Goal: Use online tool/utility: Utilize a website feature to perform a specific function

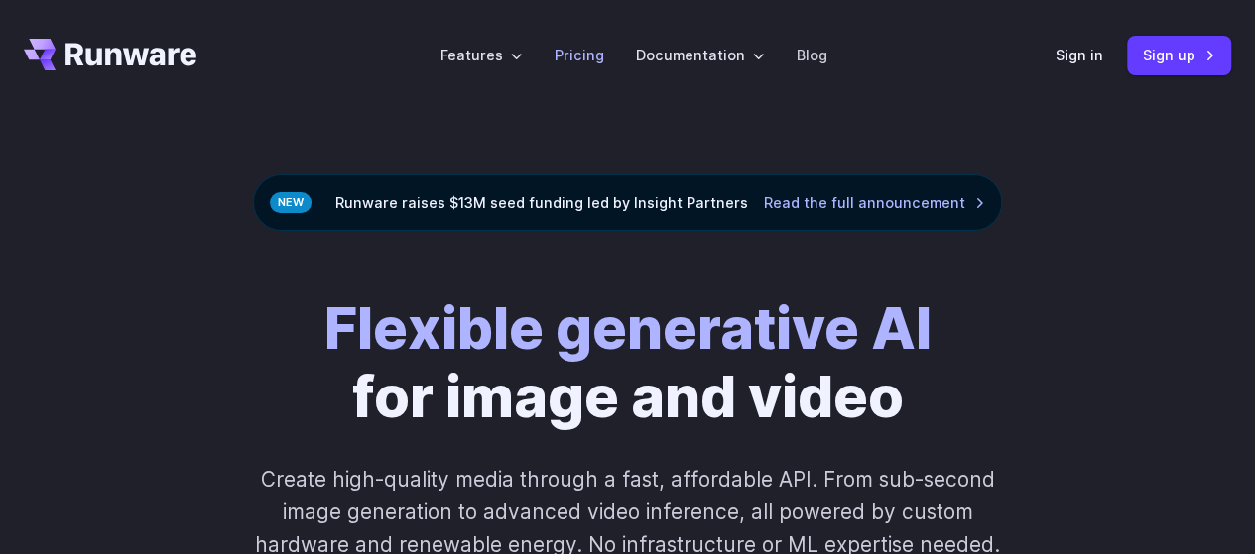
click at [584, 49] on link "Pricing" at bounding box center [579, 55] width 50 height 23
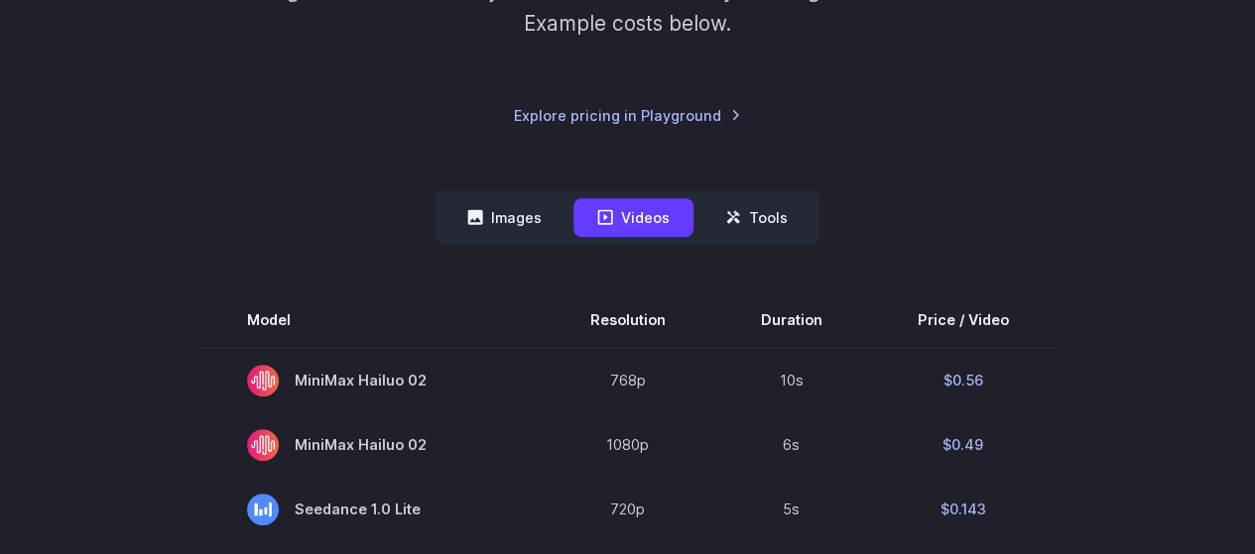
scroll to position [496, 0]
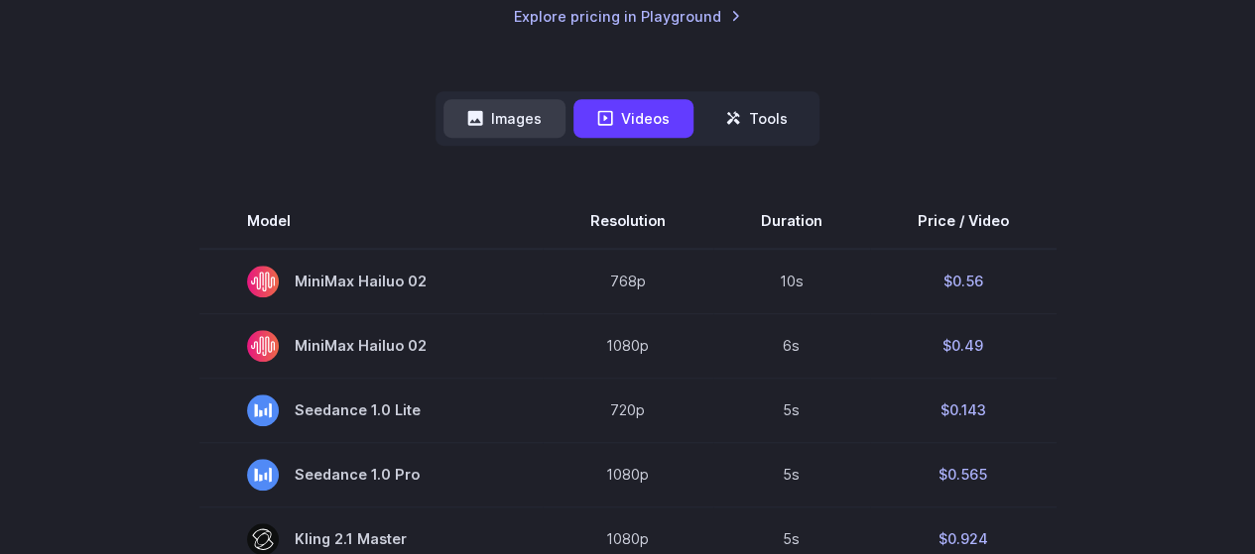
click at [510, 110] on button "Images" at bounding box center [504, 118] width 122 height 39
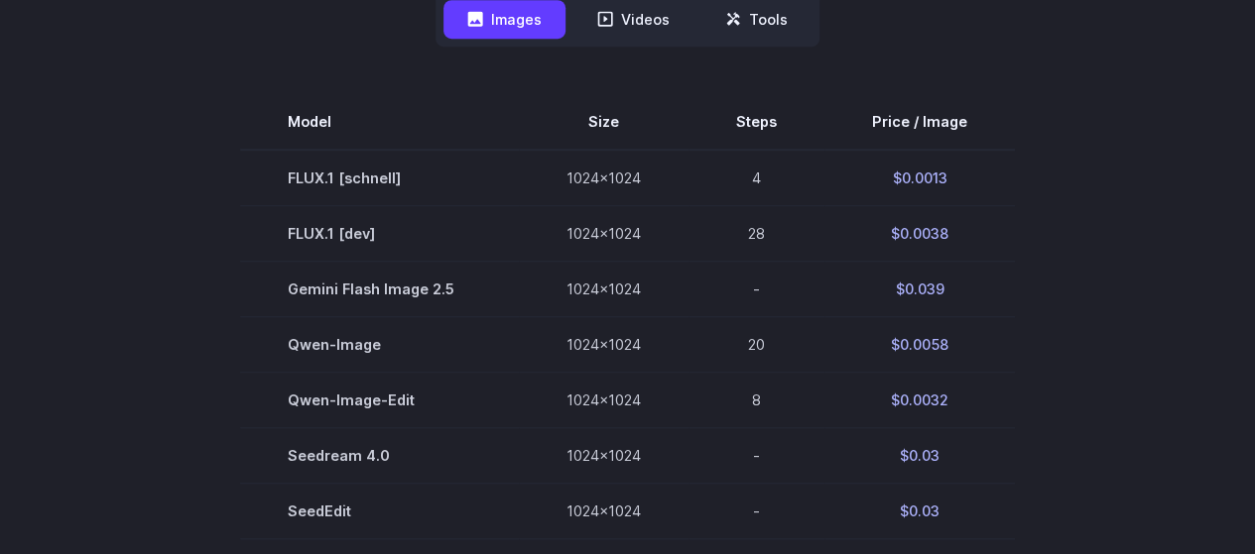
scroll to position [694, 0]
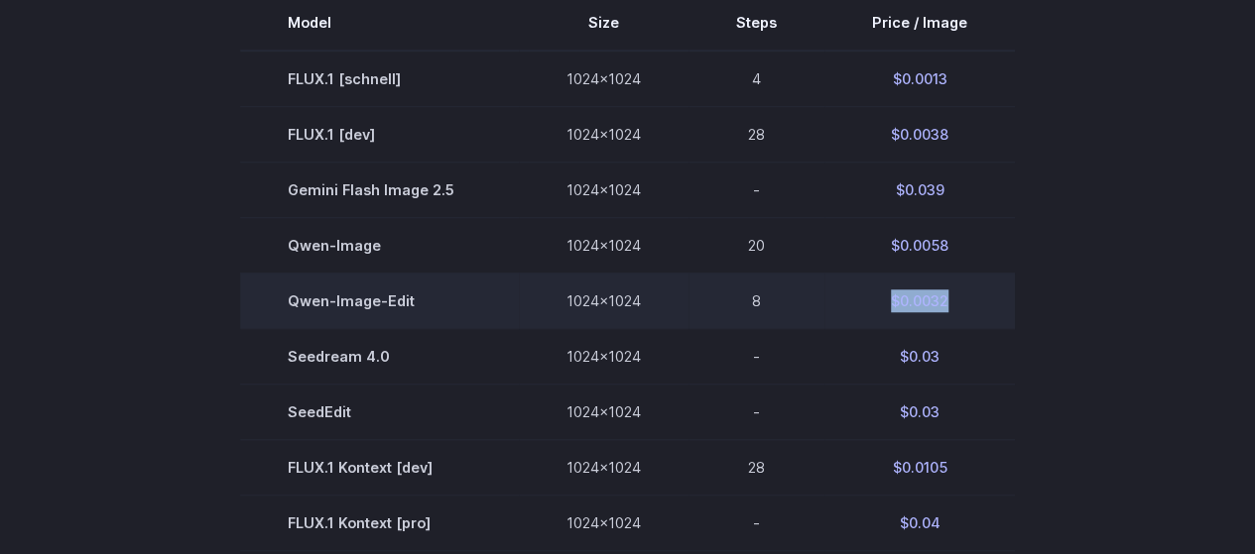
drag, startPoint x: 868, startPoint y: 293, endPoint x: 1004, endPoint y: 293, distance: 135.9
click at [1004, 293] on tr "[PERSON_NAME]-Image-Edit 1024x1024 8 $0.0032" at bounding box center [627, 301] width 775 height 56
click at [1004, 293] on td "$0.0032" at bounding box center [919, 301] width 190 height 56
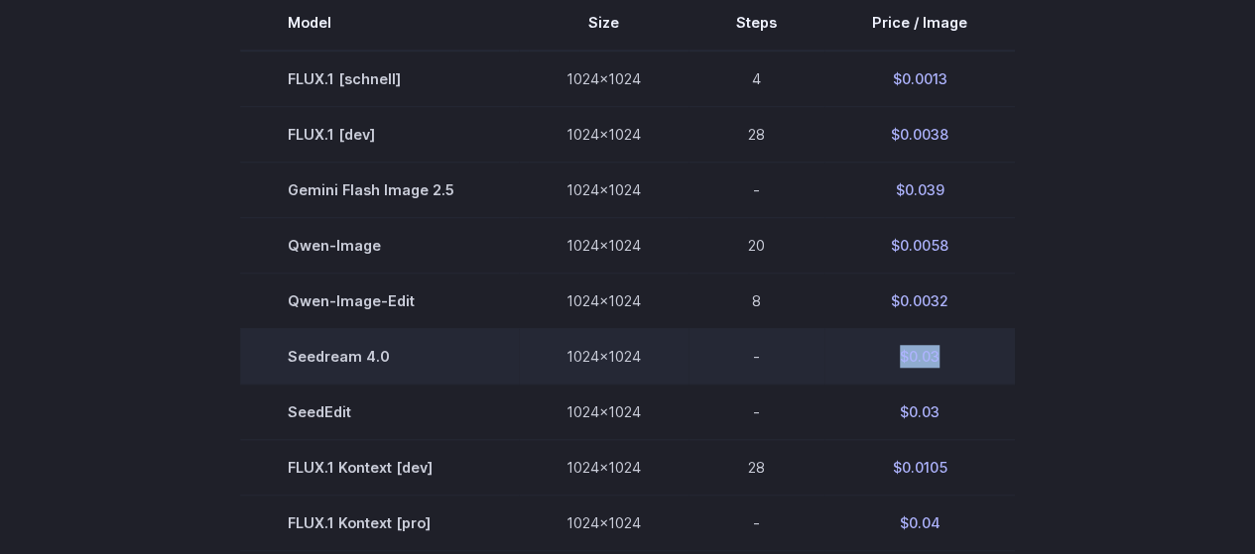
drag, startPoint x: 878, startPoint y: 363, endPoint x: 976, endPoint y: 352, distance: 98.8
click at [976, 352] on td "$0.03" at bounding box center [919, 356] width 190 height 56
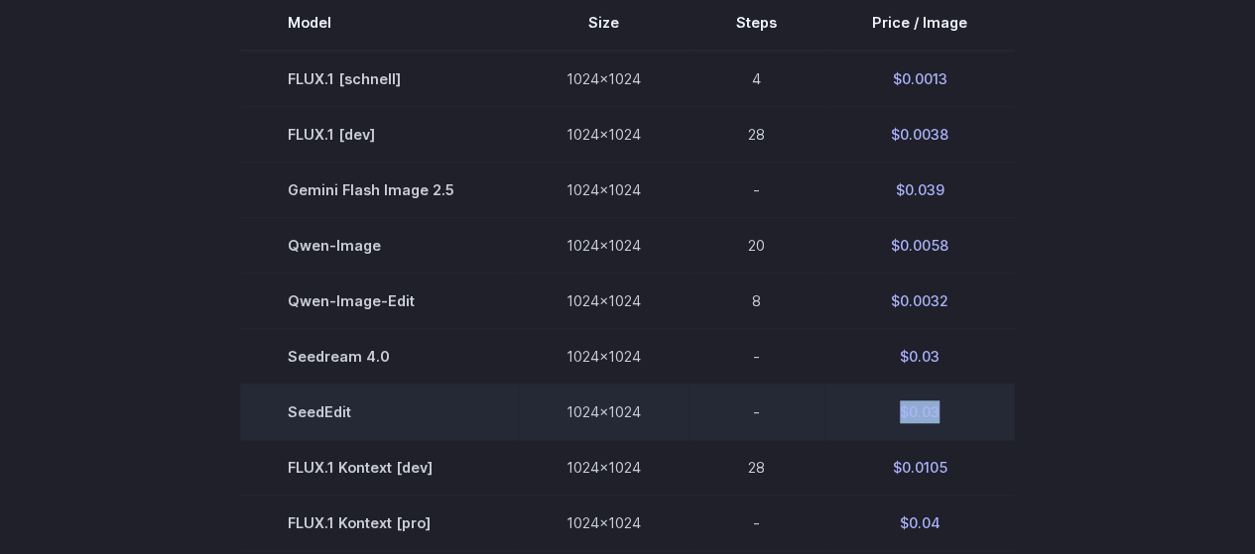
drag, startPoint x: 813, startPoint y: 432, endPoint x: 959, endPoint y: 420, distance: 146.4
click at [959, 420] on tr "SeedEdit 1024x1024 - $0.03" at bounding box center [627, 412] width 775 height 56
click at [959, 420] on td "$0.03" at bounding box center [919, 412] width 190 height 56
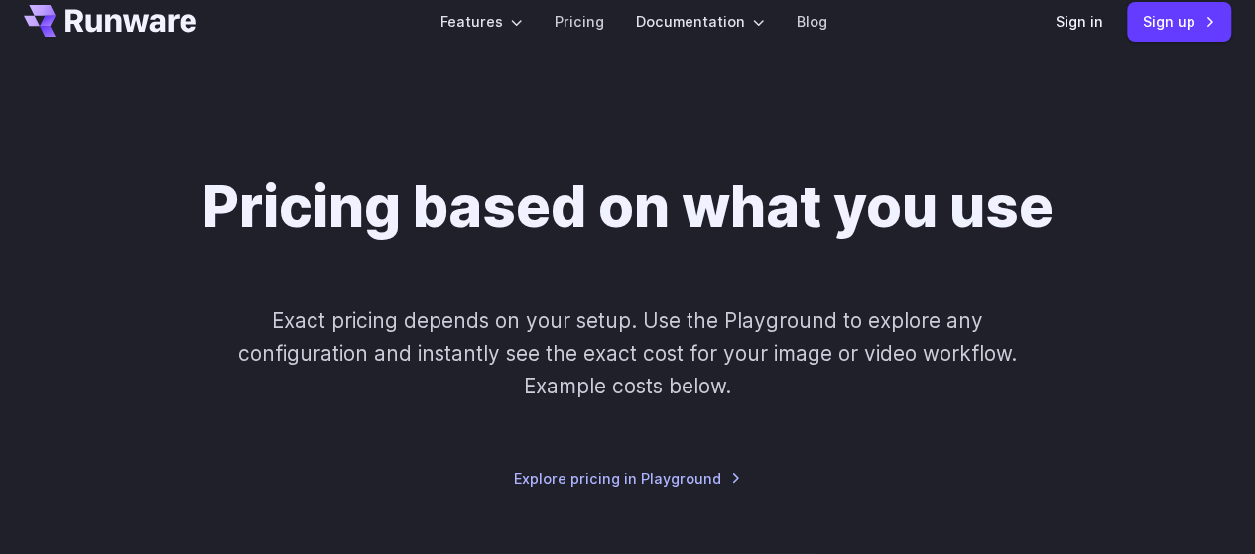
scroll to position [0, 0]
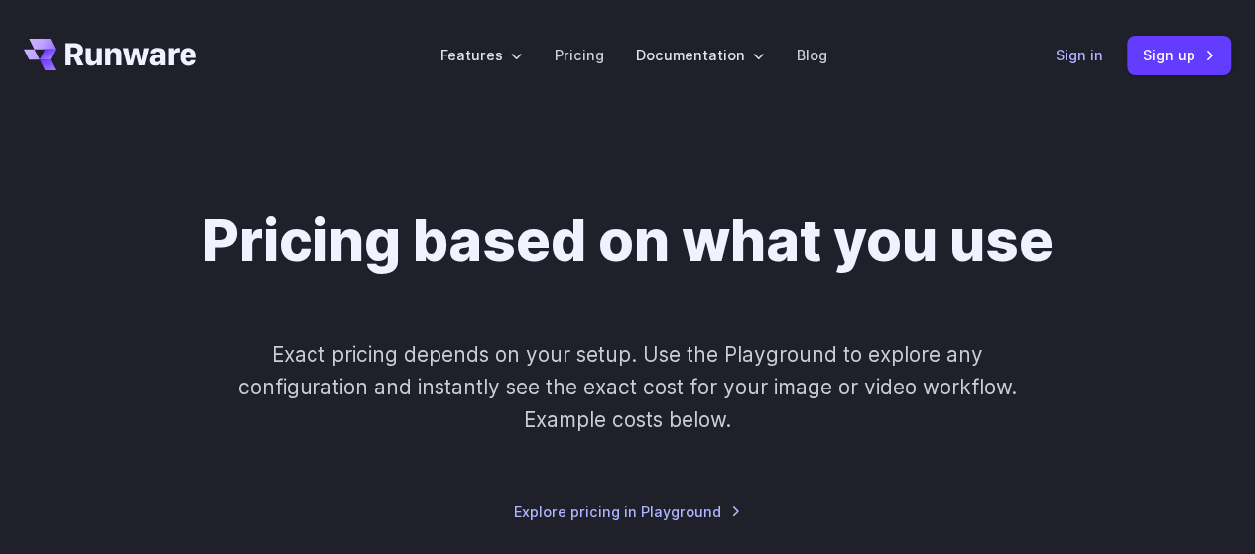
click at [1099, 51] on link "Sign in" at bounding box center [1079, 55] width 48 height 23
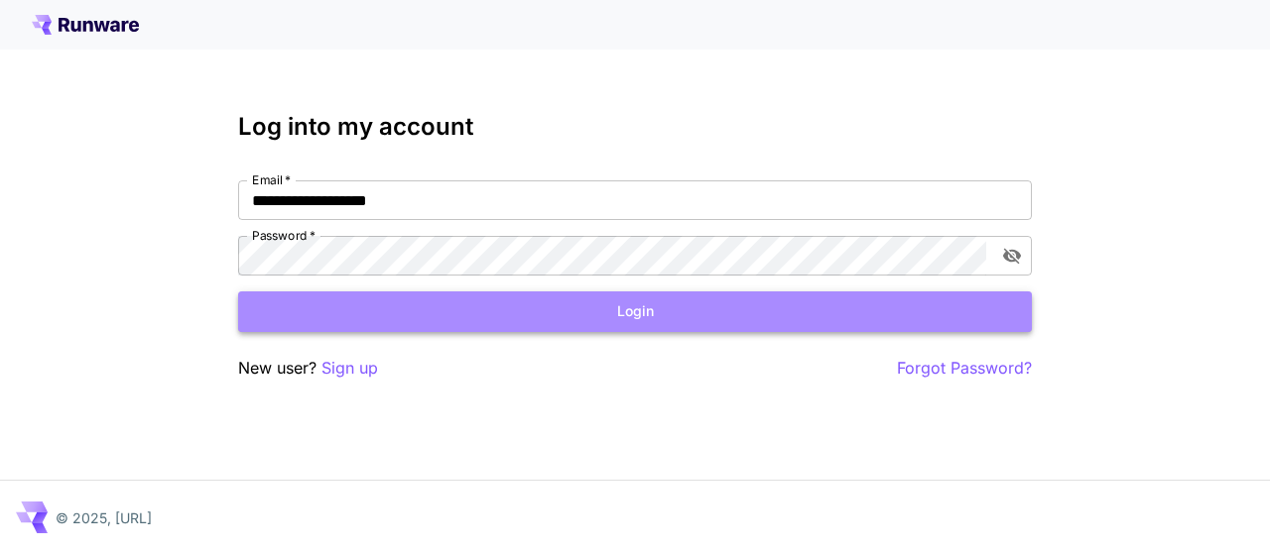
click at [506, 314] on button "Login" at bounding box center [634, 312] width 793 height 41
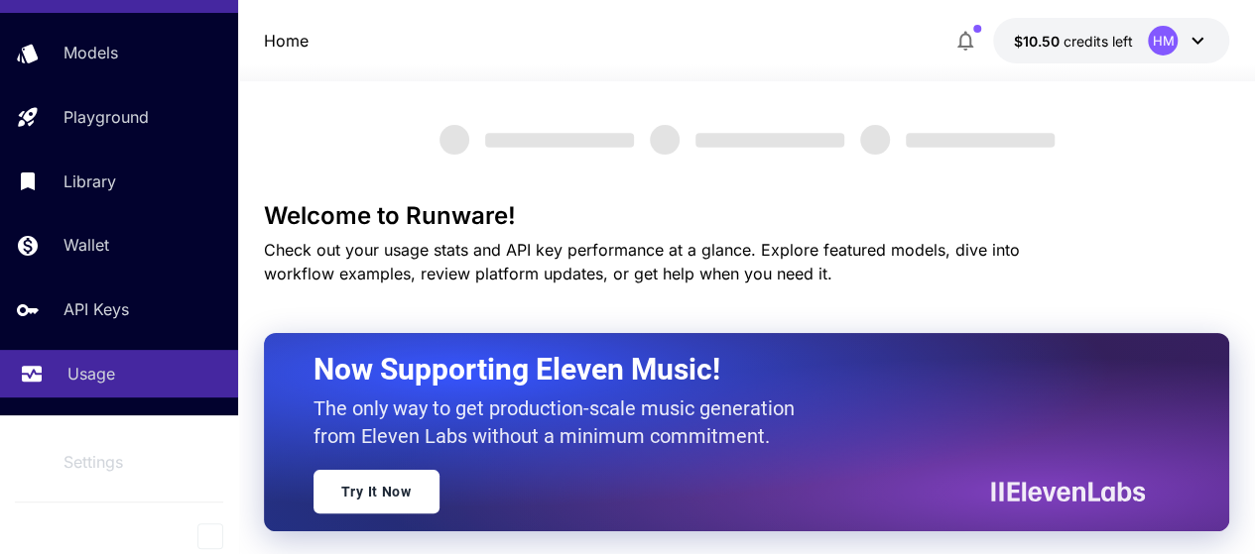
scroll to position [140, 0]
click at [92, 381] on p "Usage" at bounding box center [91, 374] width 48 height 24
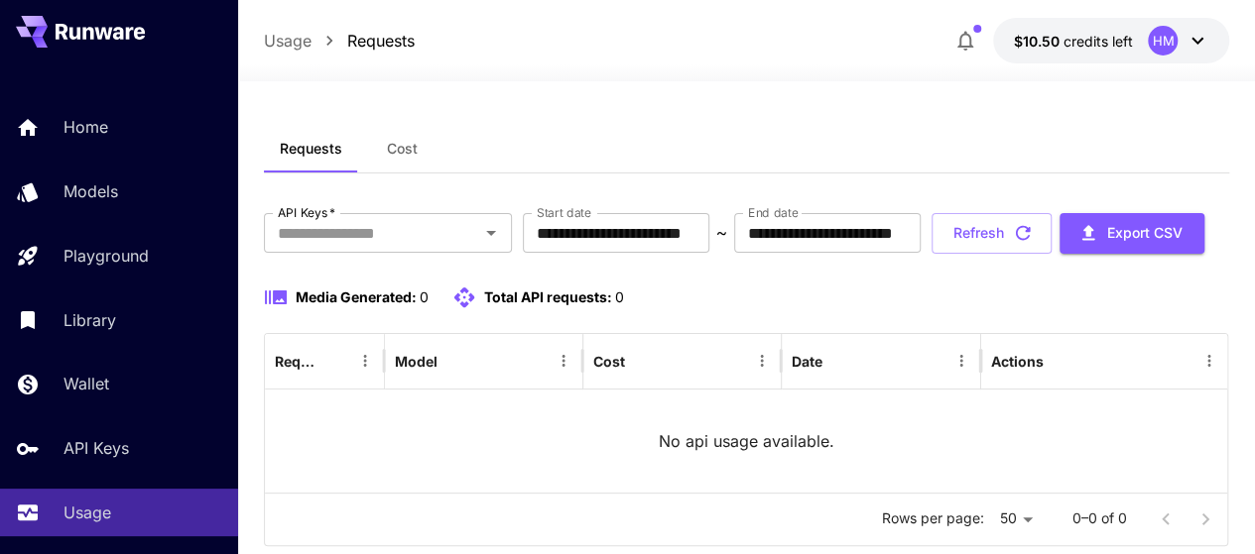
click at [67, 154] on div "Home Models Playground Library Wallet API Keys Usage" at bounding box center [119, 319] width 238 height 433
click at [68, 162] on div "Home Models Playground Library Wallet API Keys Usage" at bounding box center [119, 319] width 238 height 433
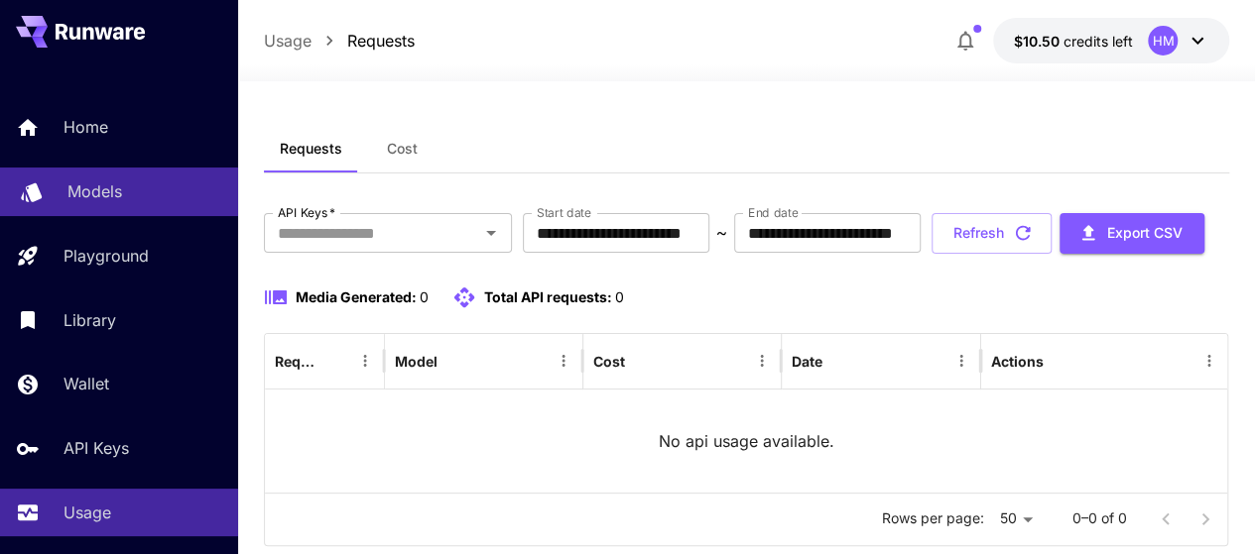
click at [87, 183] on p "Models" at bounding box center [94, 192] width 55 height 24
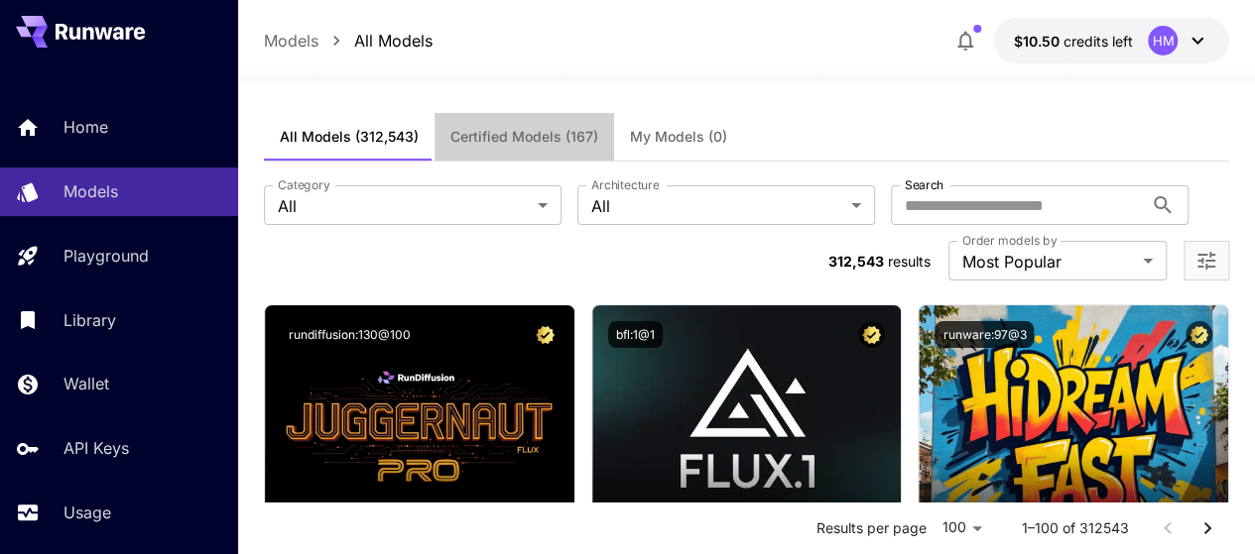
click at [531, 136] on span "Certified Models (167)" at bounding box center [524, 137] width 148 height 18
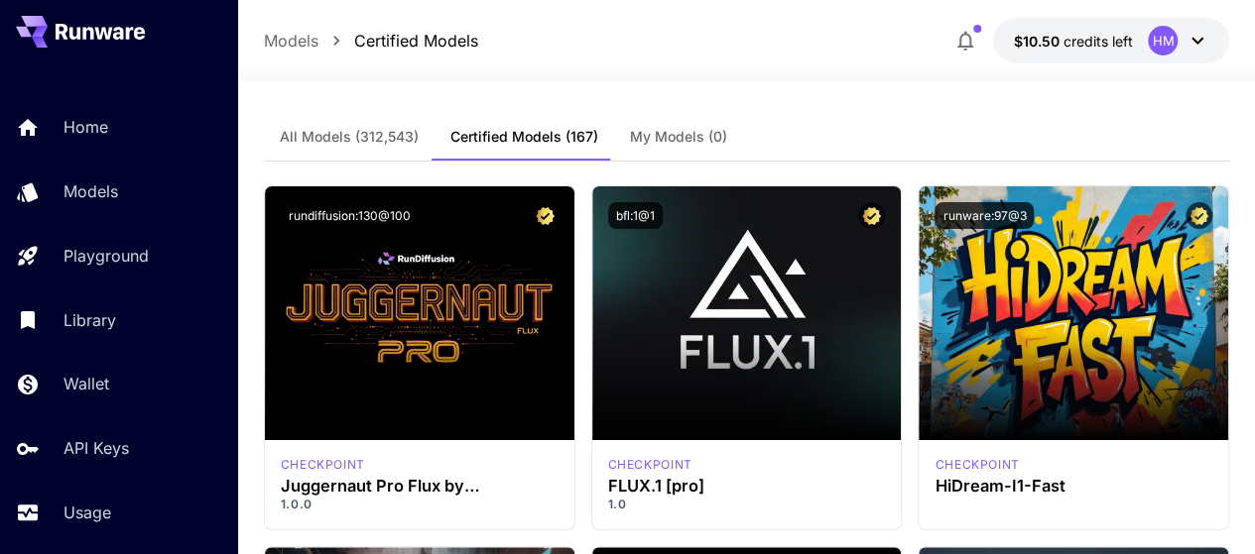
click at [359, 129] on span "All Models (312,543)" at bounding box center [349, 137] width 139 height 18
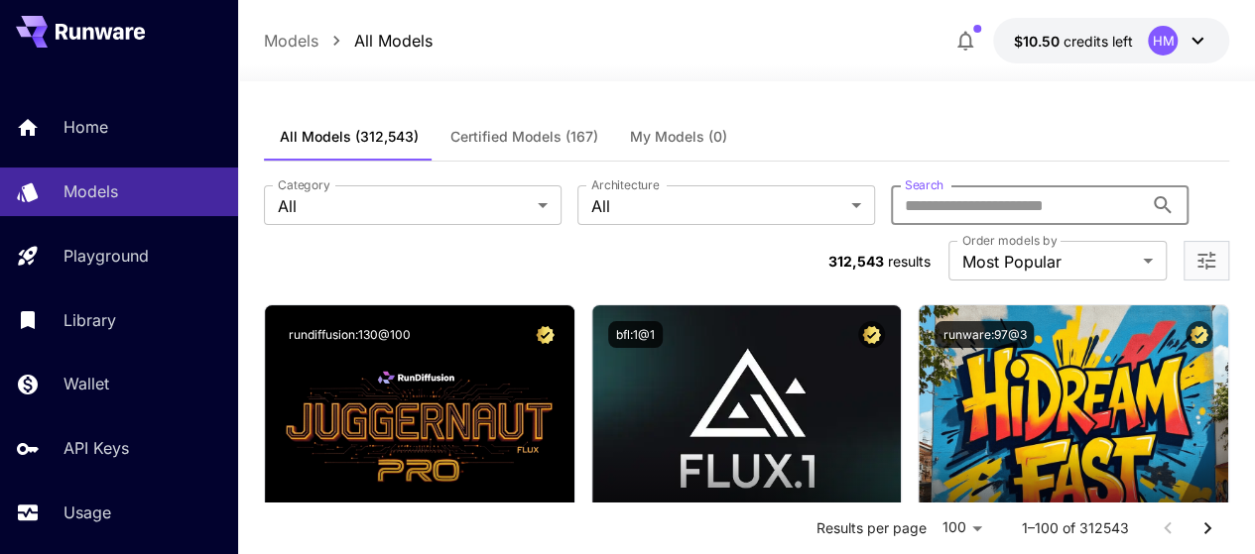
click at [891, 197] on input "Search" at bounding box center [1017, 205] width 252 height 40
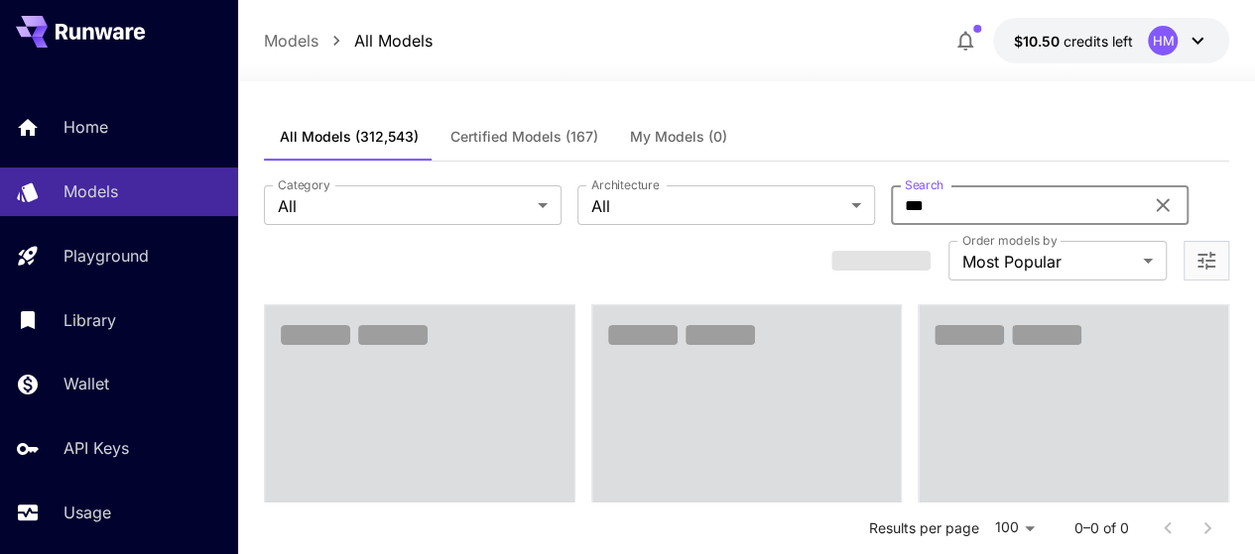
type input "****"
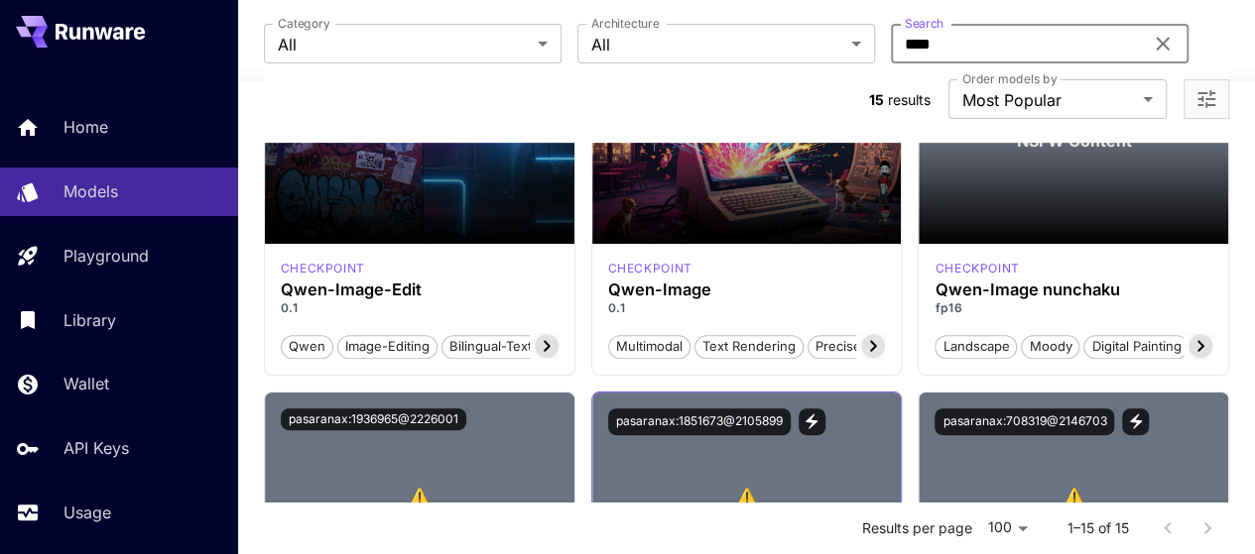
scroll to position [198, 0]
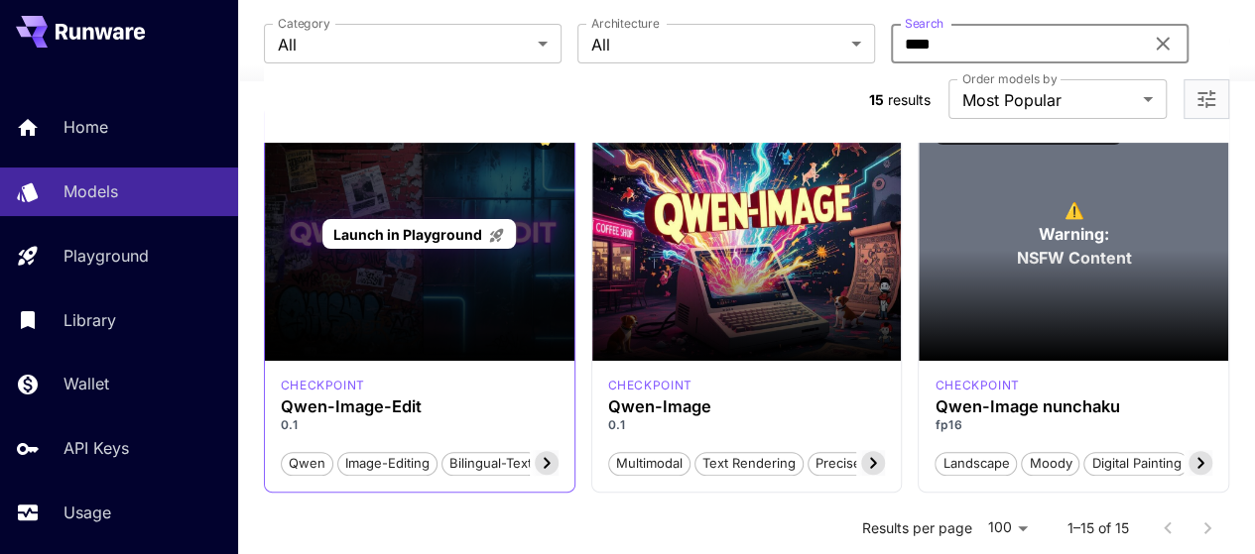
click at [402, 226] on span "Launch in Playground" at bounding box center [407, 234] width 149 height 17
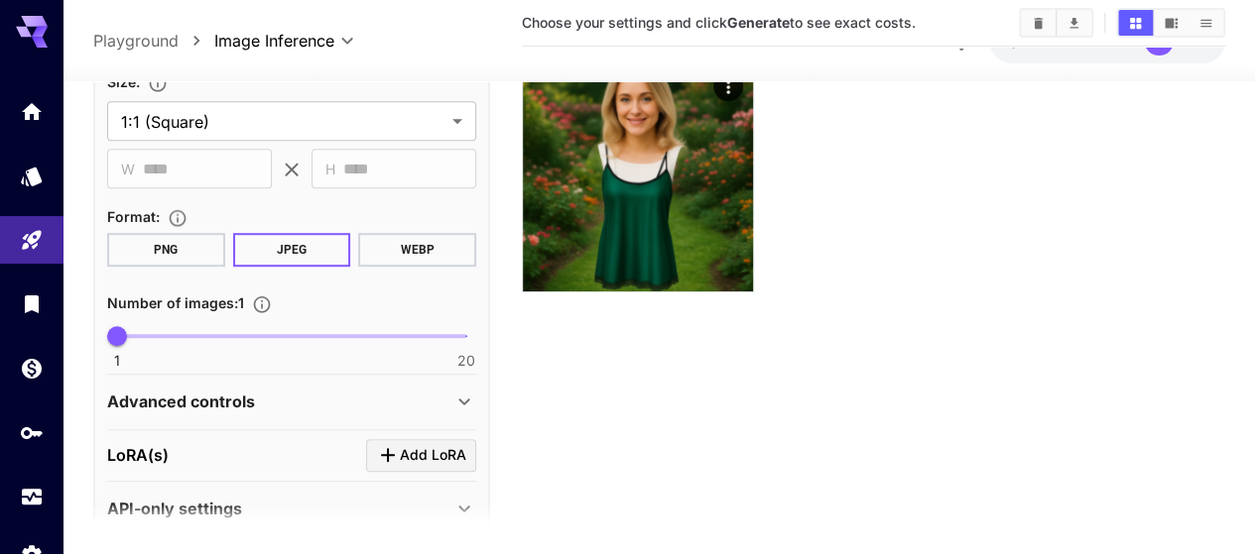
scroll to position [627, 0]
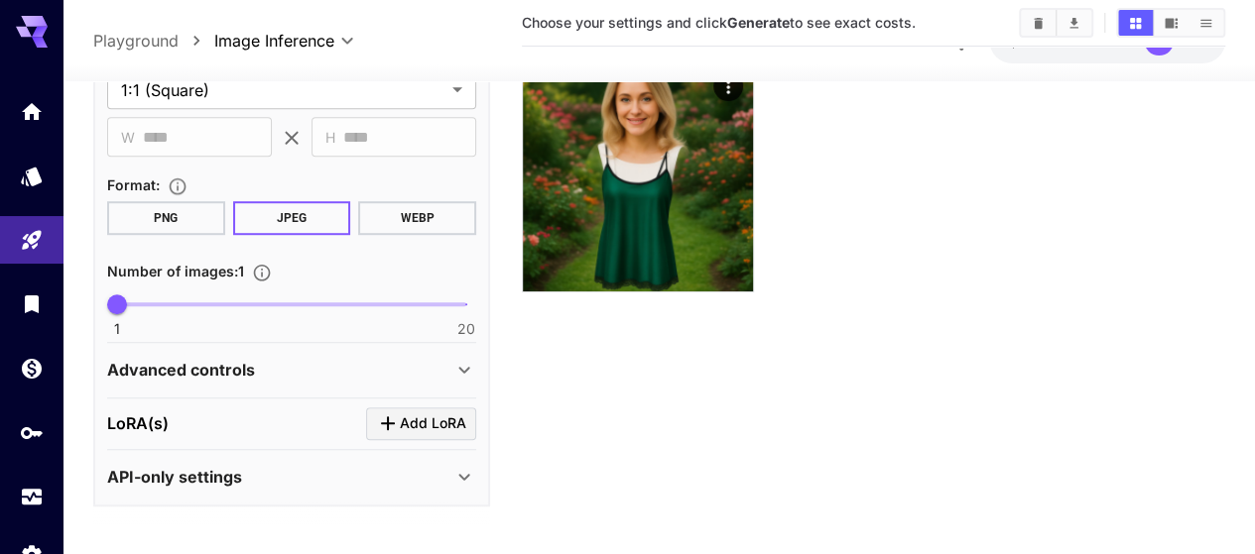
click at [216, 456] on div "API-only settings" at bounding box center [291, 477] width 369 height 48
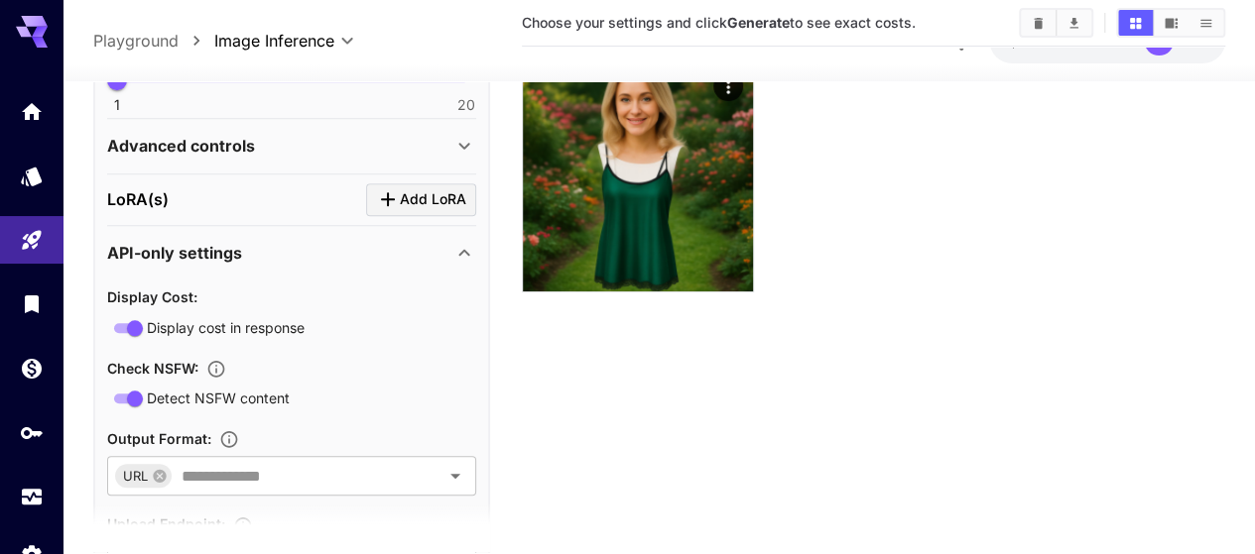
scroll to position [825, 0]
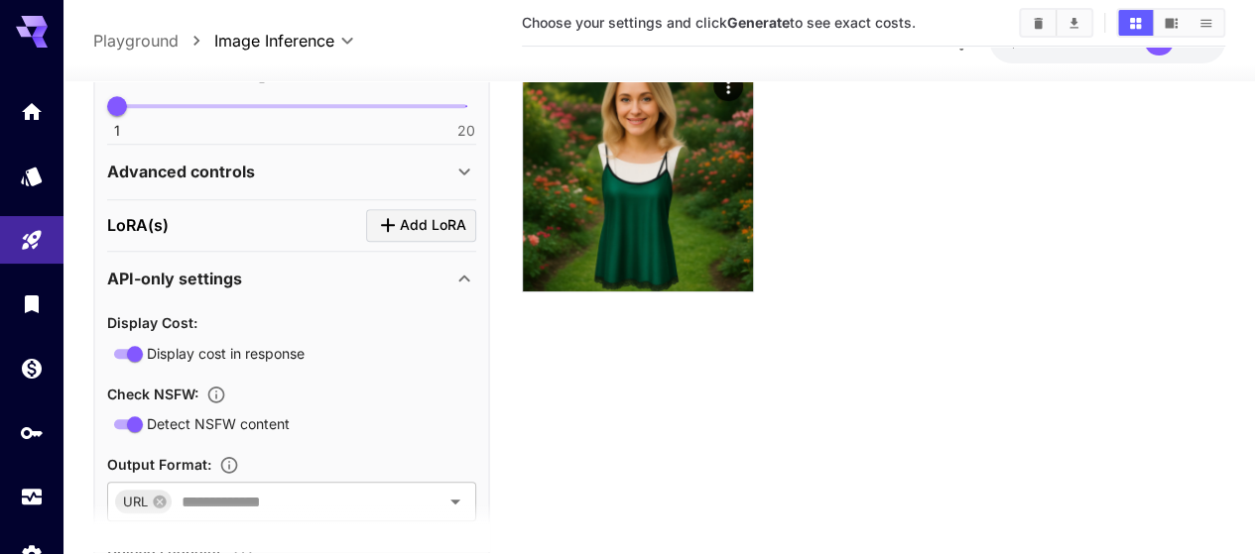
click at [172, 277] on p "API-only settings" at bounding box center [174, 279] width 135 height 24
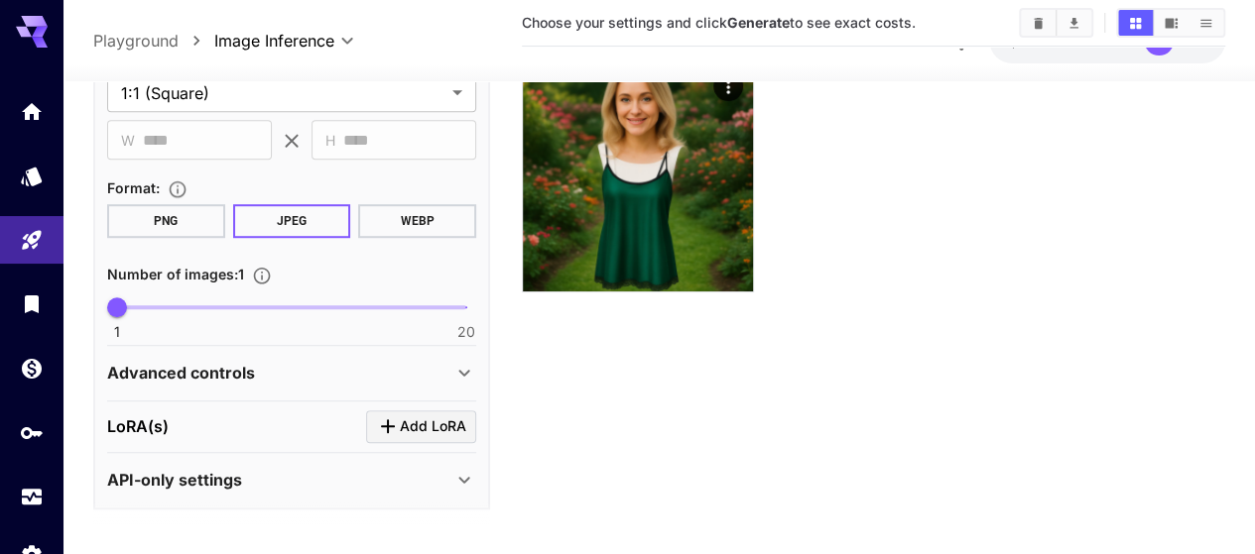
scroll to position [627, 0]
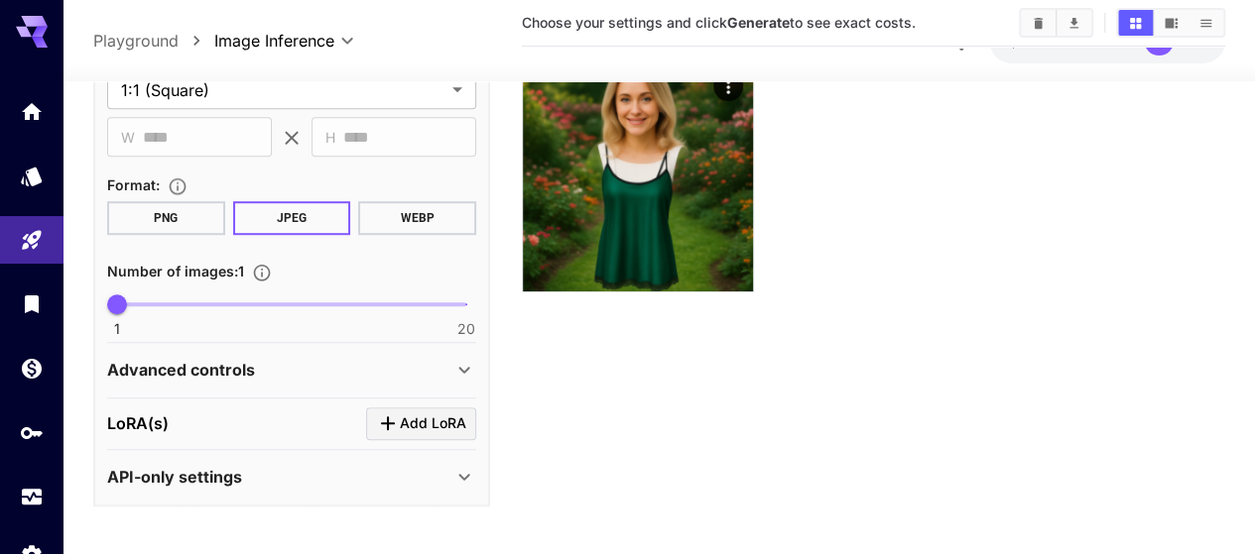
click at [201, 374] on p "Advanced controls" at bounding box center [181, 370] width 148 height 24
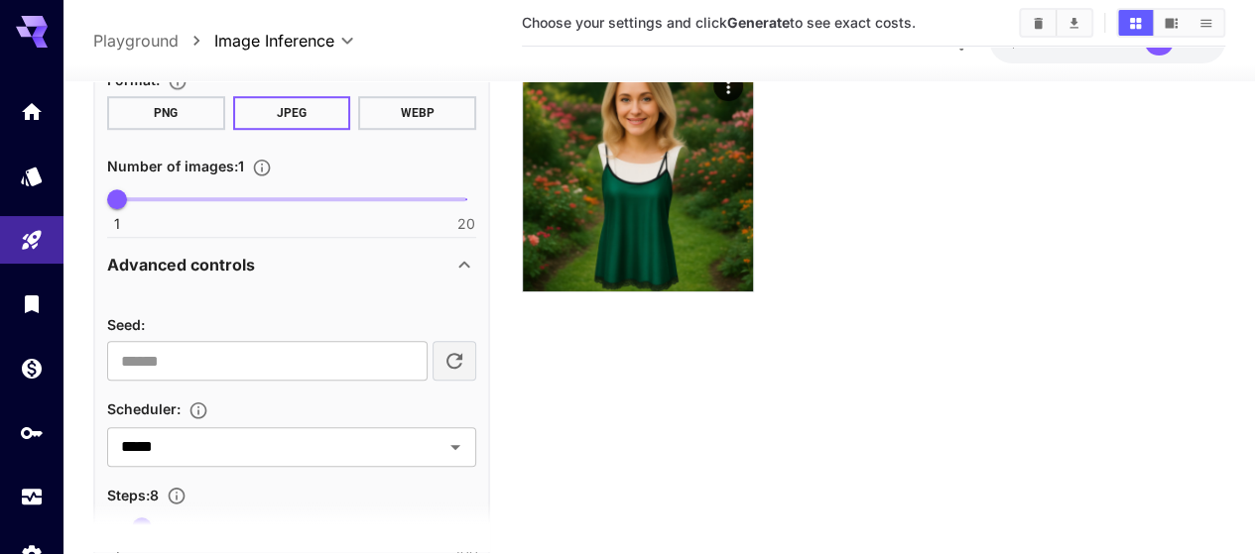
scroll to position [825, 0]
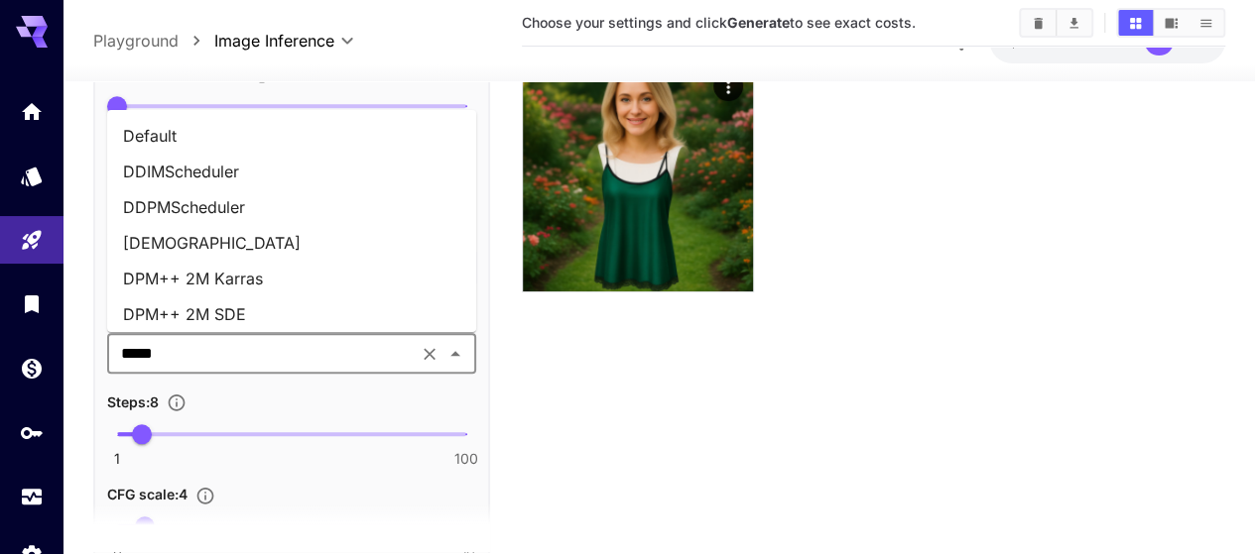
click at [206, 351] on input "*****" at bounding box center [262, 353] width 299 height 28
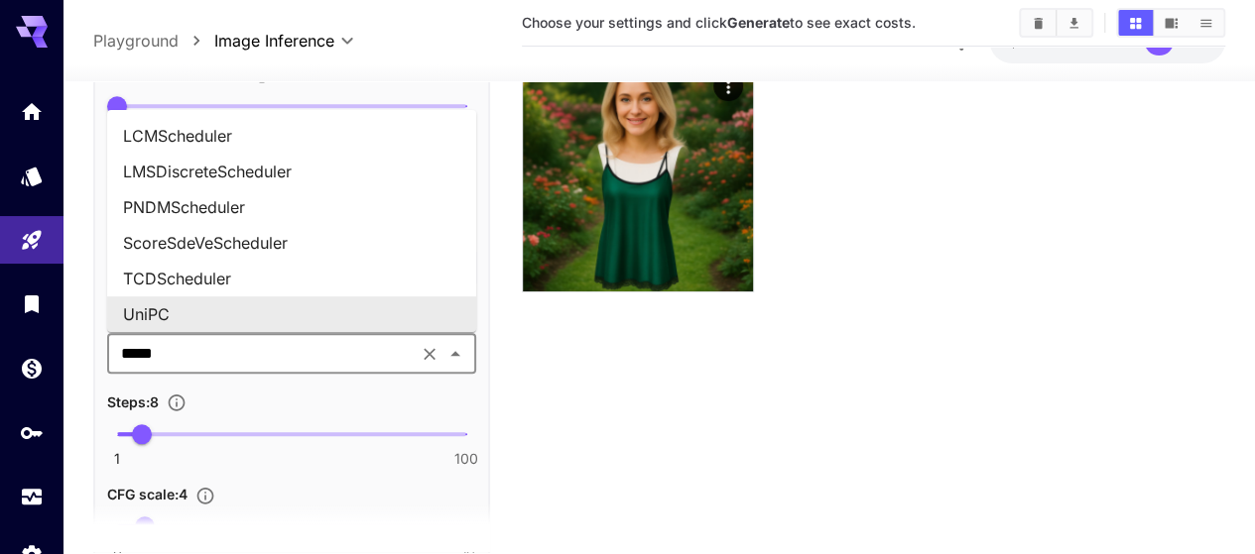
click at [728, 422] on section "Choose your settings and click Generate to see exact costs." at bounding box center [873, 275] width 703 height 554
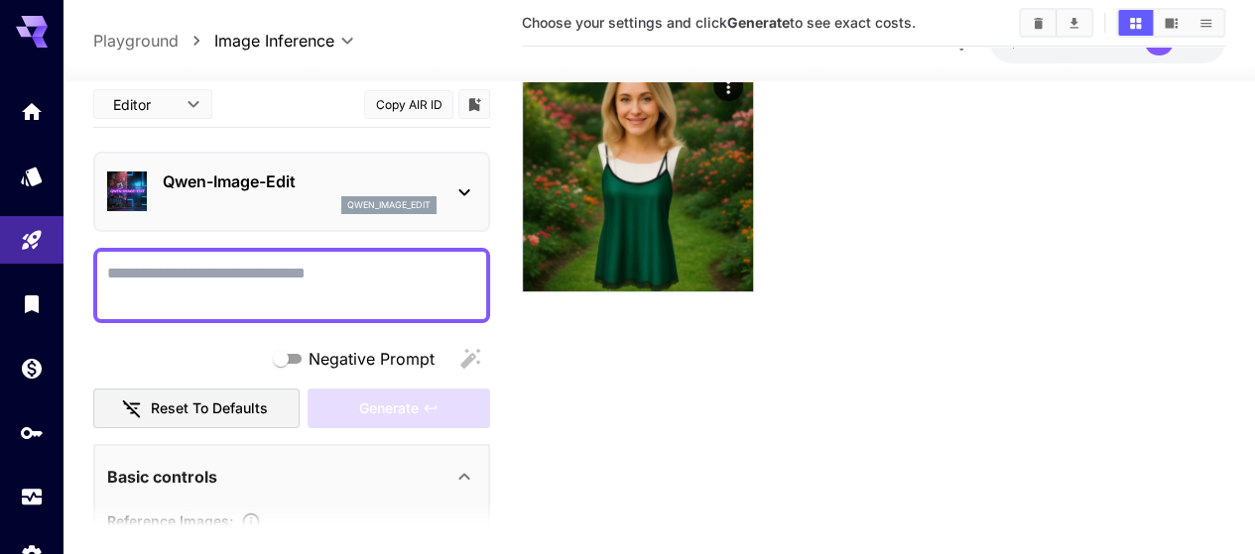
scroll to position [298, 0]
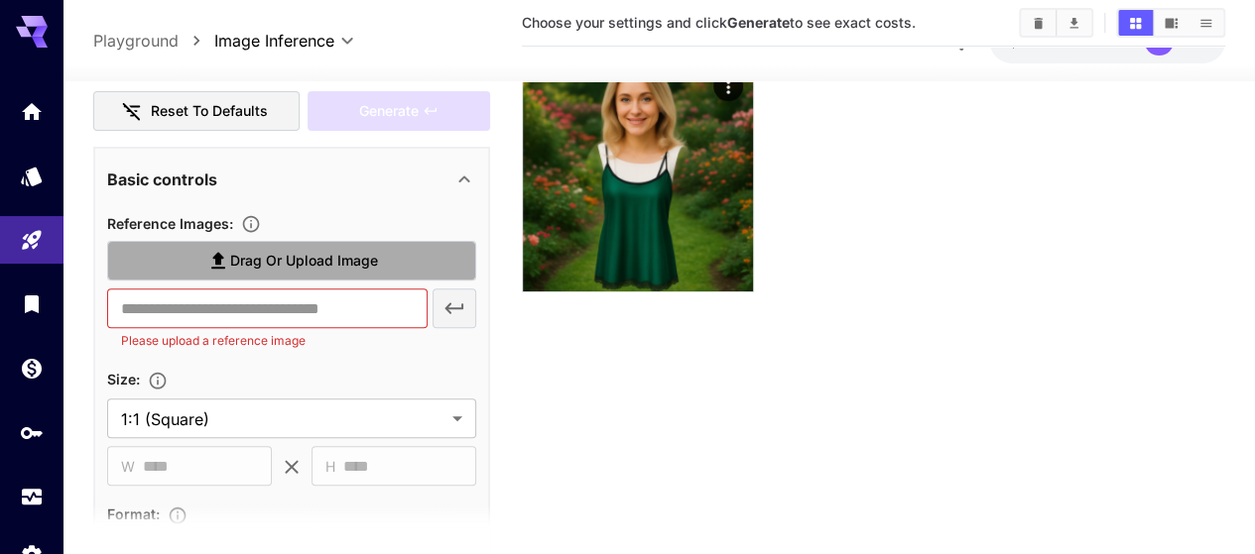
click at [314, 253] on span "Drag or upload image" at bounding box center [304, 261] width 148 height 25
click at [0, 0] on input "Drag or upload image" at bounding box center [0, 0] width 0 height 0
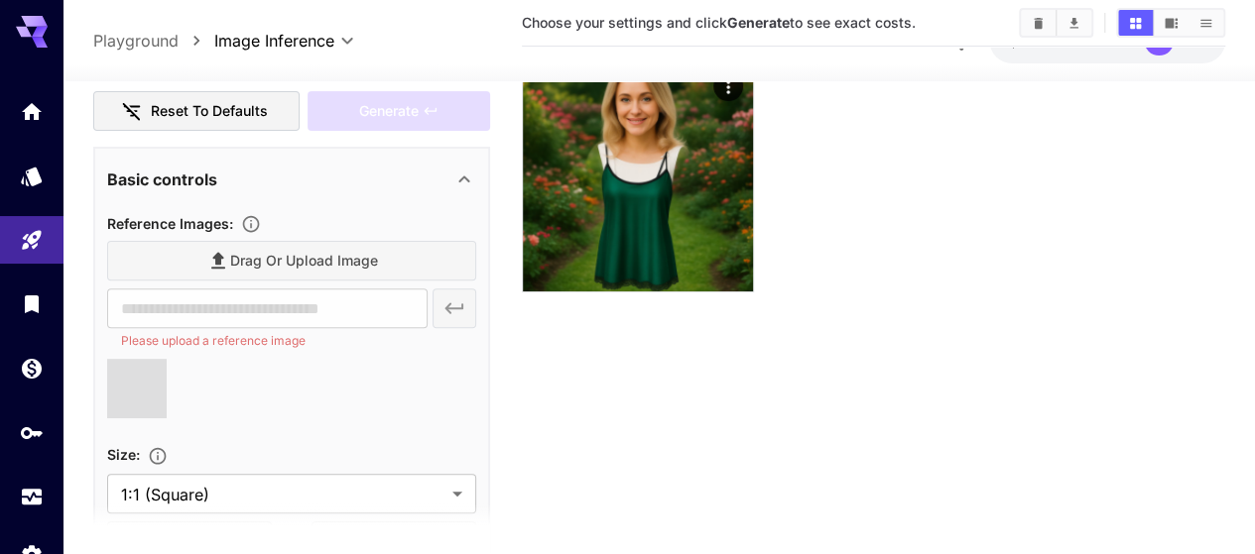
scroll to position [397, 0]
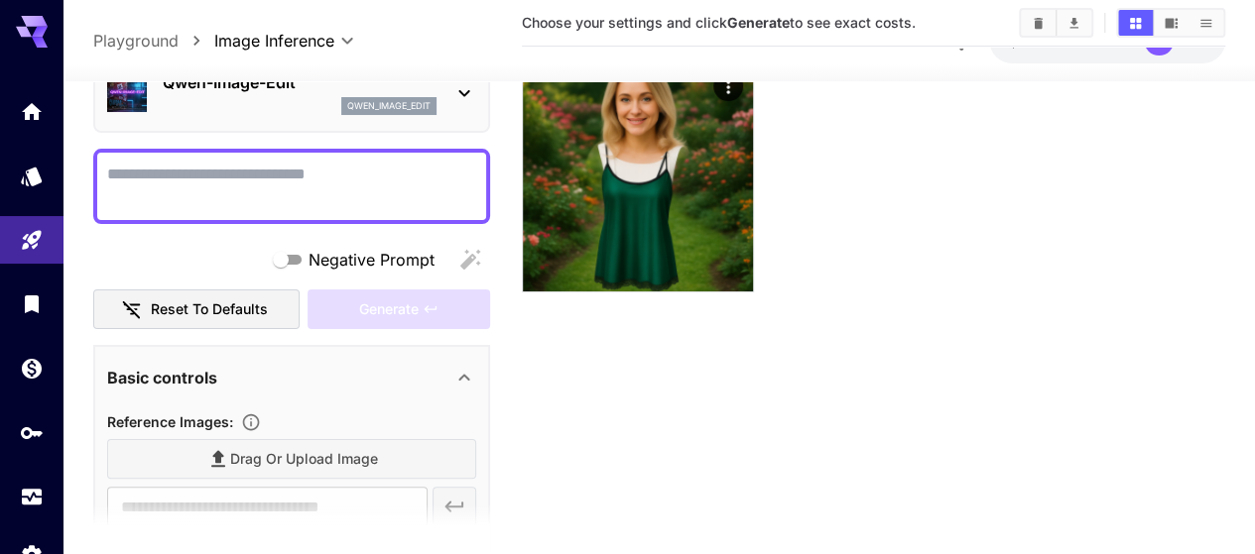
type input "**********"
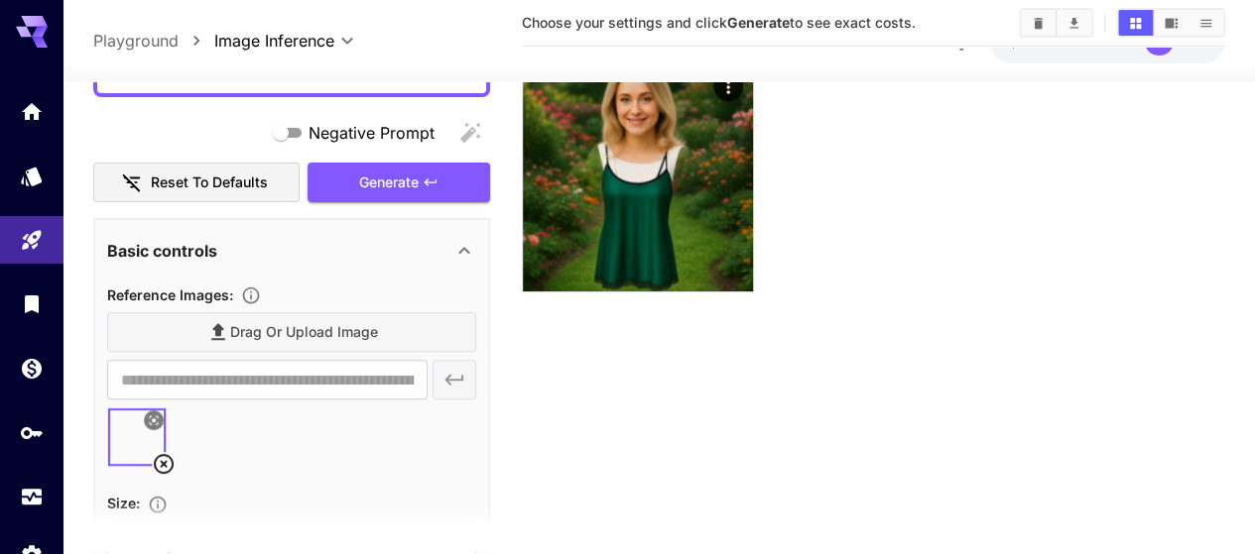
scroll to position [198, 0]
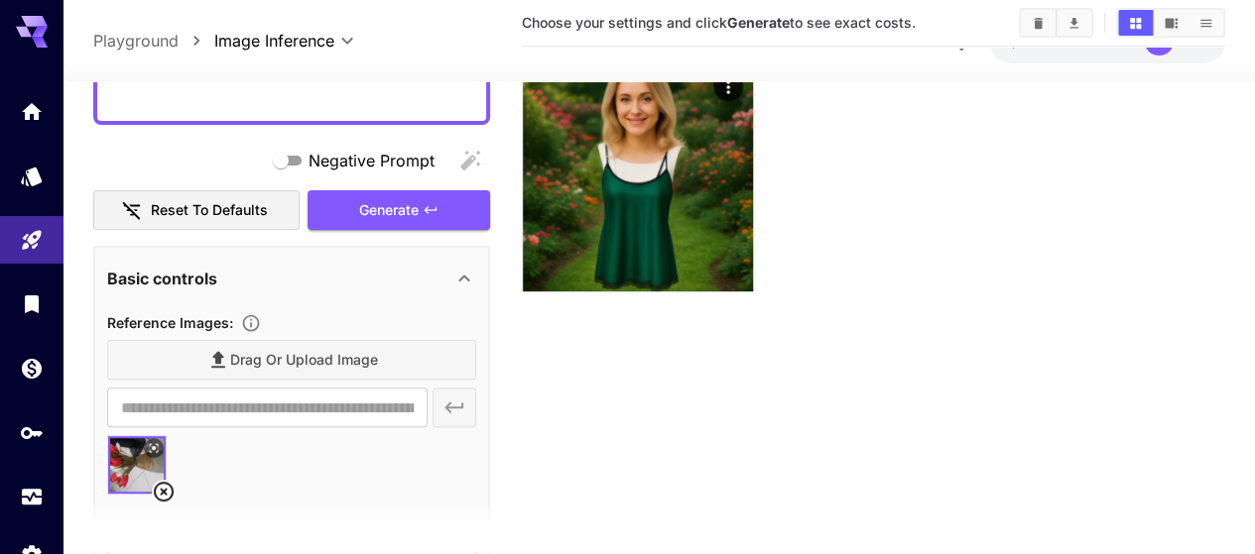
click at [168, 495] on icon at bounding box center [164, 492] width 24 height 24
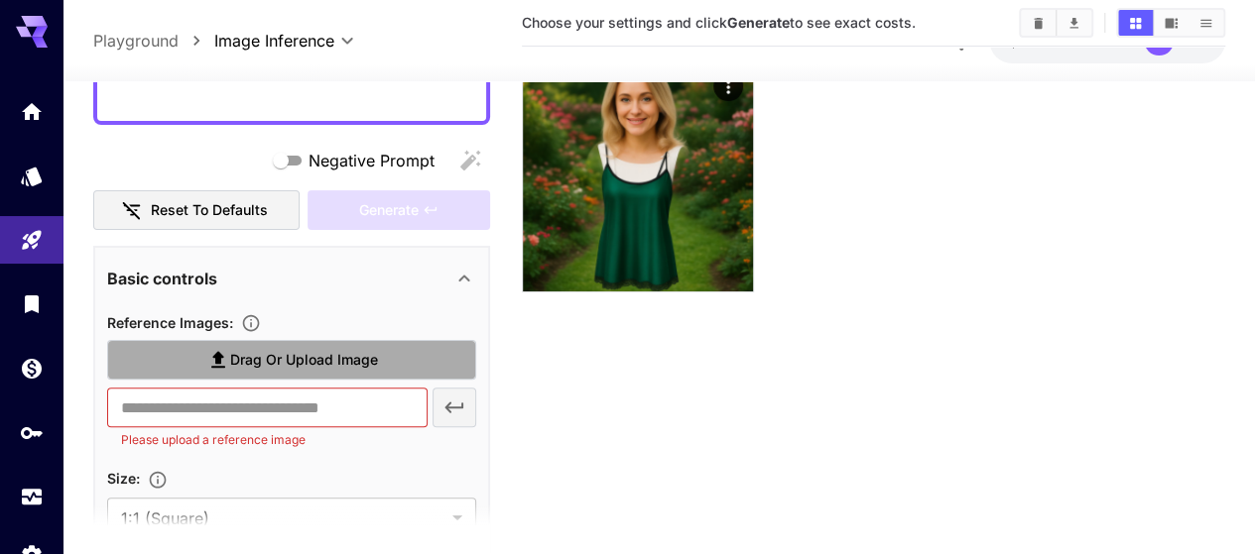
click at [349, 366] on span "Drag or upload image" at bounding box center [304, 360] width 148 height 25
click at [0, 0] on input "Drag or upload image" at bounding box center [0, 0] width 0 height 0
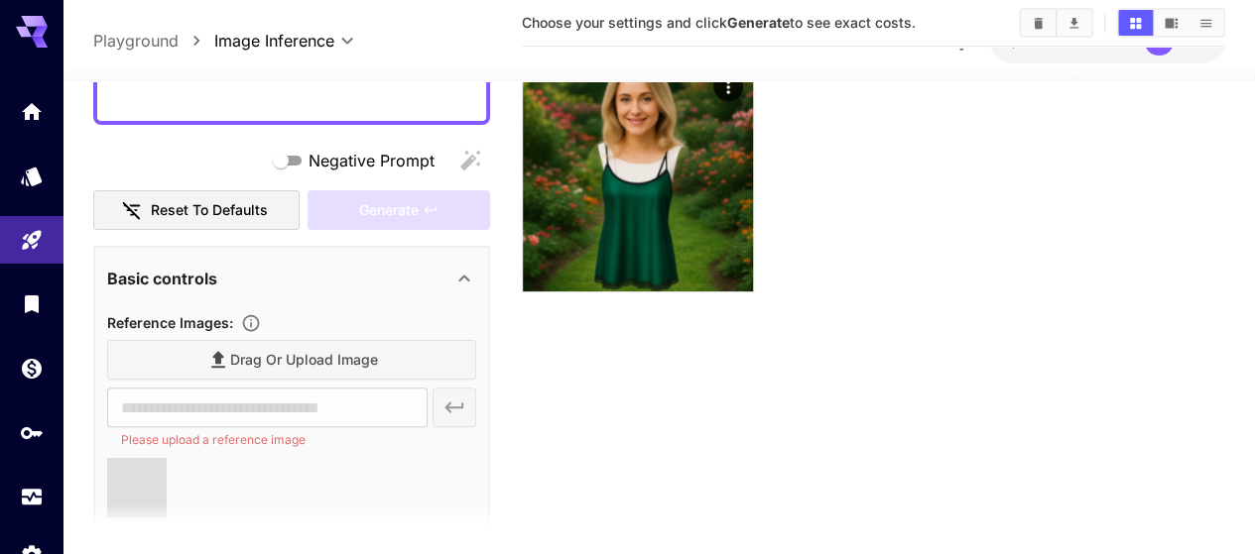
type input "**********"
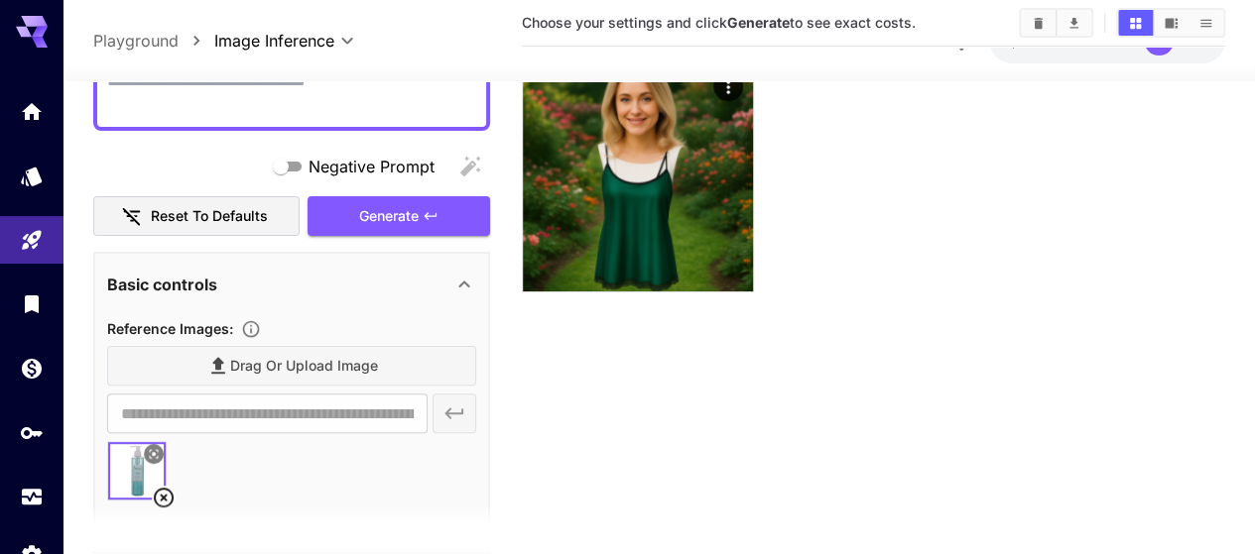
scroll to position [99, 0]
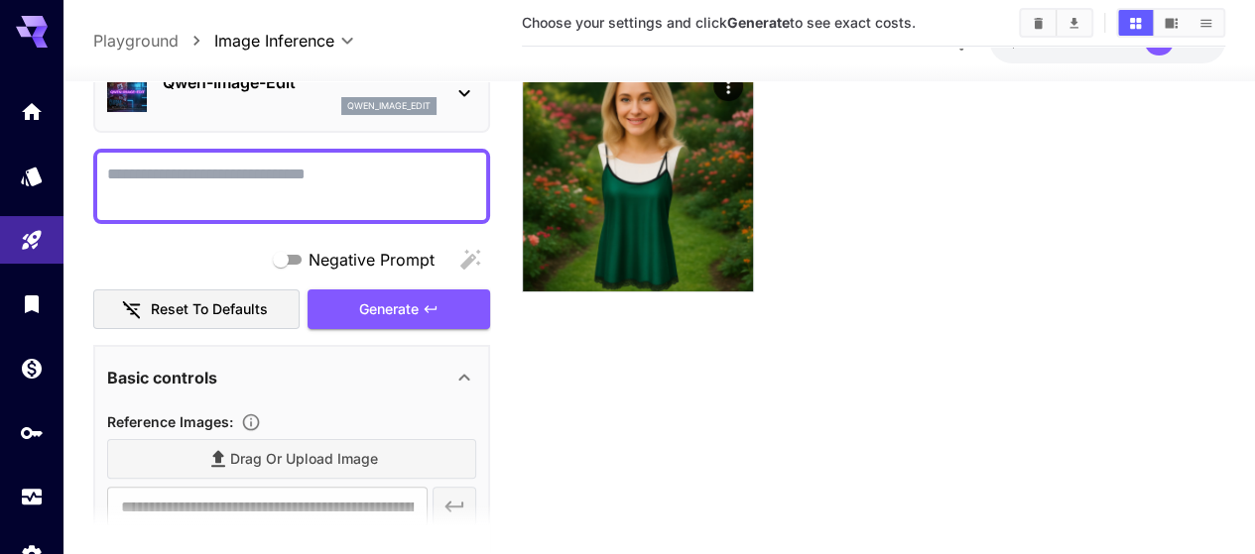
drag, startPoint x: 258, startPoint y: 193, endPoint x: 244, endPoint y: 191, distance: 14.0
click at [246, 189] on textarea "Negative Prompt" at bounding box center [291, 187] width 369 height 48
type textarea "**********"
click at [464, 319] on button "Generate" at bounding box center [398, 310] width 183 height 41
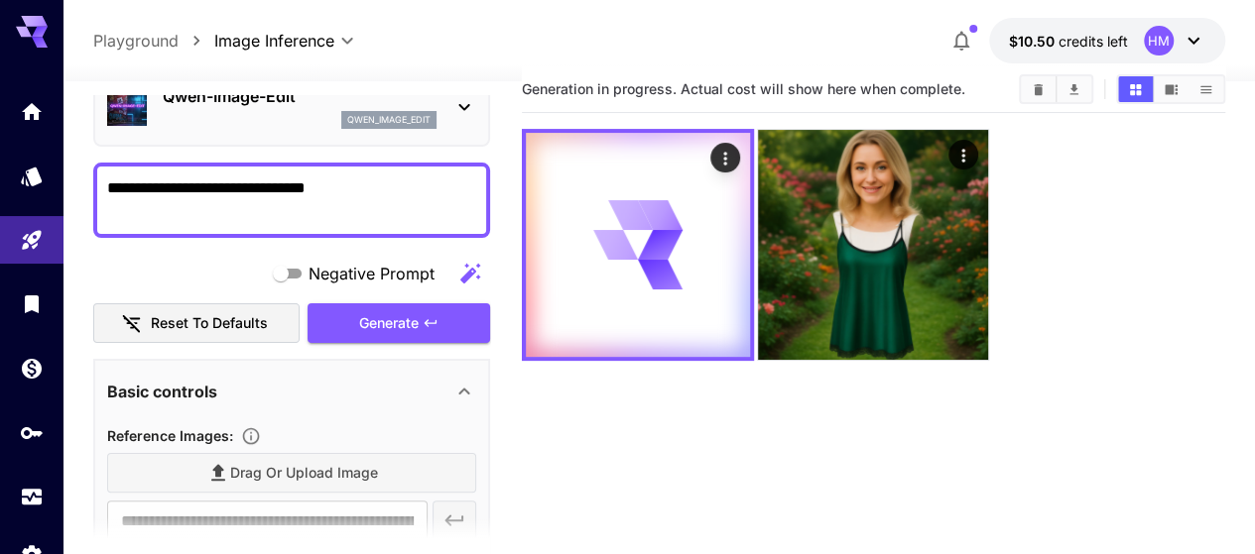
scroll to position [0, 0]
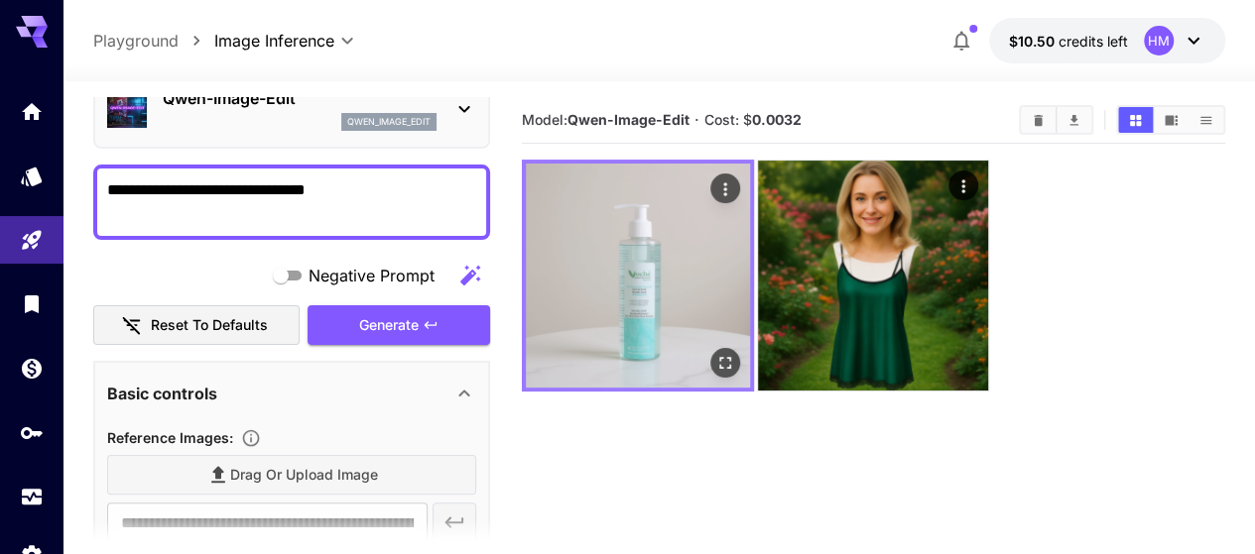
click at [569, 281] on img at bounding box center [638, 276] width 224 height 224
click at [715, 353] on icon "Open in fullscreen" at bounding box center [725, 363] width 20 height 20
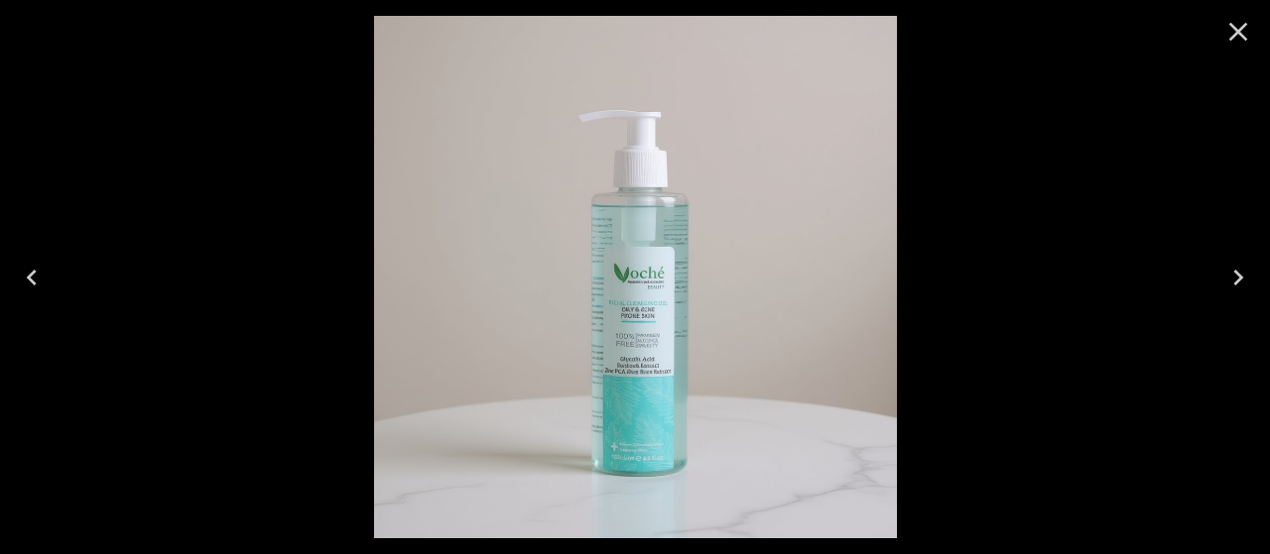
click at [1036, 259] on div at bounding box center [635, 277] width 1270 height 554
click at [1226, 47] on icon "Close" at bounding box center [1238, 32] width 32 height 32
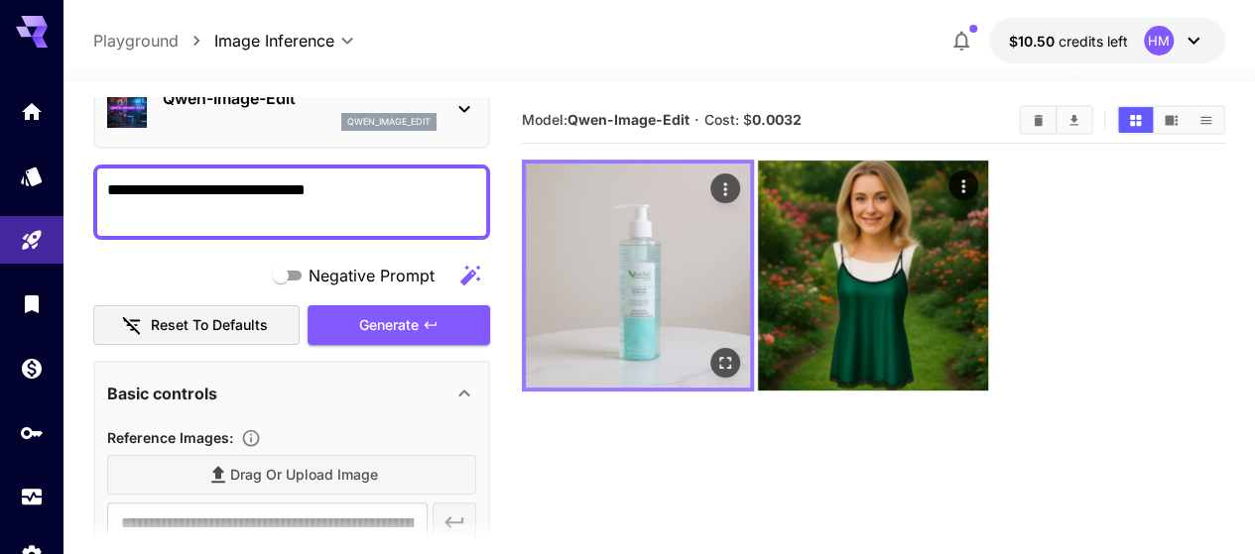
click at [615, 264] on img at bounding box center [638, 276] width 224 height 224
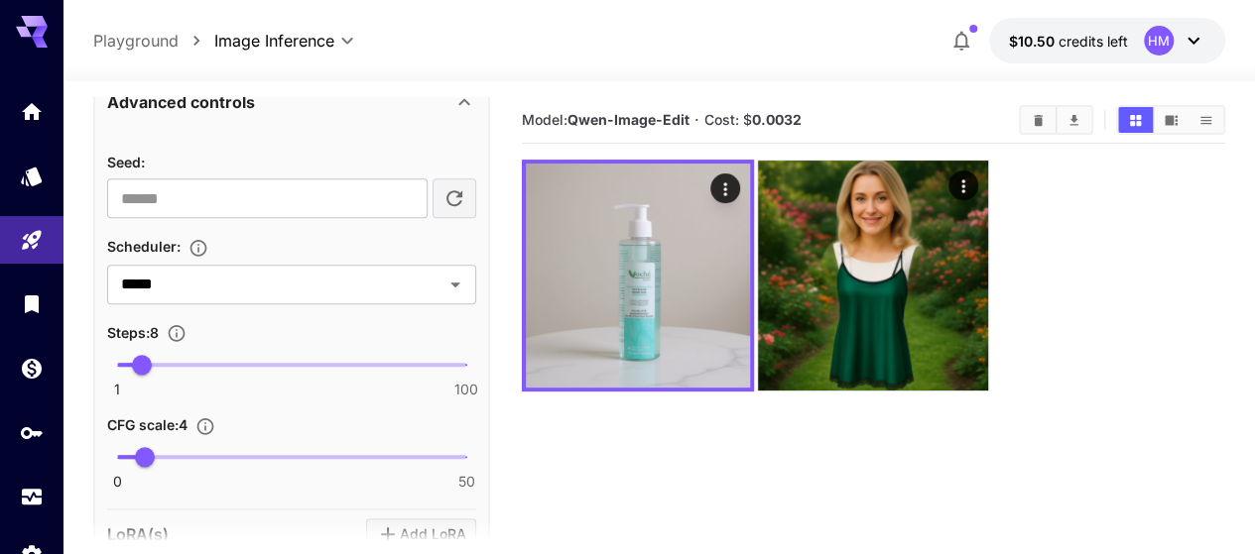
scroll to position [992, 0]
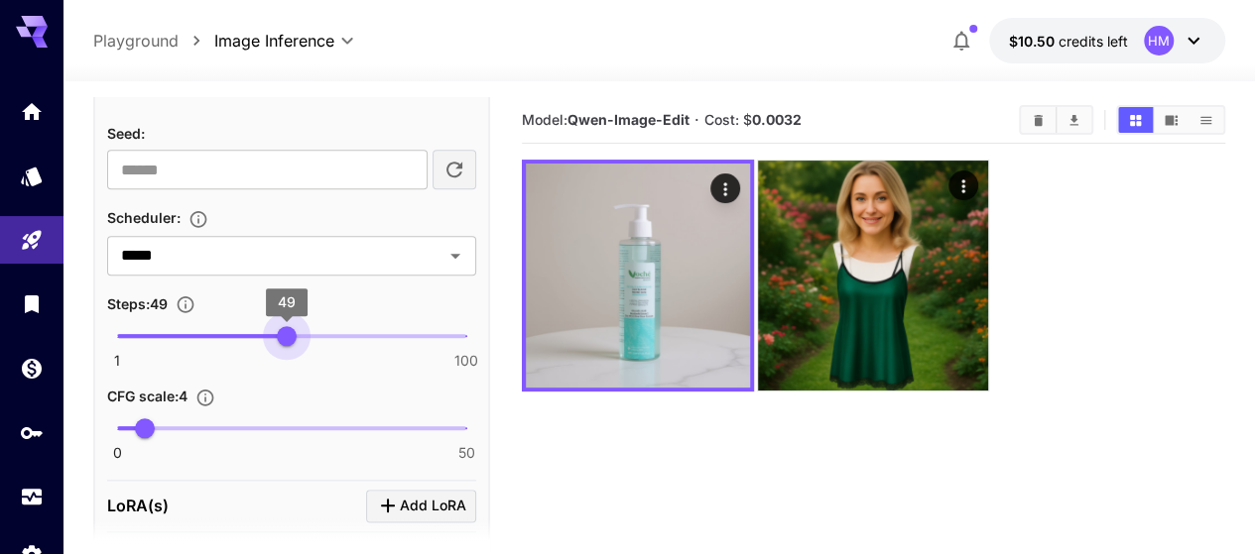
type input "**"
drag, startPoint x: 147, startPoint y: 328, endPoint x: 292, endPoint y: 328, distance: 144.8
click at [292, 328] on span "50" at bounding box center [290, 336] width 20 height 20
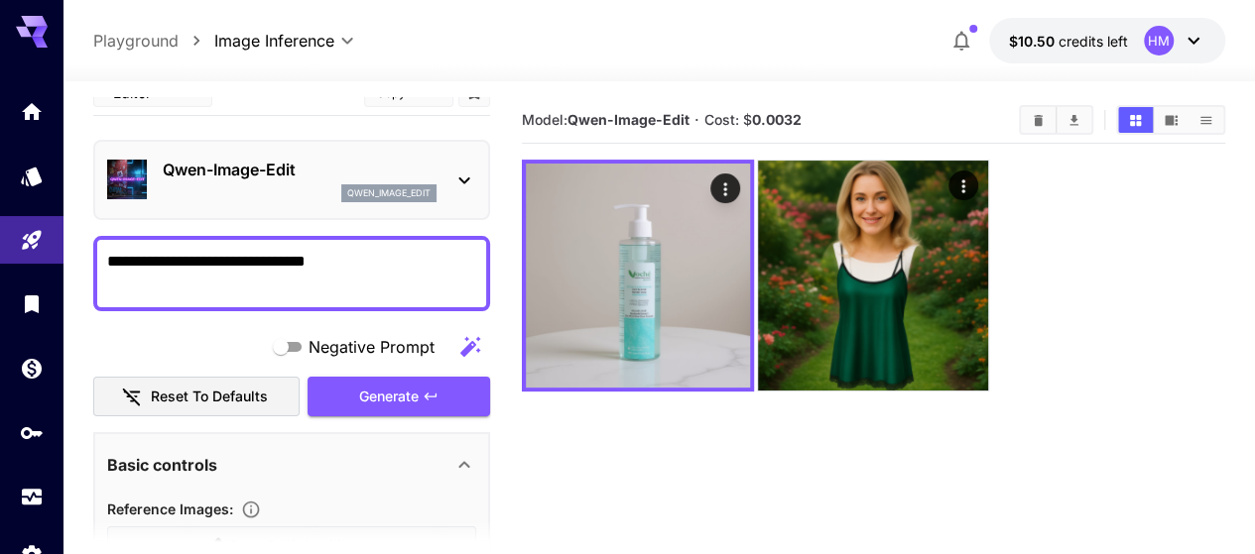
scroll to position [0, 0]
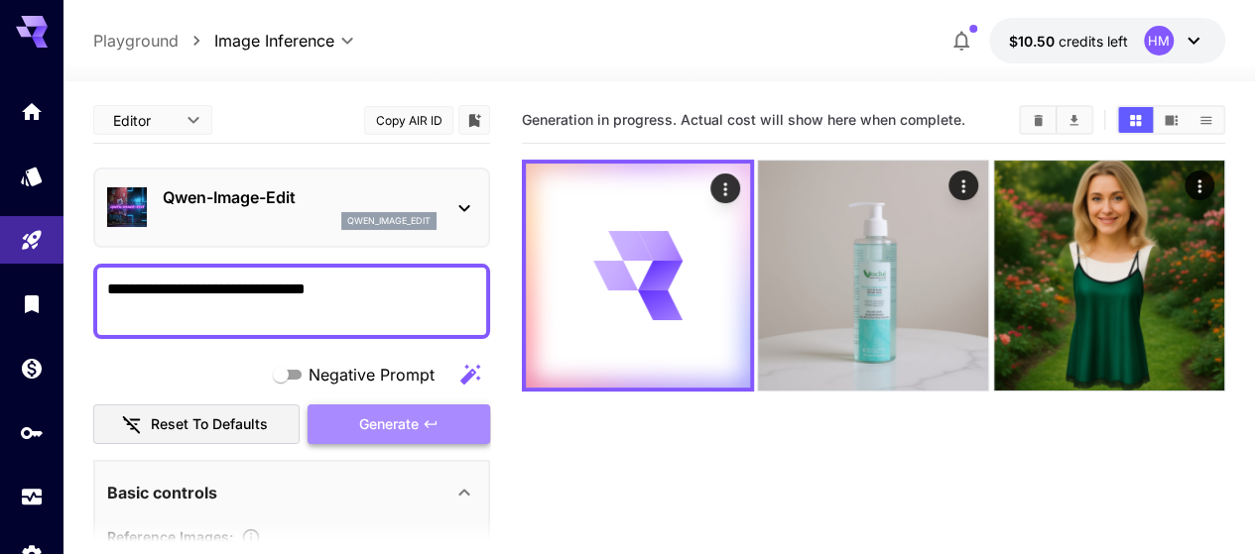
click at [425, 427] on icon "button" at bounding box center [431, 425] width 16 height 16
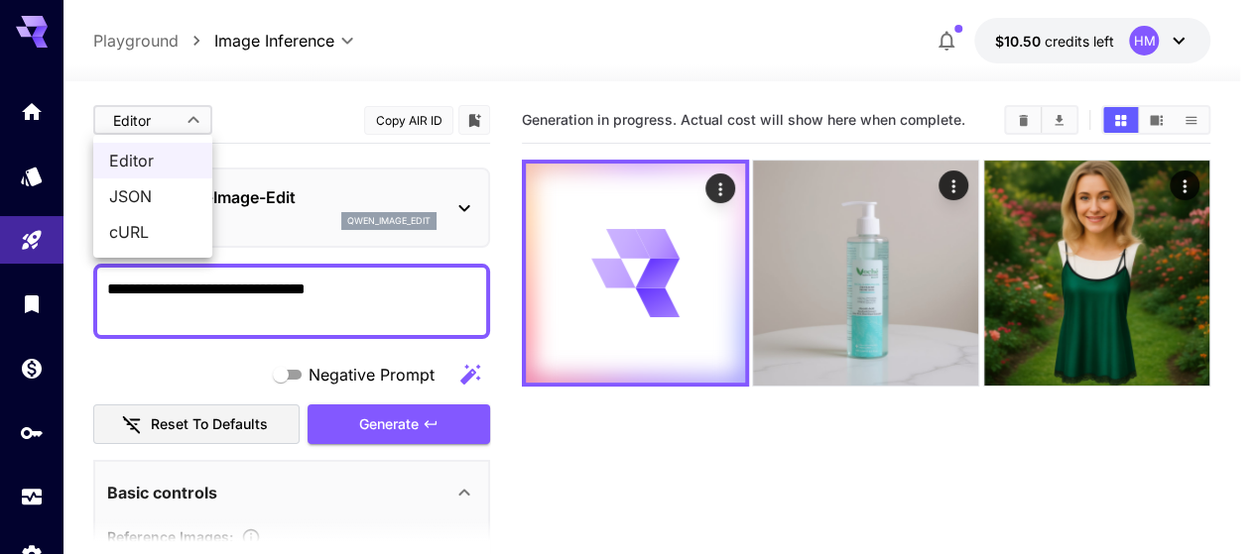
click at [150, 126] on body "**********" at bounding box center [627, 355] width 1255 height 711
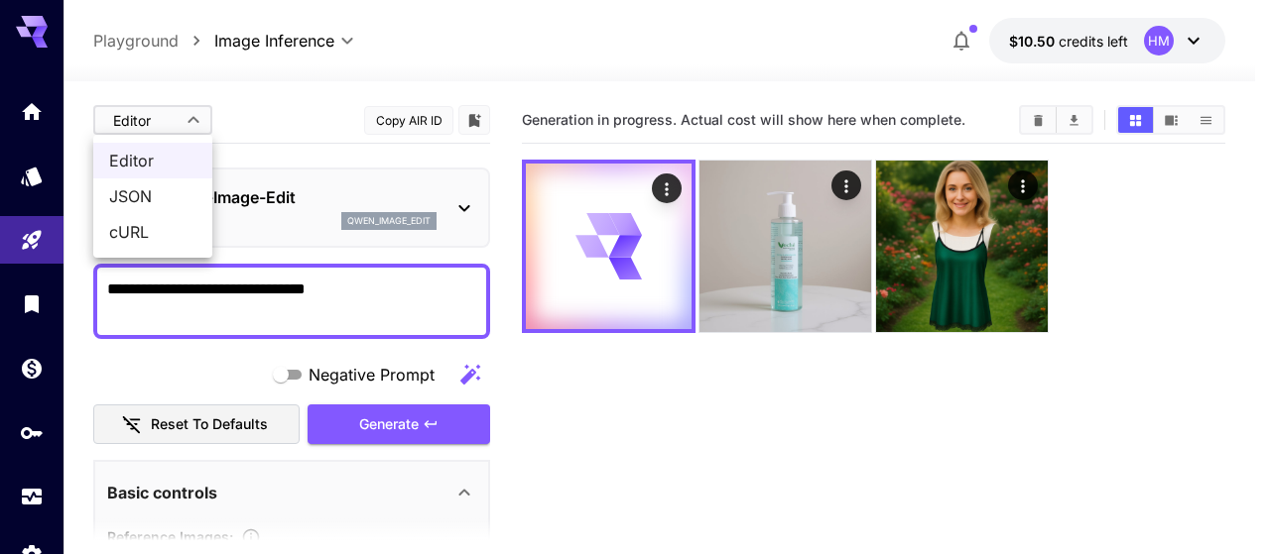
click at [143, 189] on span "JSON" at bounding box center [152, 196] width 87 height 24
type input "****"
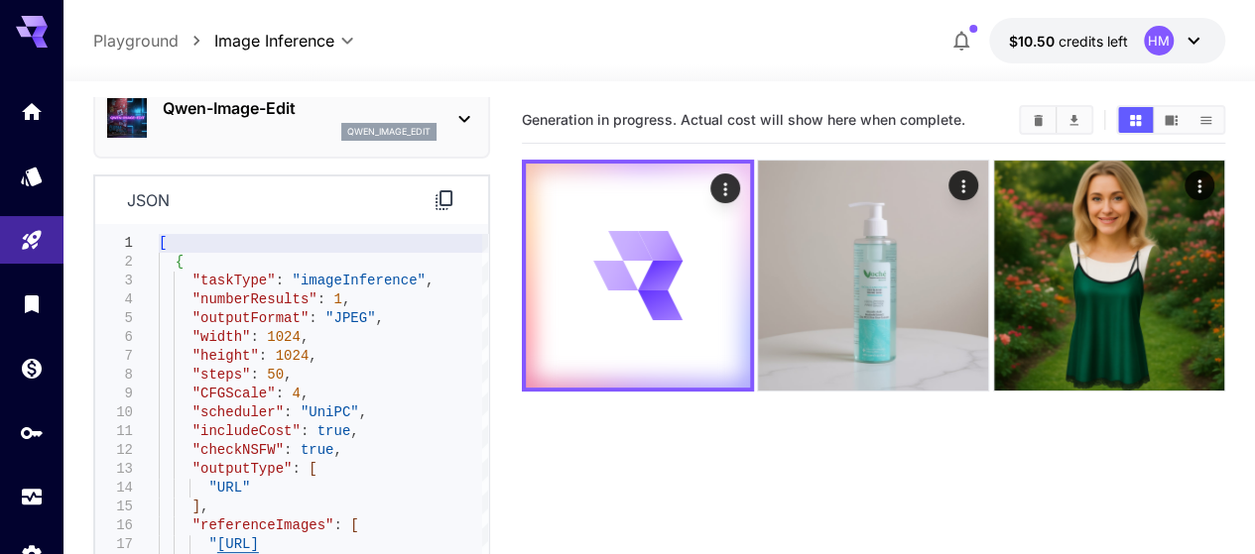
scroll to position [198, 0]
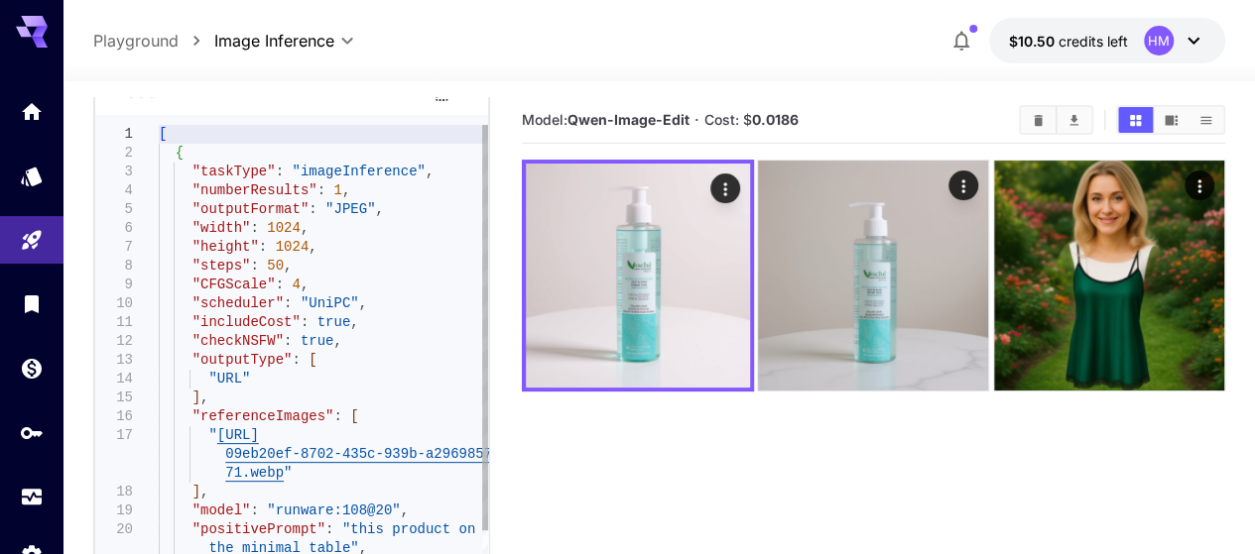
drag, startPoint x: 446, startPoint y: 105, endPoint x: 432, endPoint y: 102, distance: 14.2
click at [437, 104] on div "json" at bounding box center [291, 91] width 393 height 49
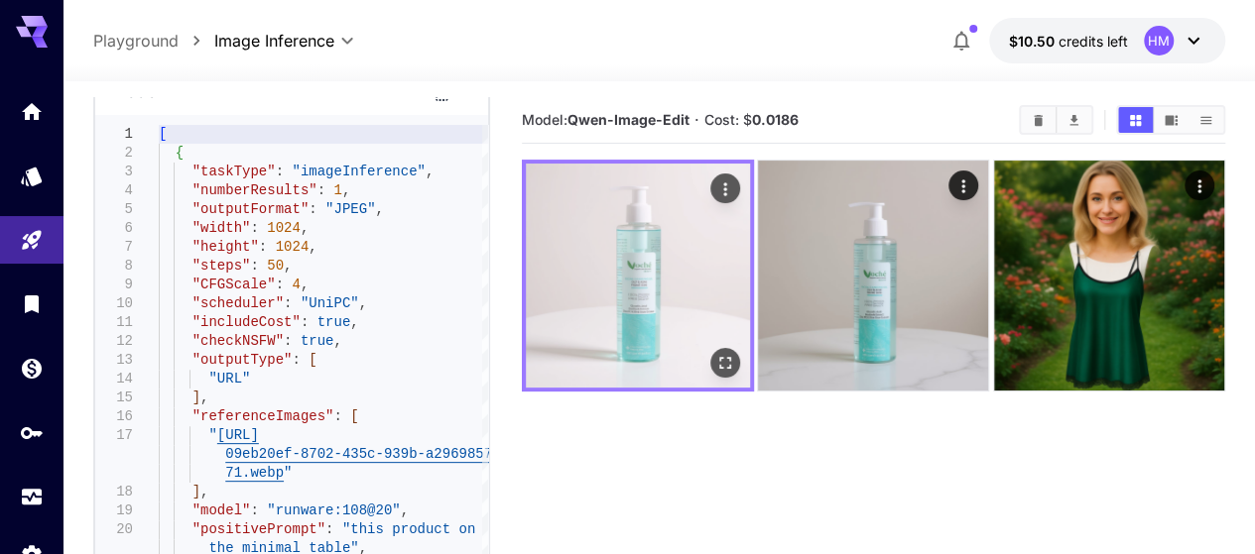
click at [608, 267] on img at bounding box center [638, 276] width 224 height 224
click at [715, 353] on icon "Open in fullscreen" at bounding box center [725, 363] width 20 height 20
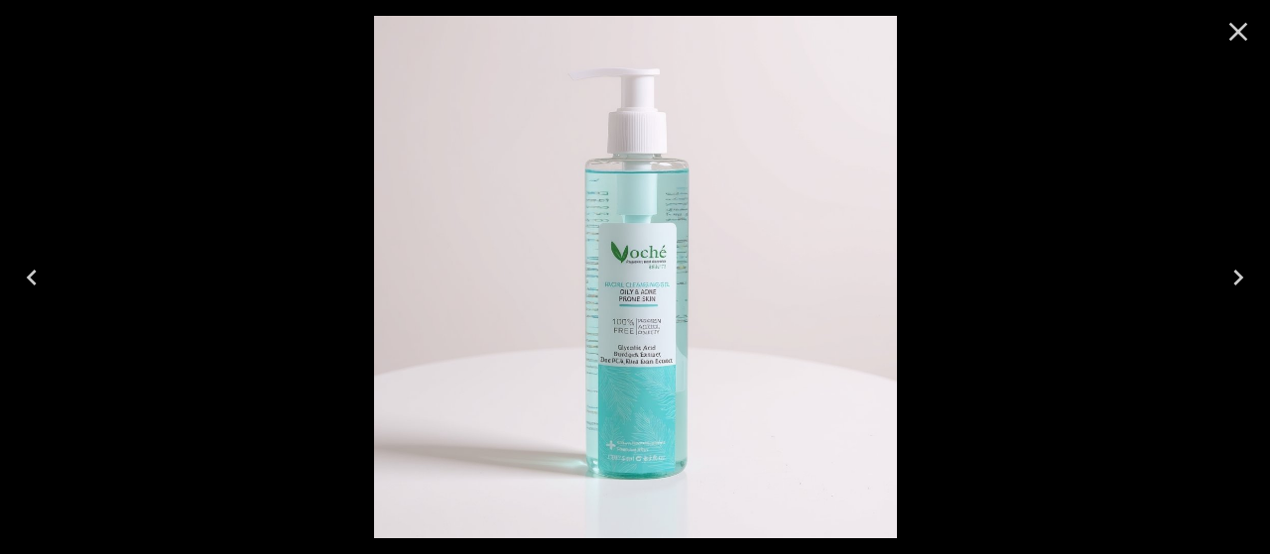
click at [1238, 23] on icon "Close" at bounding box center [1238, 32] width 32 height 32
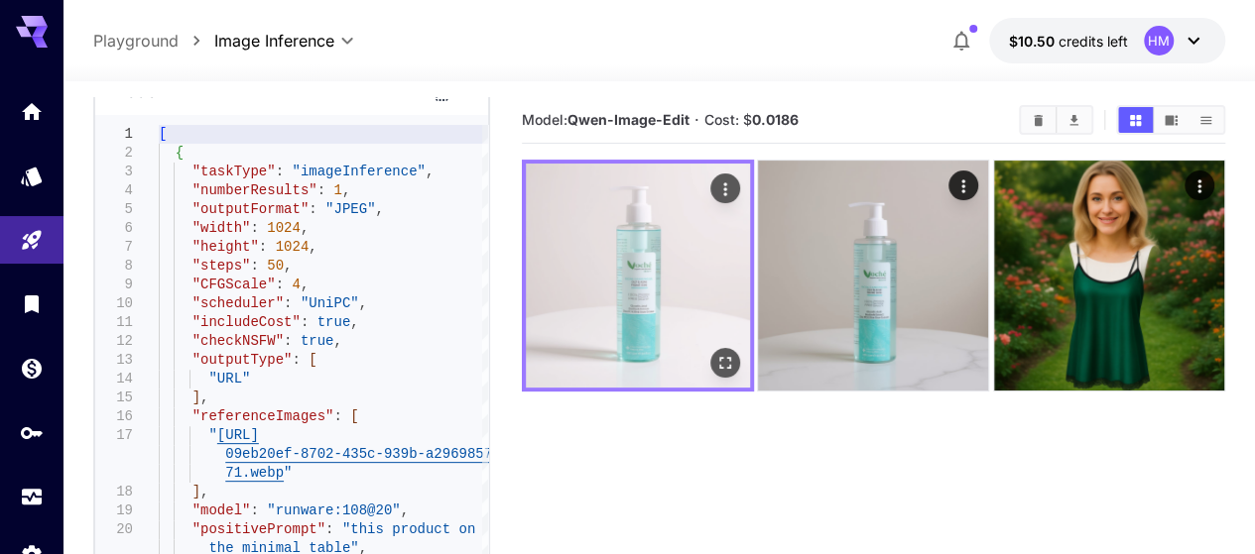
click at [594, 249] on img at bounding box center [638, 276] width 224 height 224
click at [715, 353] on icon "Open in fullscreen" at bounding box center [725, 363] width 20 height 20
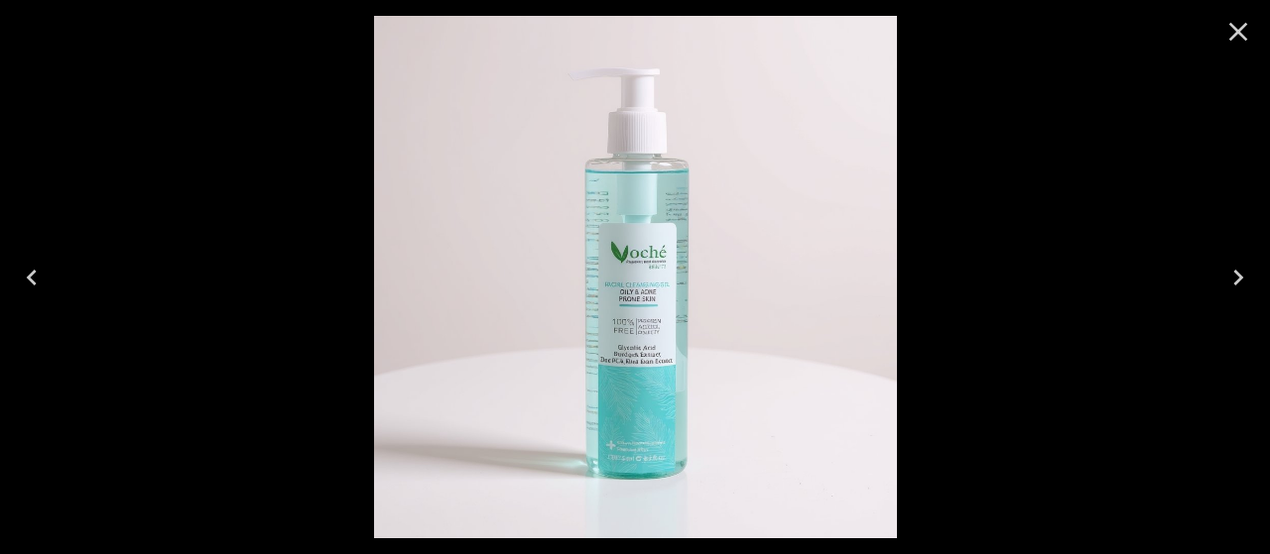
drag, startPoint x: 1139, startPoint y: 330, endPoint x: 1116, endPoint y: 293, distance: 44.1
click at [1136, 326] on div at bounding box center [635, 277] width 1270 height 554
click at [1242, 28] on icon "Close" at bounding box center [1238, 32] width 19 height 19
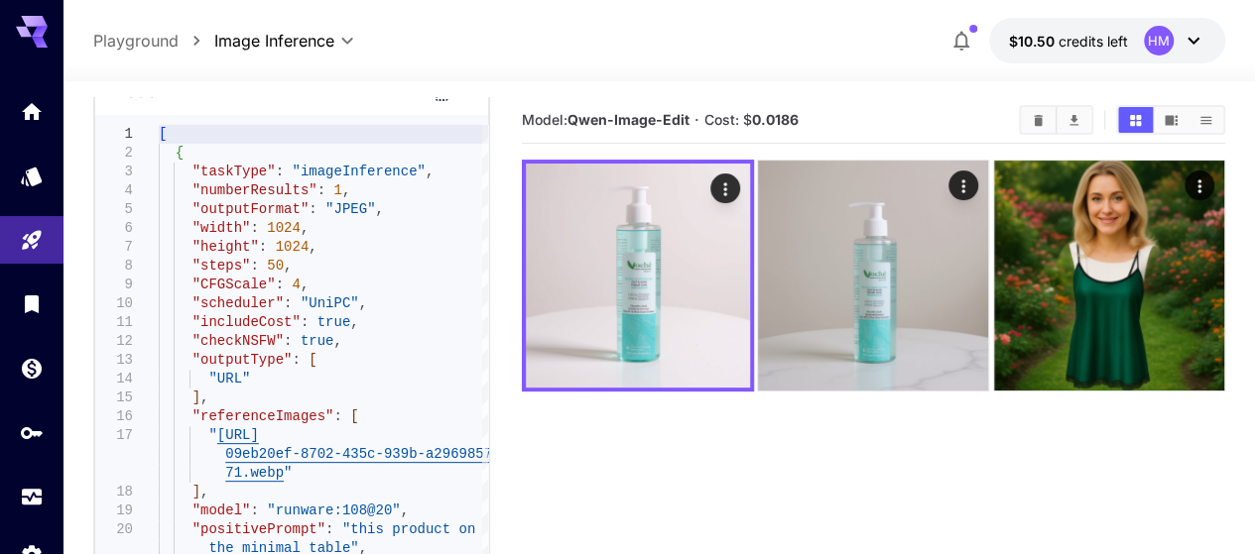
click at [152, 37] on p "Playground" at bounding box center [135, 41] width 85 height 24
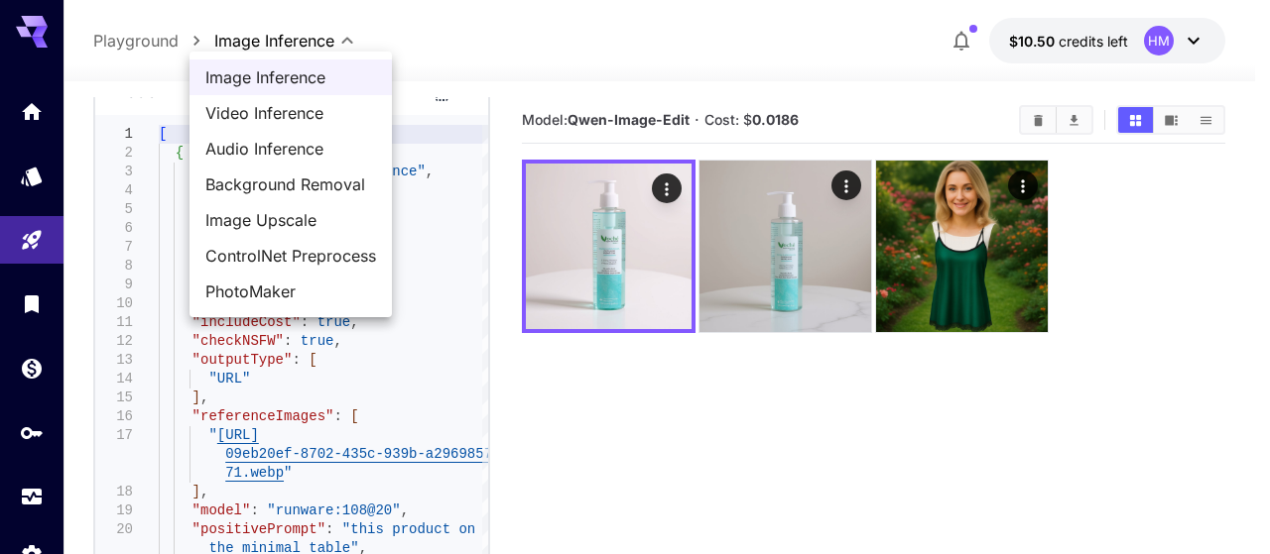
click at [243, 35] on body "**********" at bounding box center [635, 355] width 1270 height 711
click at [476, 49] on div at bounding box center [635, 277] width 1270 height 554
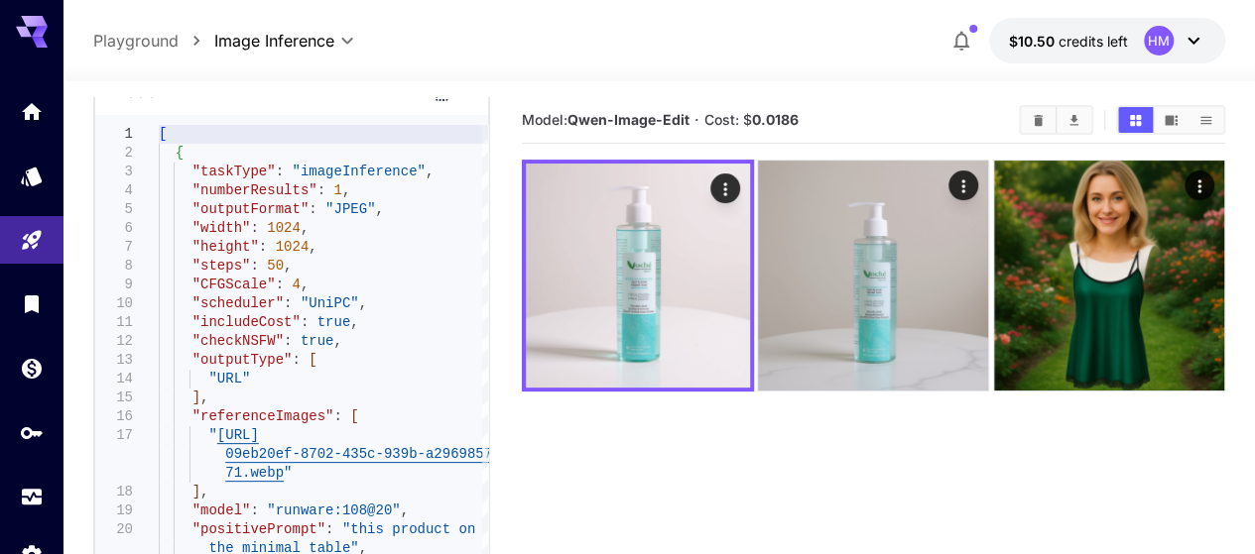
click at [442, 87] on div "JSON **** ​ Copy AIR ID [PERSON_NAME]-Image-Edit qwen_image_edit json 4 5 6 7 8…" at bounding box center [659, 396] width 1132 height 630
click at [437, 104] on div "json" at bounding box center [291, 91] width 393 height 49
click at [441, 99] on icon at bounding box center [444, 91] width 24 height 24
click at [355, 33] on body "**********" at bounding box center [627, 355] width 1255 height 711
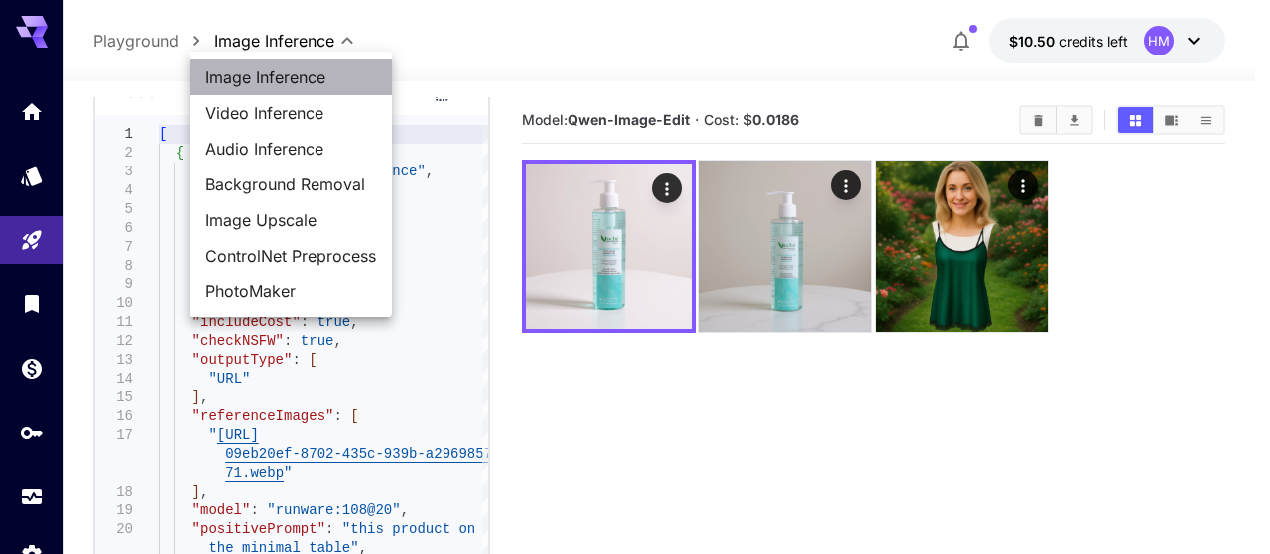
drag, startPoint x: 232, startPoint y: 79, endPoint x: 180, endPoint y: 62, distance: 55.2
click at [231, 79] on span "Image Inference" at bounding box center [290, 77] width 171 height 24
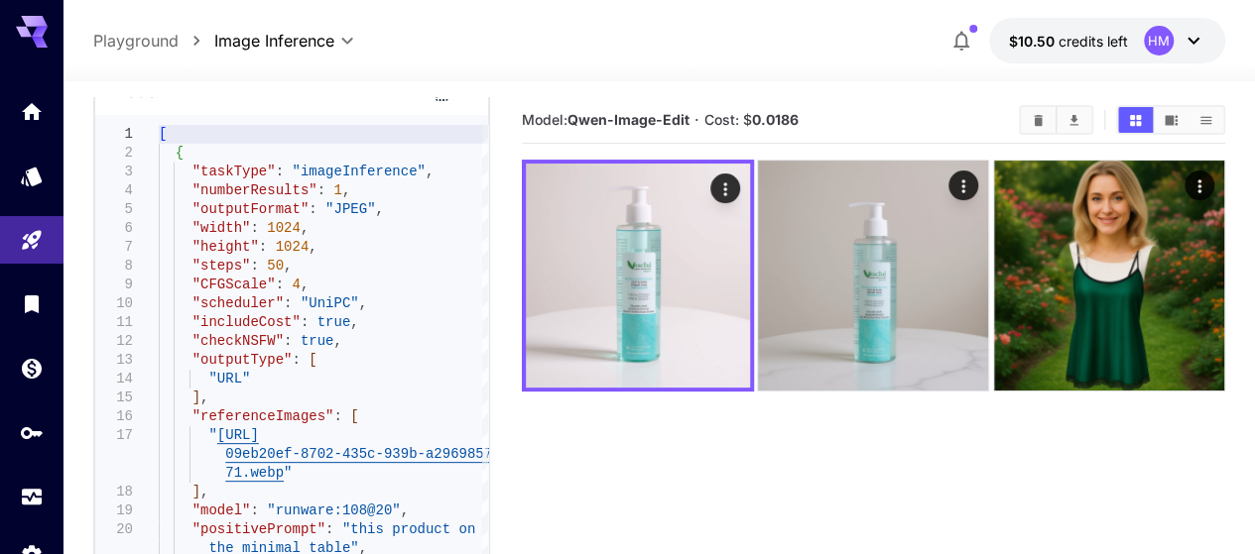
click at [145, 39] on p "Playground" at bounding box center [135, 41] width 85 height 24
click at [145, 40] on p "Playground" at bounding box center [135, 41] width 85 height 24
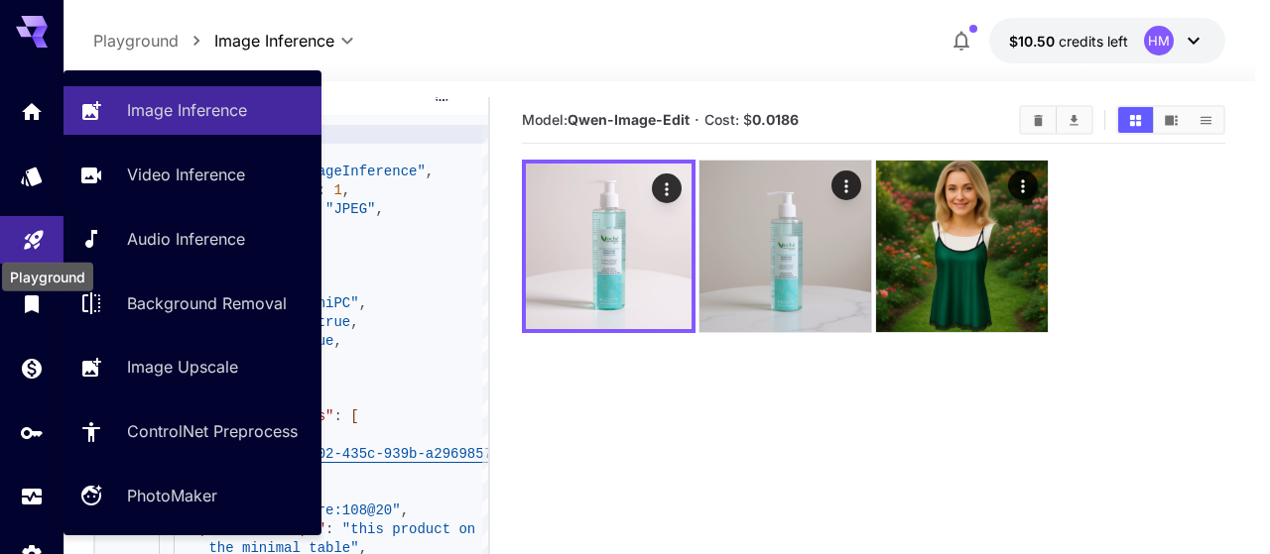
click at [31, 246] on icon "Playground" at bounding box center [34, 234] width 24 height 24
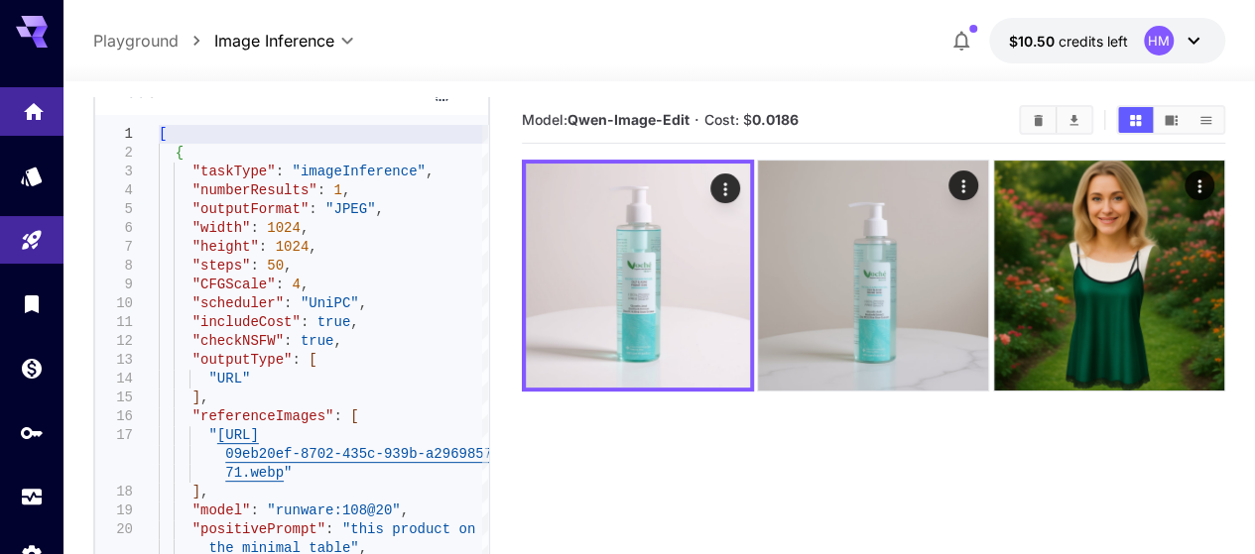
click at [22, 106] on icon "Home" at bounding box center [34, 108] width 24 height 24
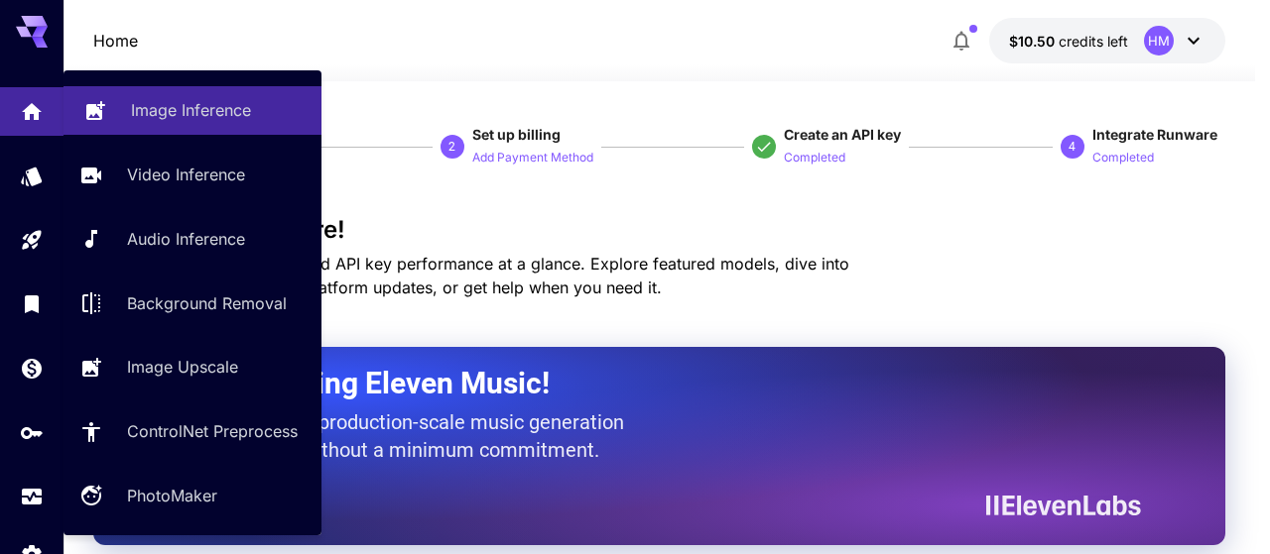
click at [163, 118] on p "Image Inference" at bounding box center [191, 110] width 120 height 24
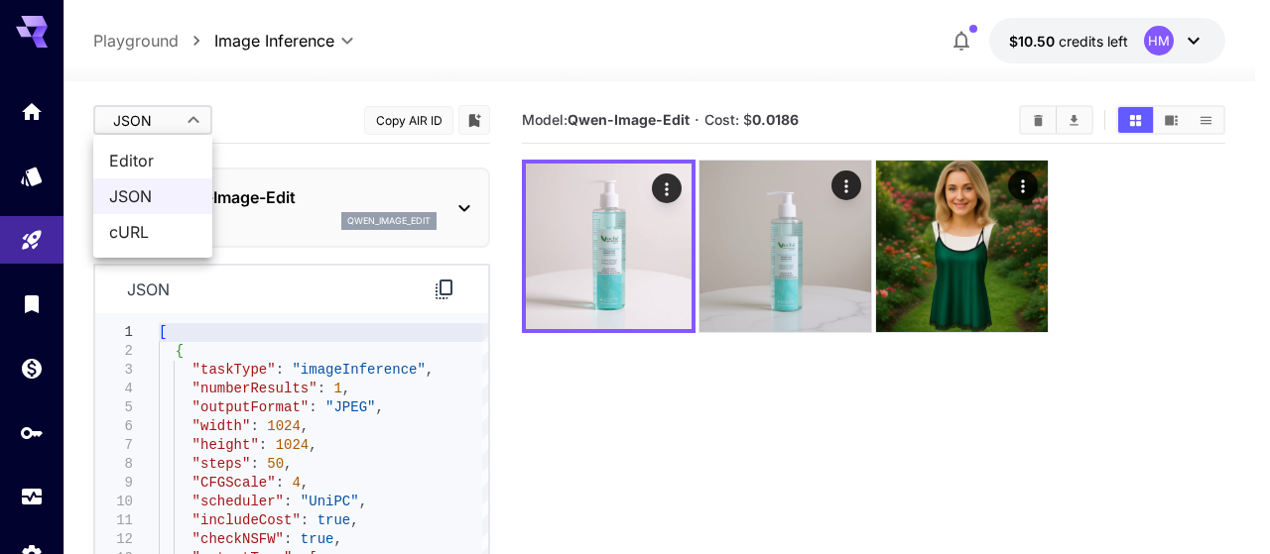
click at [177, 121] on body "**********" at bounding box center [635, 355] width 1270 height 711
click at [175, 160] on span "Editor" at bounding box center [152, 161] width 87 height 24
type input "****"
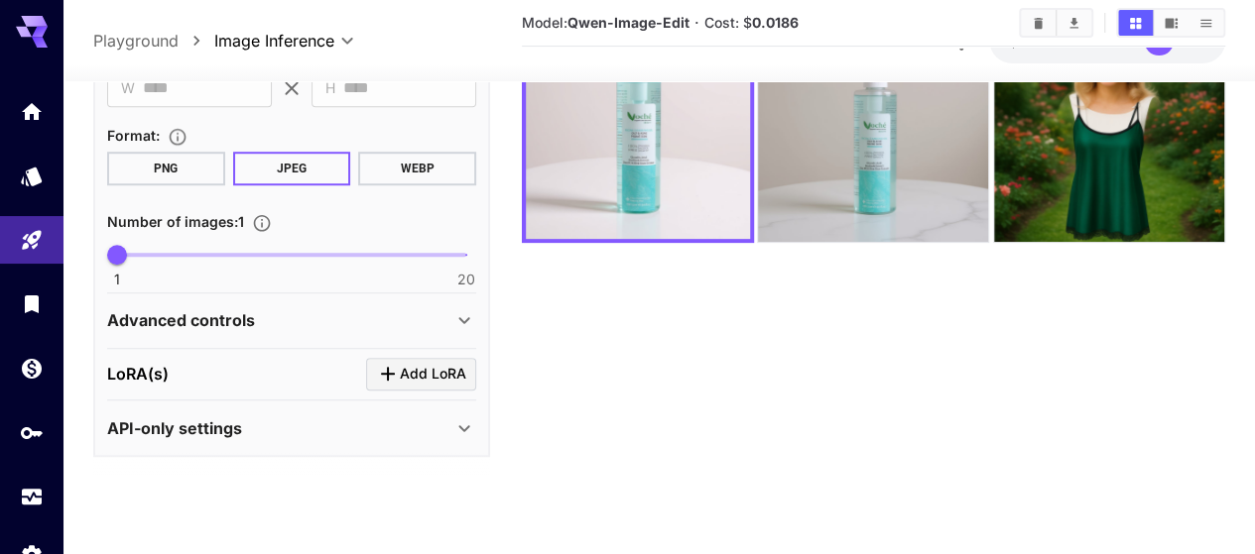
scroll to position [157, 0]
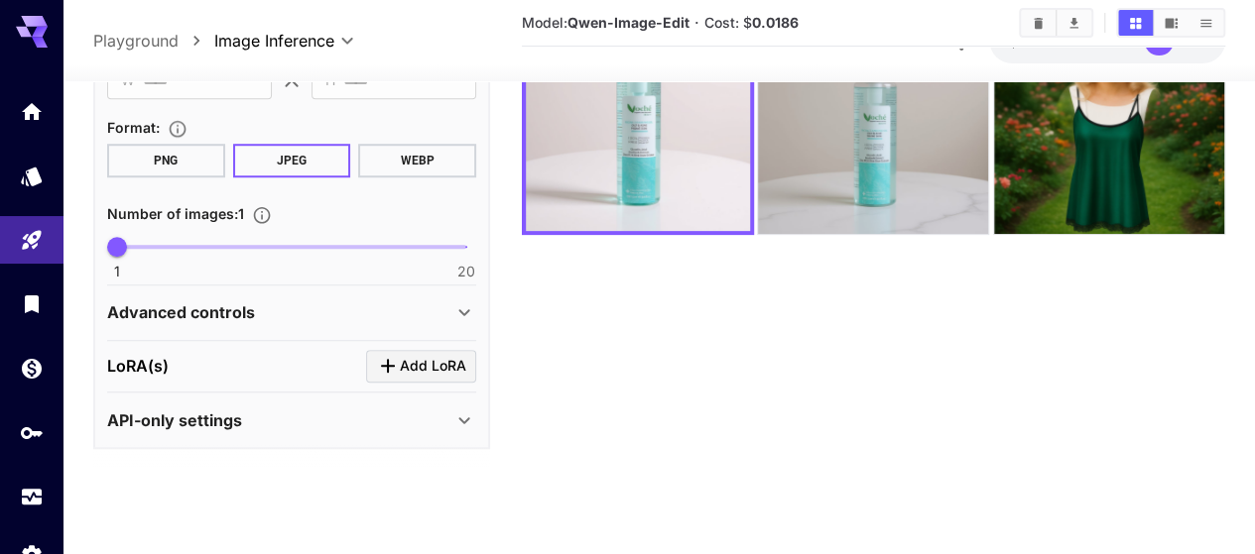
click at [235, 316] on p "Advanced controls" at bounding box center [181, 313] width 148 height 24
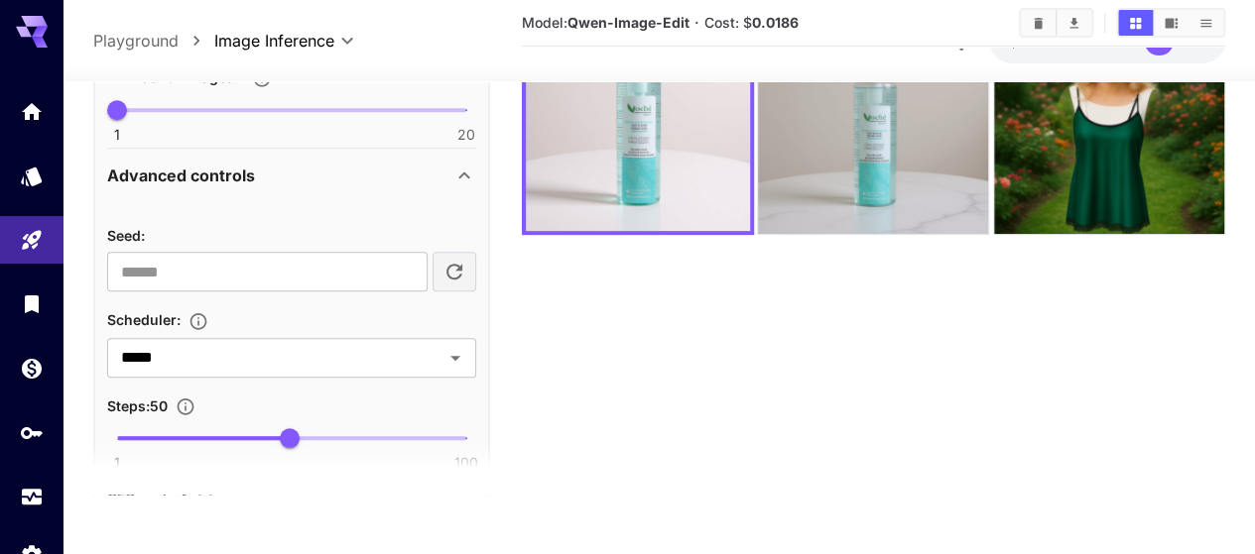
scroll to position [1057, 0]
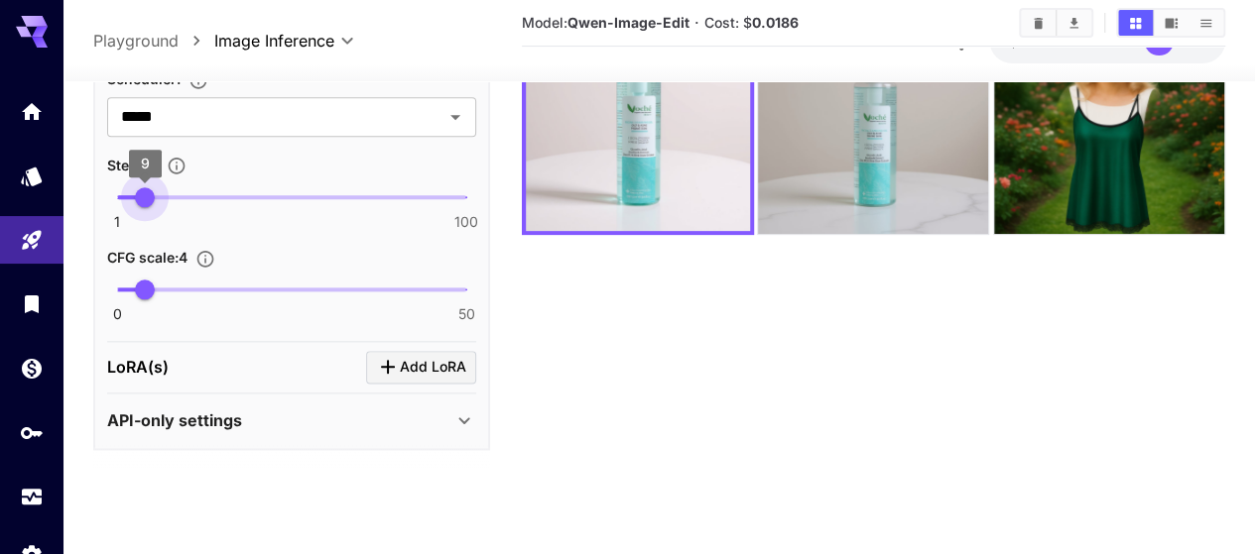
type input "*"
drag, startPoint x: 283, startPoint y: 189, endPoint x: 141, endPoint y: 187, distance: 141.8
click at [141, 187] on span "8" at bounding box center [142, 197] width 20 height 20
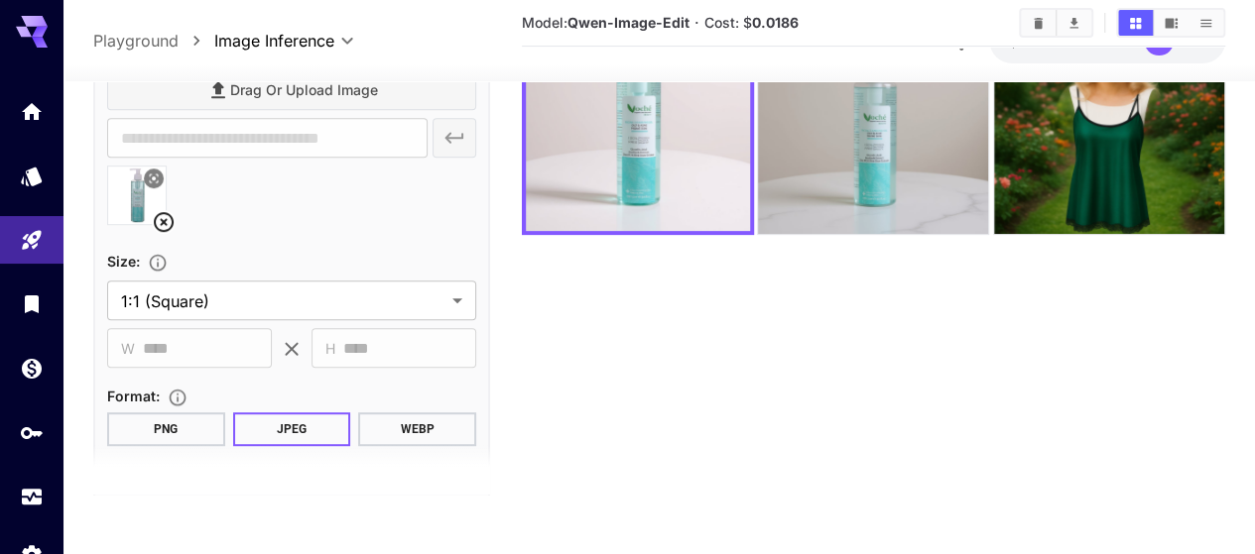
scroll to position [298, 0]
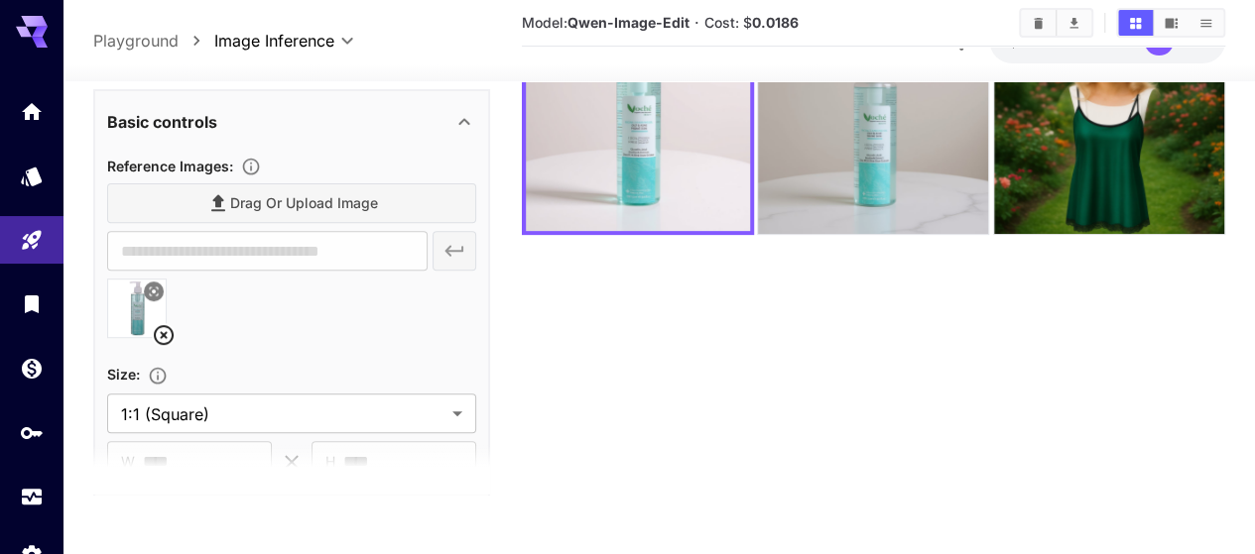
click at [163, 334] on icon at bounding box center [164, 335] width 20 height 20
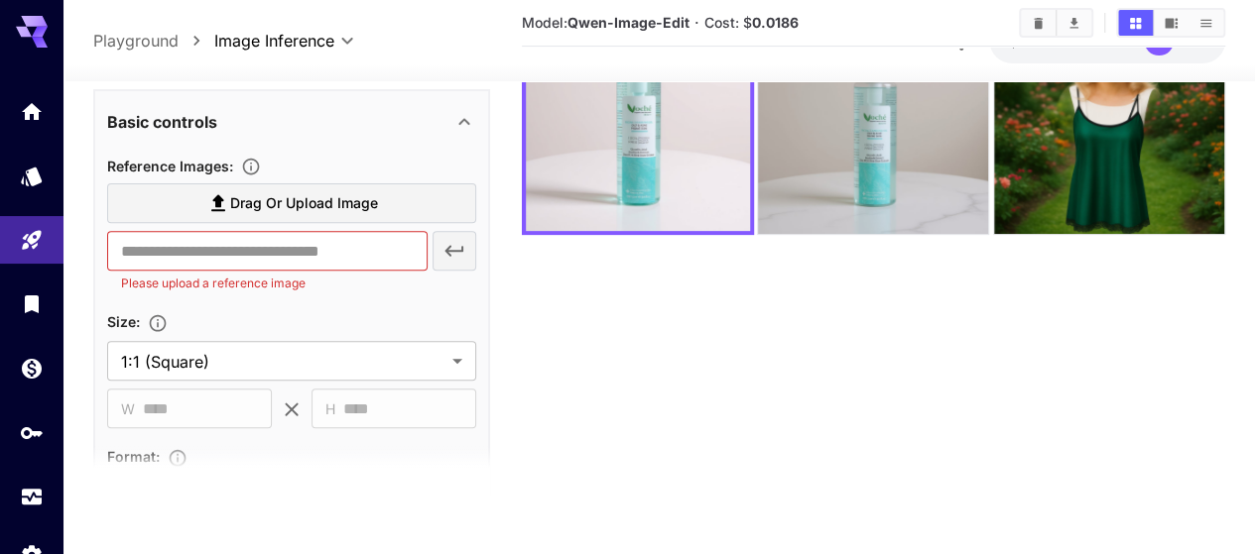
click at [296, 215] on label "Drag or upload image" at bounding box center [291, 203] width 369 height 41
click at [0, 0] on input "Drag or upload image" at bounding box center [0, 0] width 0 height 0
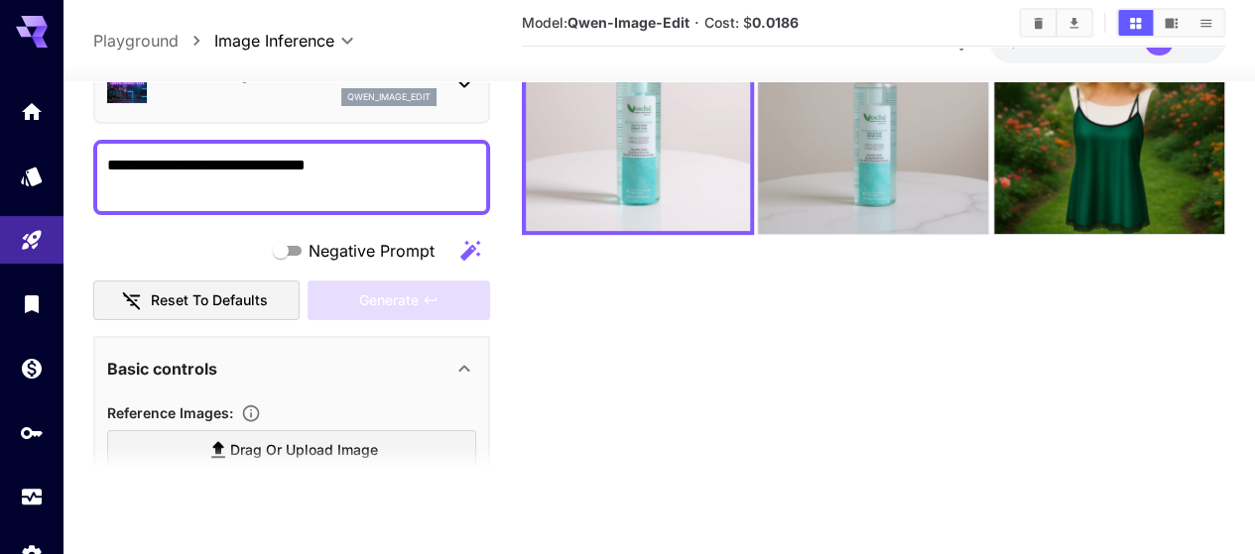
scroll to position [0, 0]
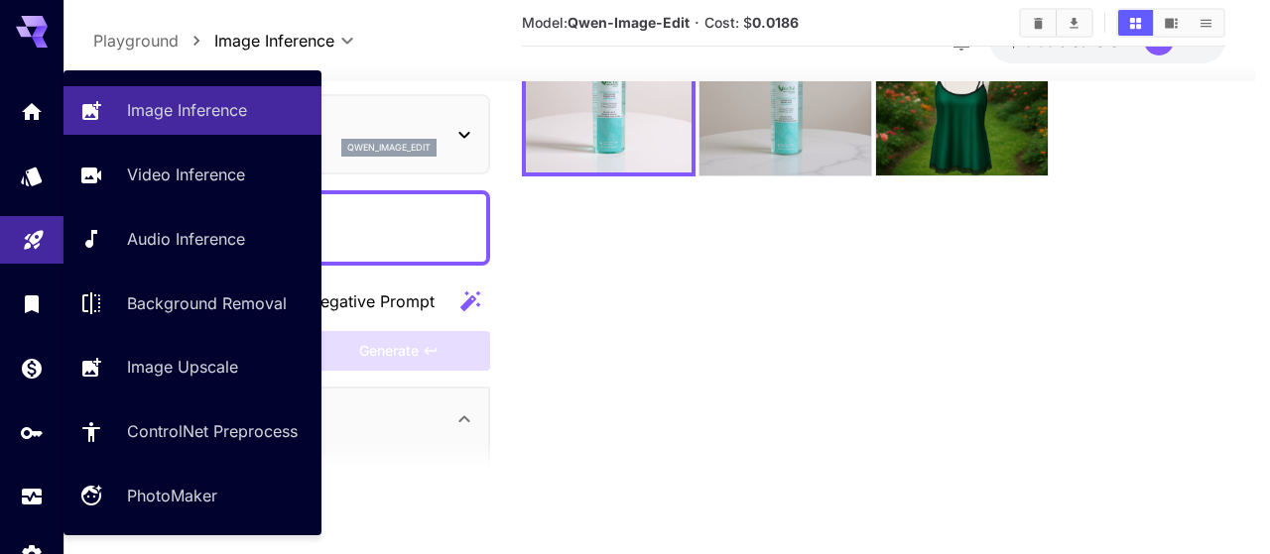
drag, startPoint x: 340, startPoint y: 216, endPoint x: 56, endPoint y: 215, distance: 284.7
click at [56, 215] on div "**********" at bounding box center [627, 198] width 1255 height 711
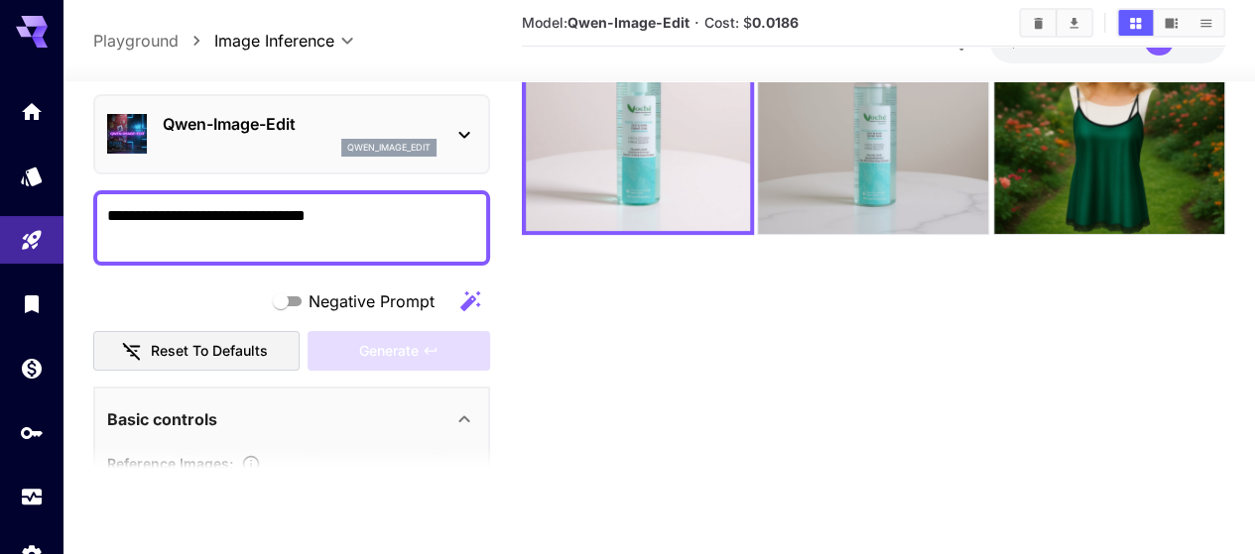
paste textarea "**********"
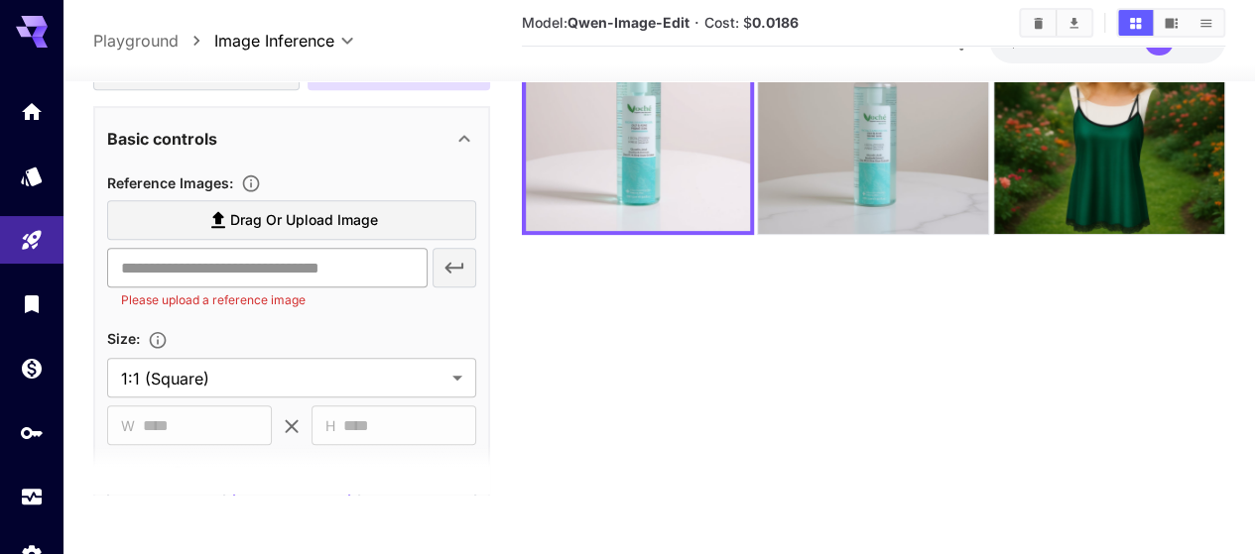
scroll to position [496, 0]
type textarea "**********"
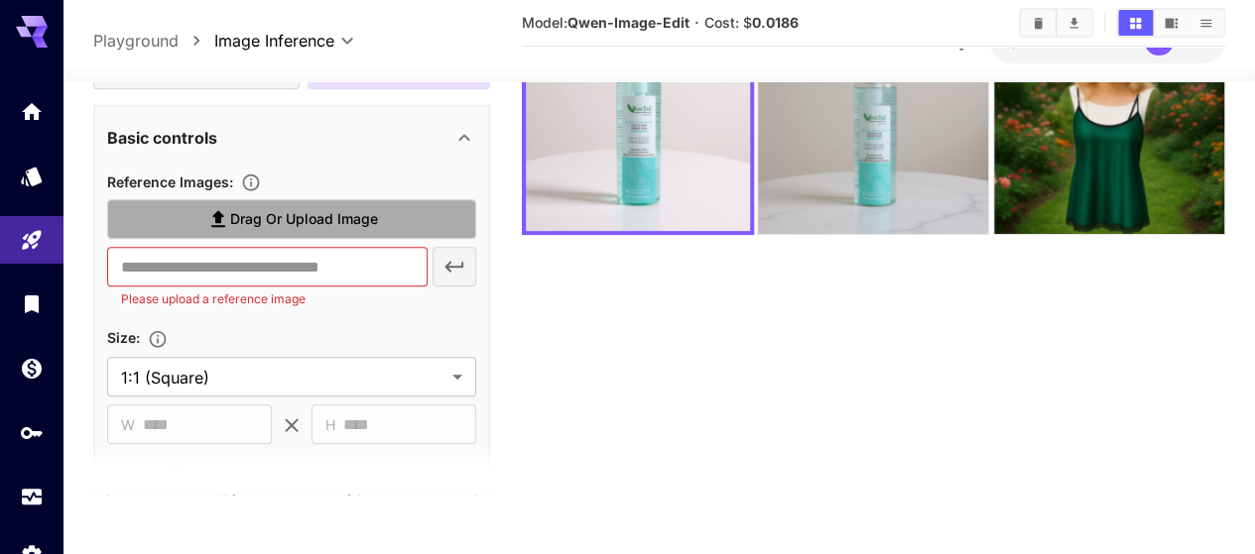
click at [275, 228] on span "Drag or upload image" at bounding box center [304, 219] width 148 height 25
click at [0, 0] on input "Drag or upload image" at bounding box center [0, 0] width 0 height 0
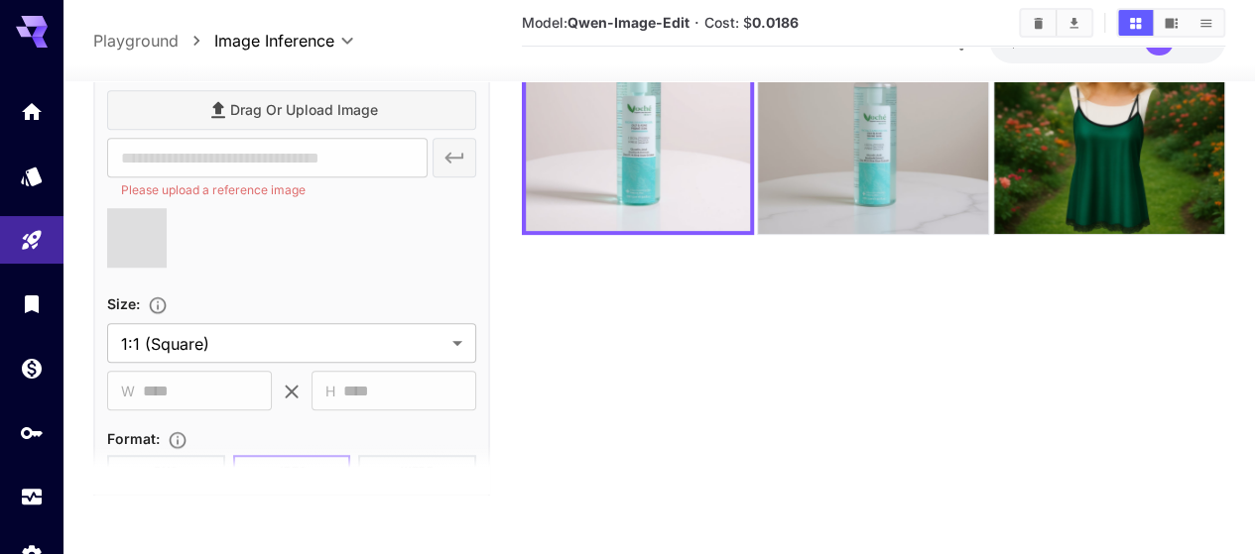
scroll to position [694, 0]
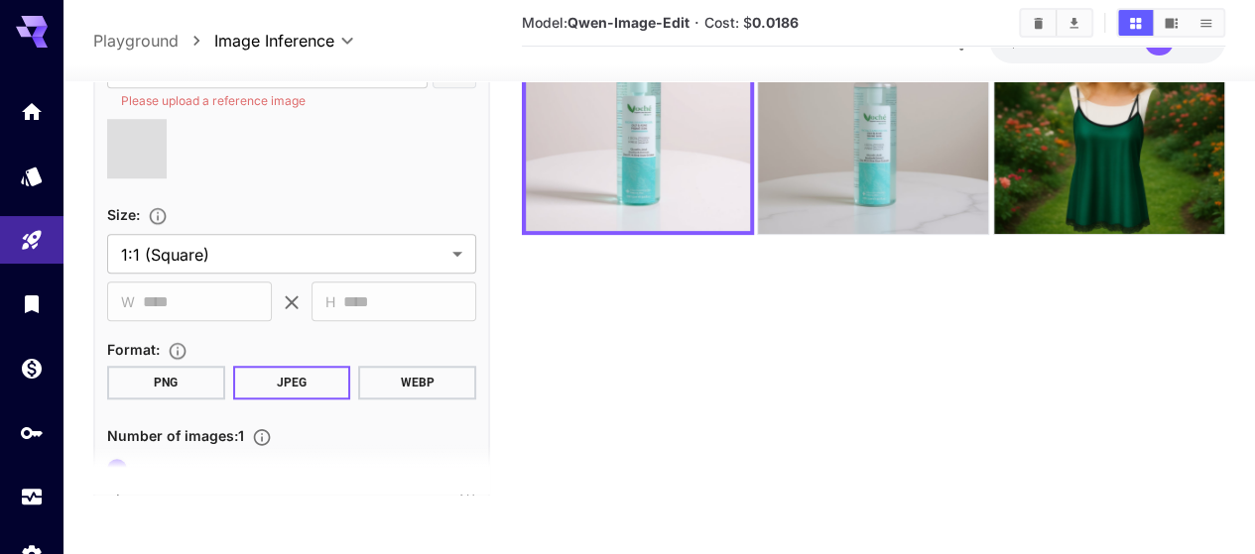
type input "**********"
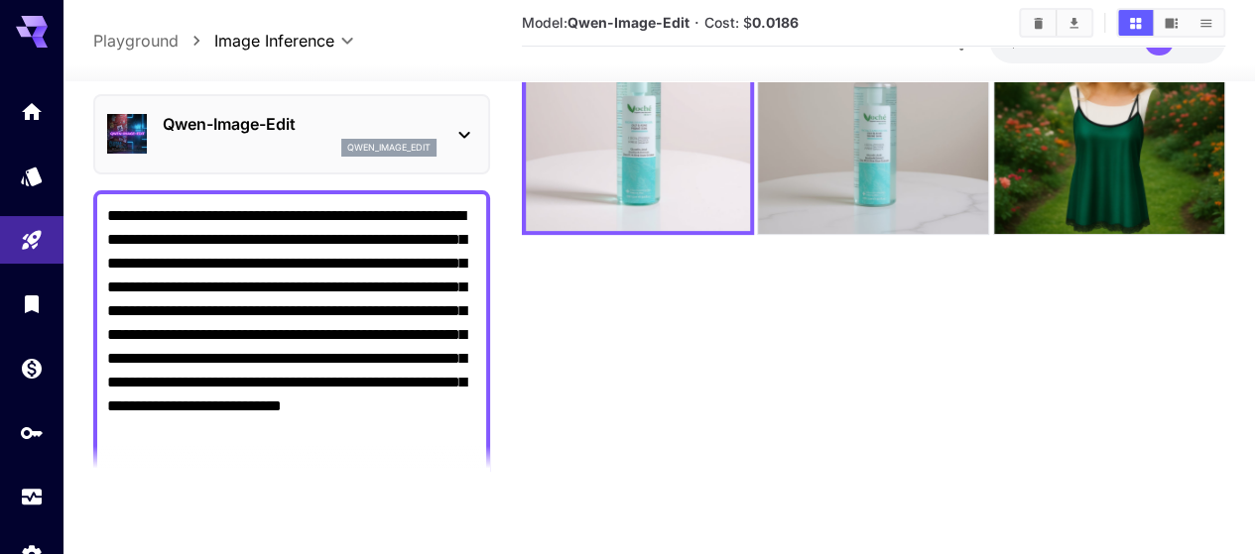
scroll to position [298, 0]
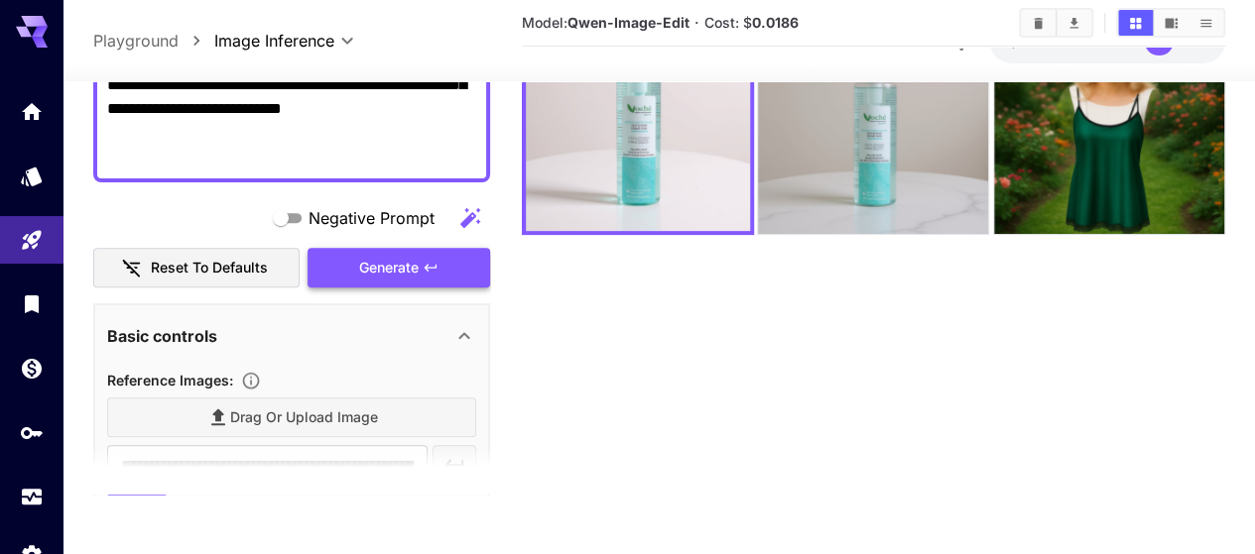
click at [406, 257] on span "Generate" at bounding box center [389, 268] width 60 height 25
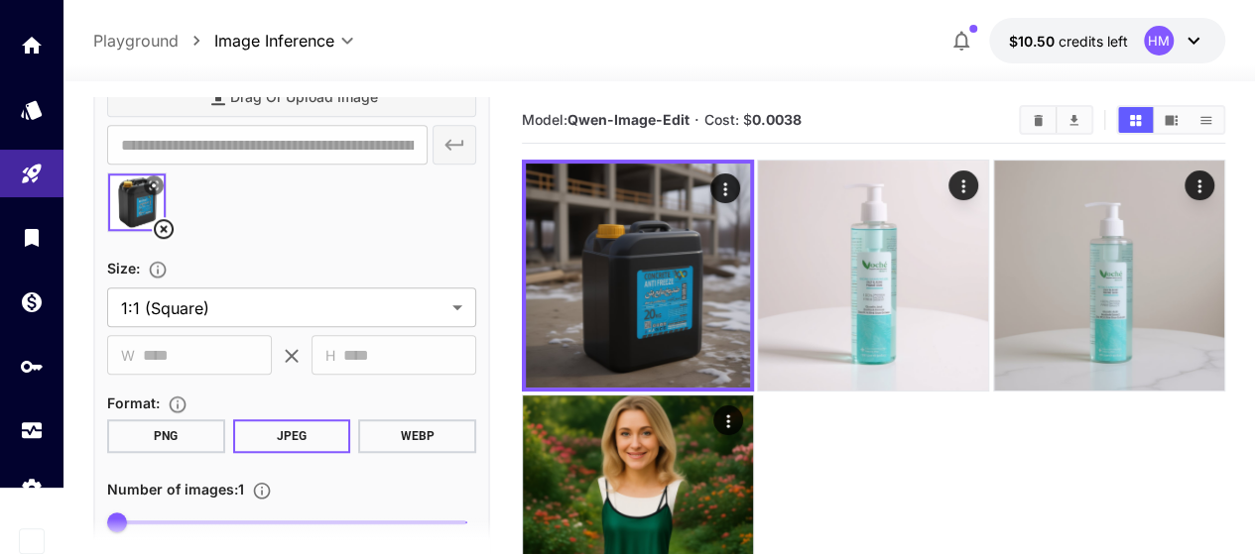
scroll to position [595, 0]
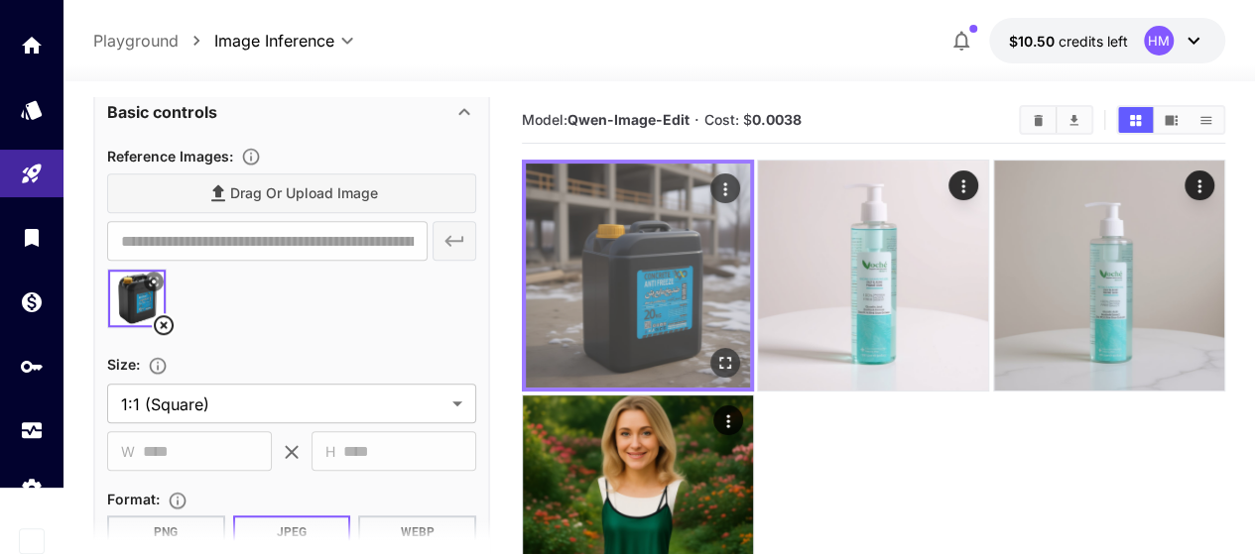
click at [604, 249] on img at bounding box center [638, 276] width 224 height 224
click at [715, 353] on icon "Open in fullscreen" at bounding box center [725, 363] width 20 height 20
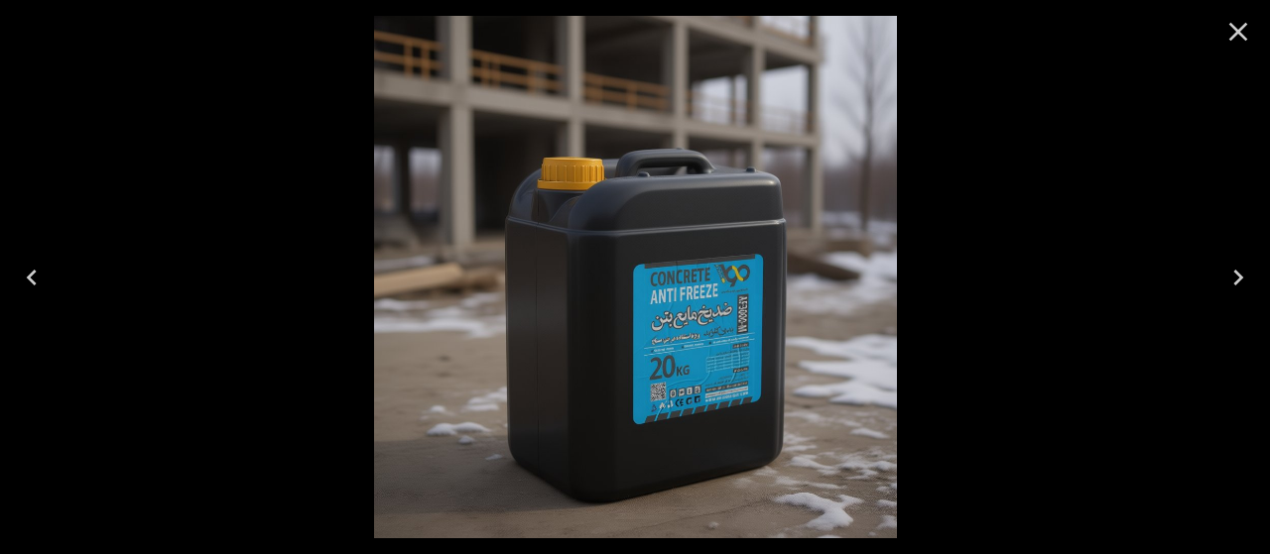
click at [1246, 35] on icon "Close" at bounding box center [1238, 32] width 32 height 32
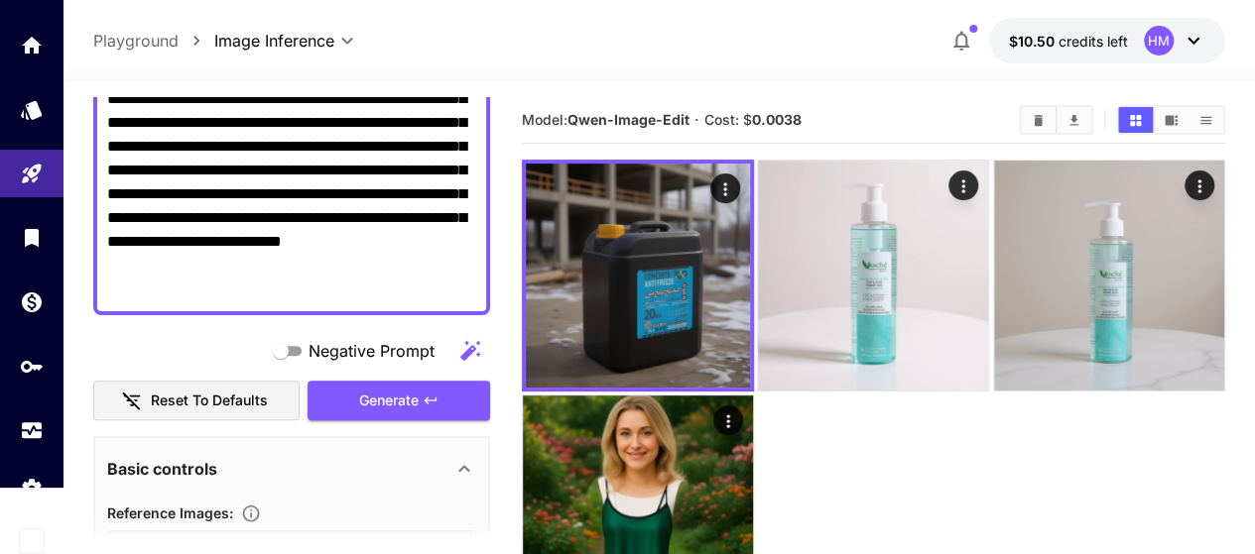
scroll to position [198, 0]
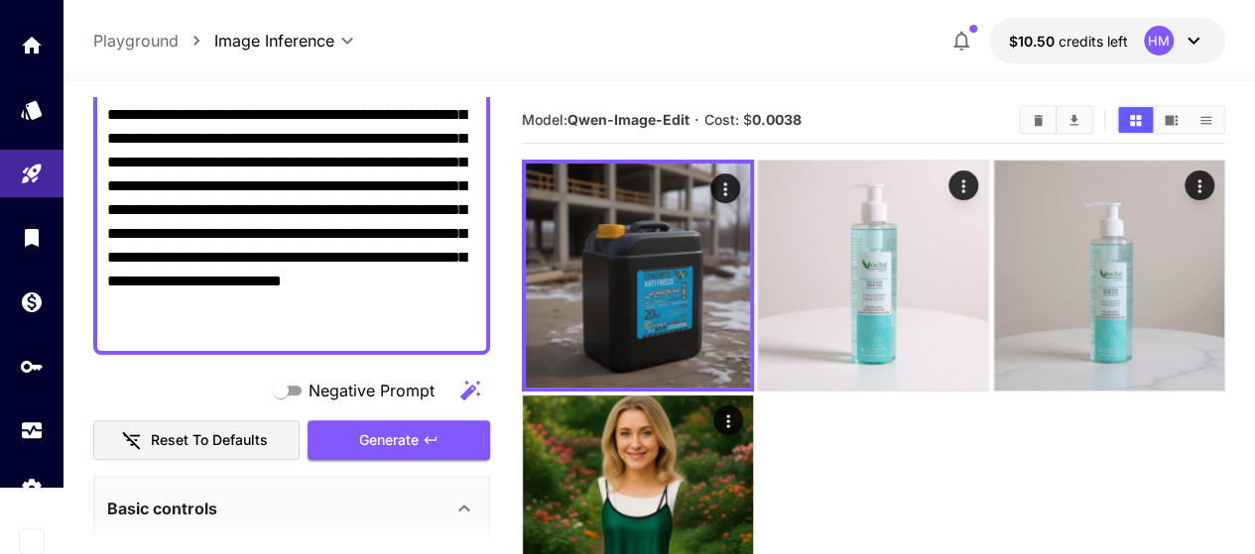
click at [262, 327] on textarea "**********" at bounding box center [291, 210] width 369 height 262
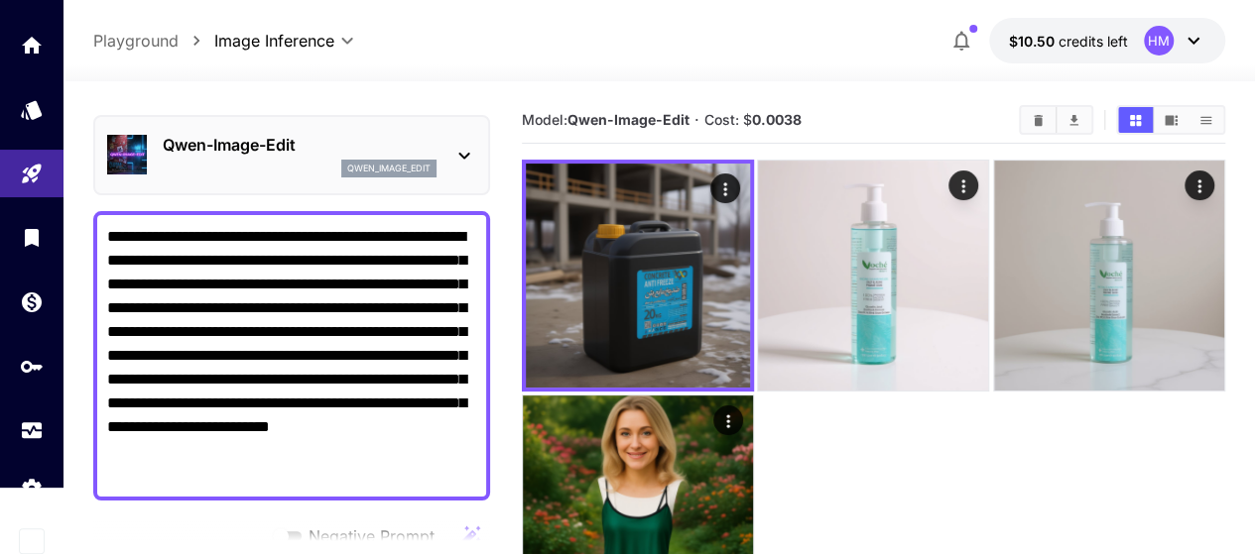
scroll to position [0, 0]
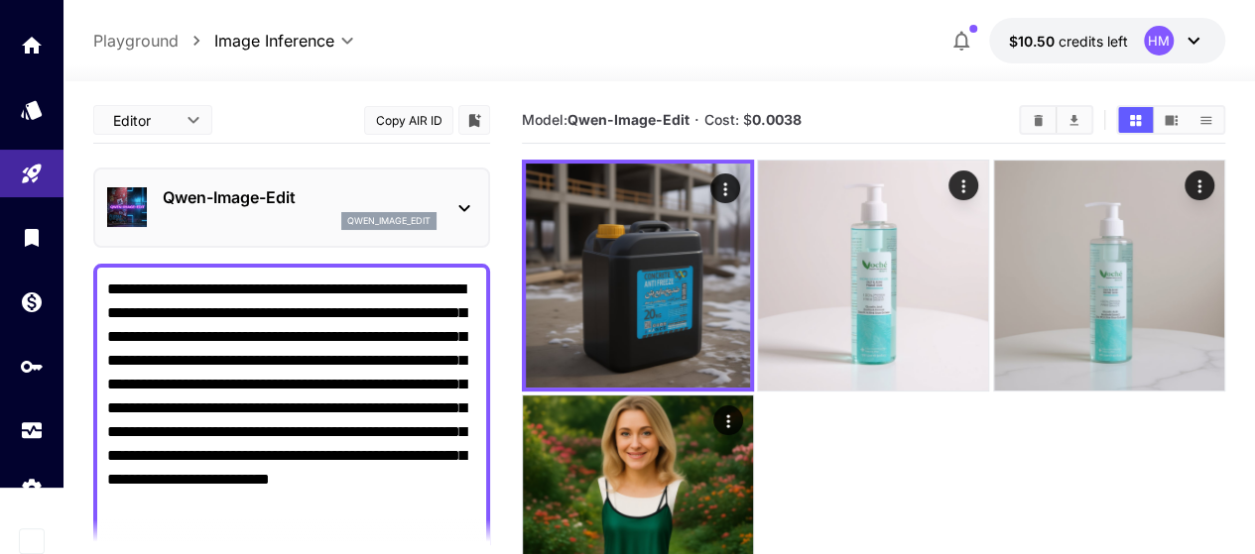
click at [113, 287] on textarea "**********" at bounding box center [291, 409] width 369 height 262
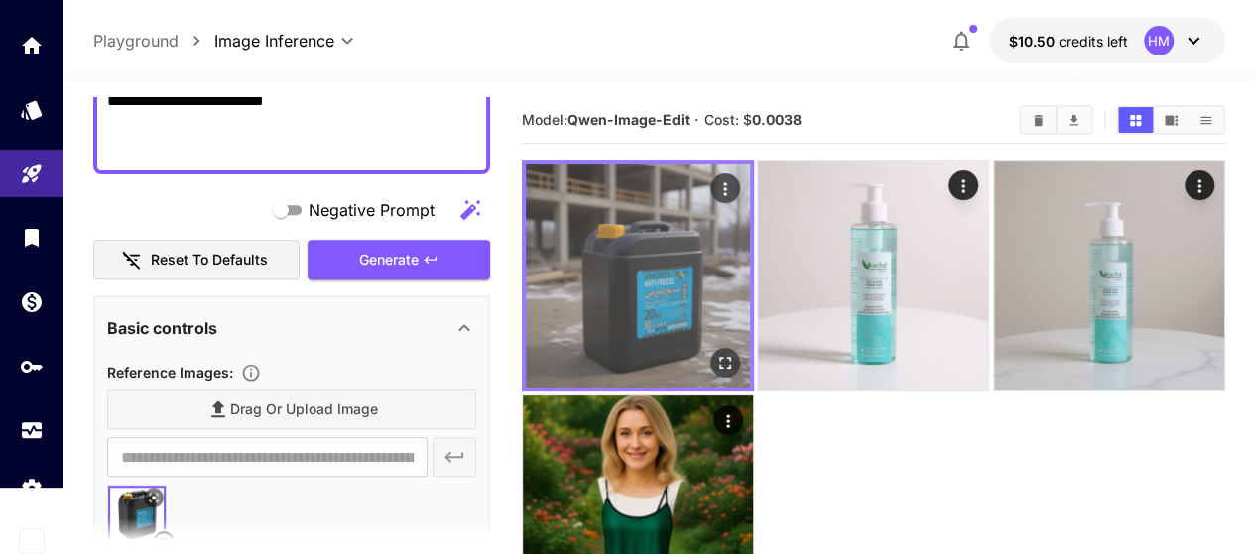
click at [648, 289] on img at bounding box center [638, 276] width 224 height 224
click at [715, 353] on icon "Open in fullscreen" at bounding box center [725, 363] width 20 height 20
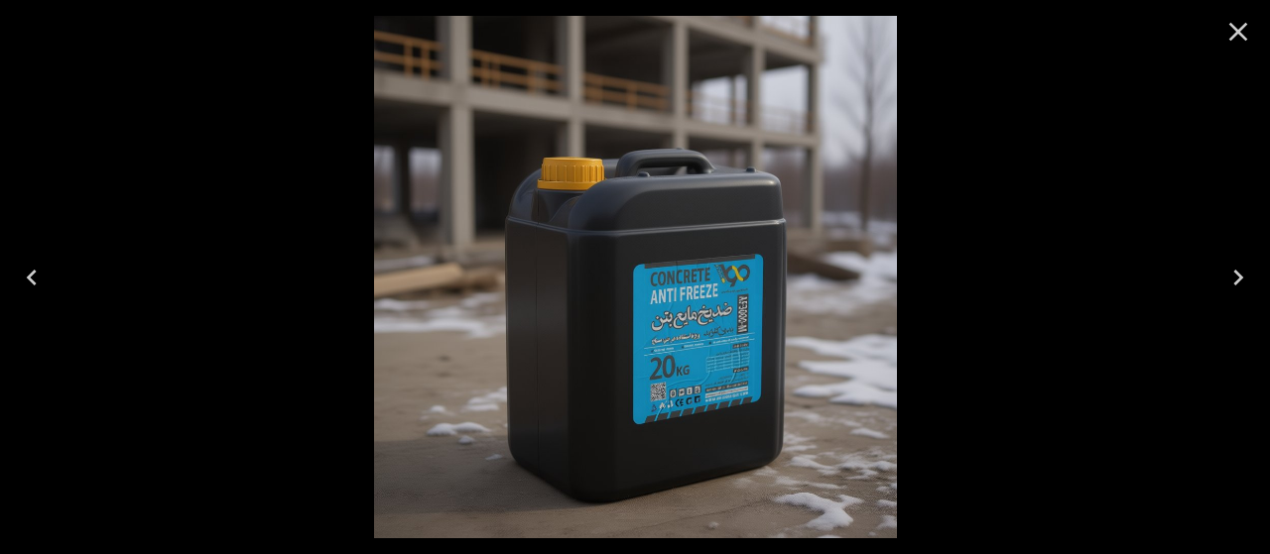
click at [1239, 41] on icon "Close" at bounding box center [1238, 32] width 32 height 32
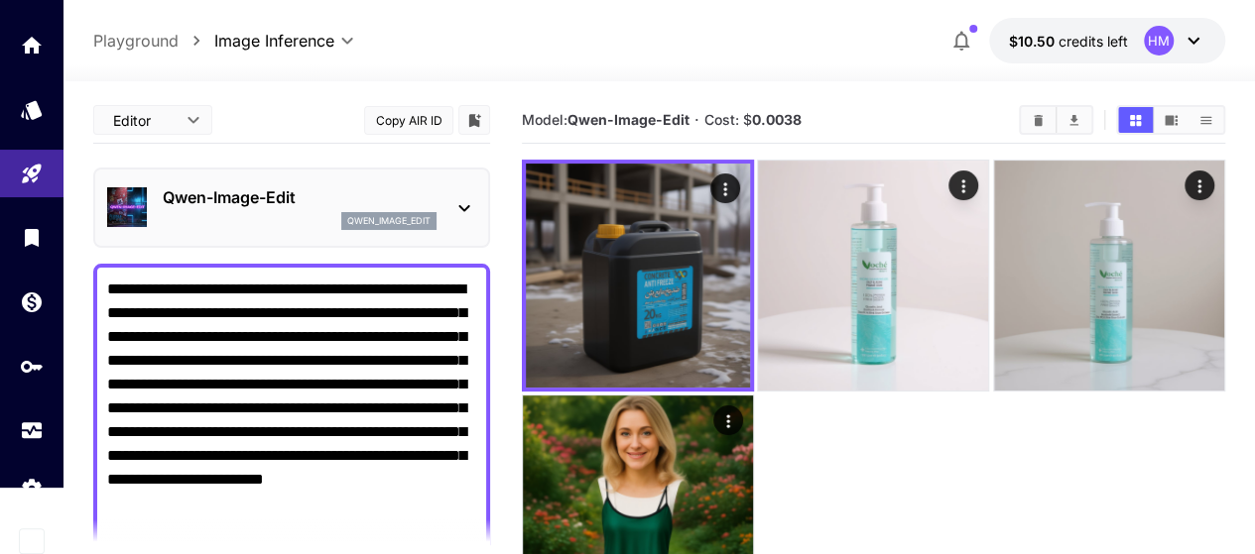
click at [286, 374] on textarea "**********" at bounding box center [291, 409] width 369 height 262
paste textarea
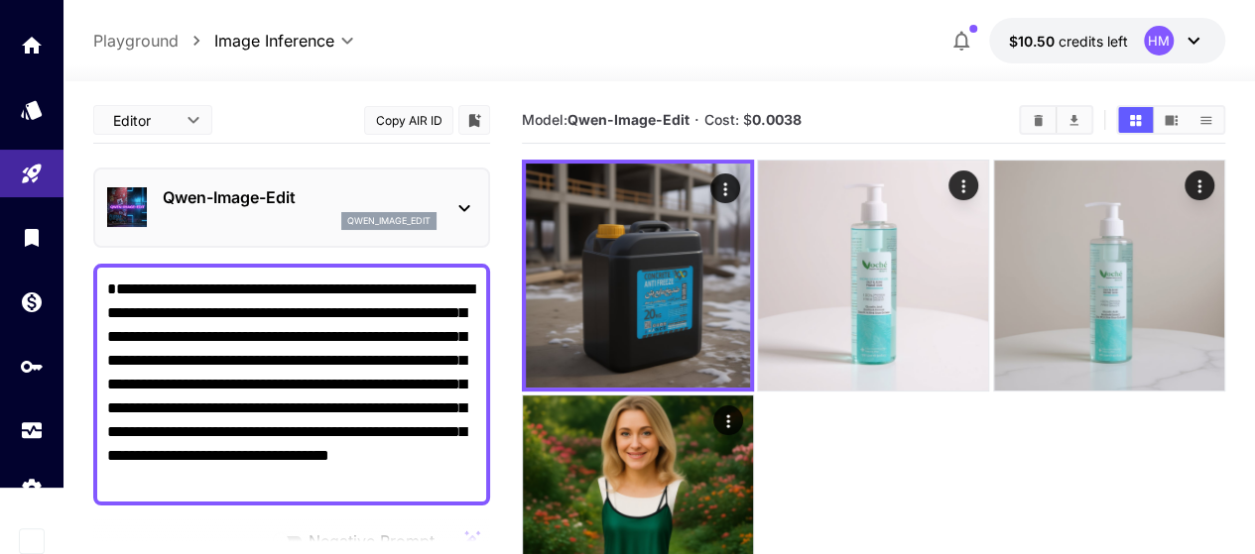
scroll to position [496, 0]
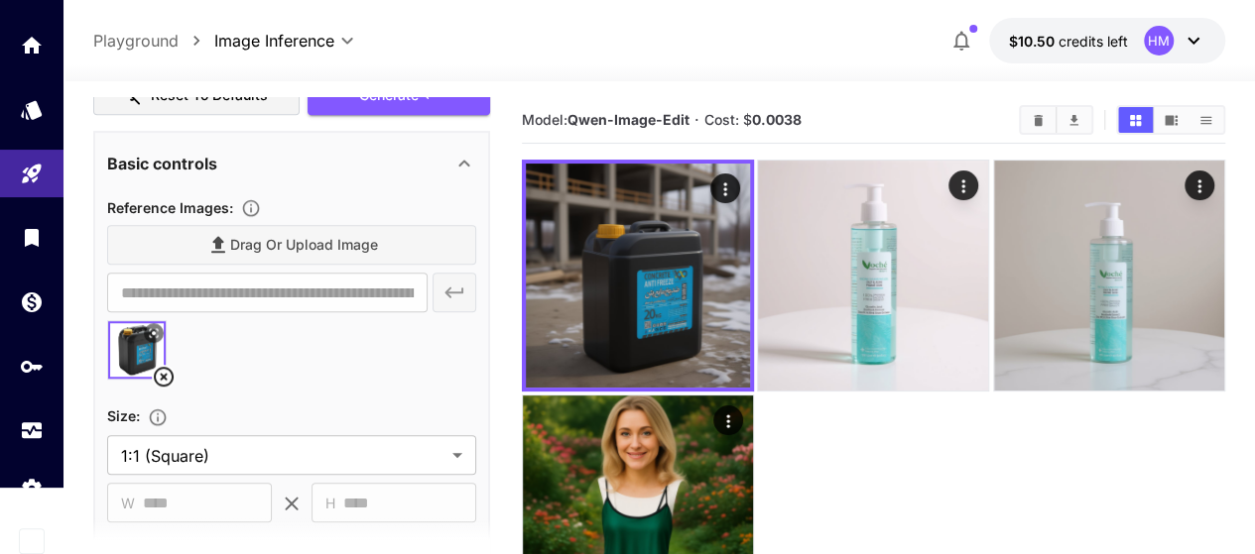
type textarea "**********"
drag, startPoint x: 165, startPoint y: 379, endPoint x: 175, endPoint y: 378, distance: 10.0
click at [166, 379] on icon at bounding box center [164, 377] width 20 height 20
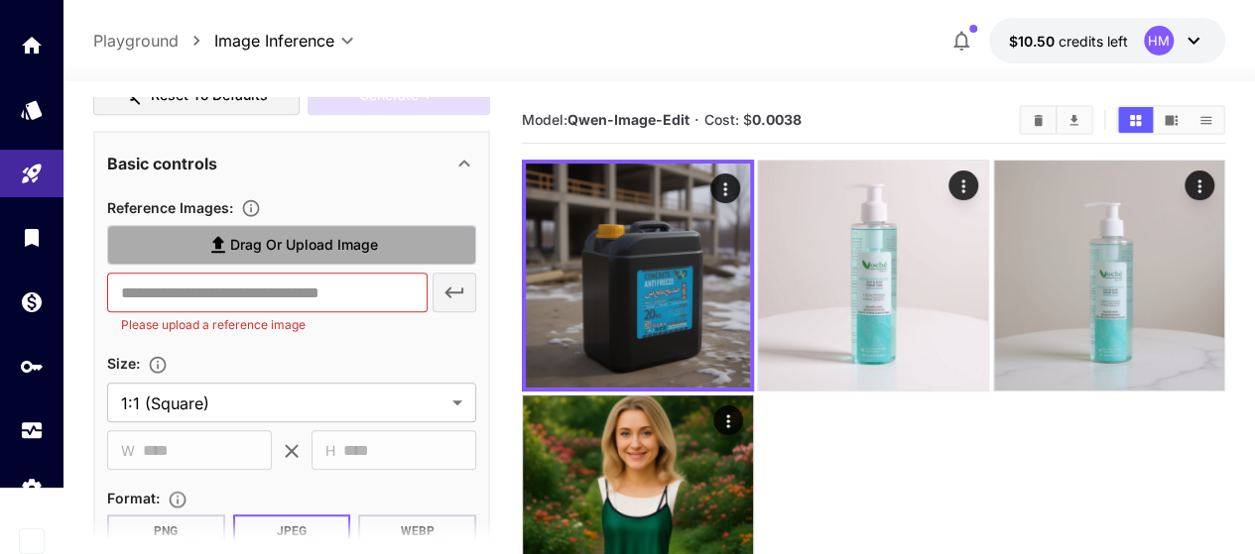
click at [272, 246] on span "Drag or upload image" at bounding box center [304, 245] width 148 height 25
click at [0, 0] on input "Drag or upload image" at bounding box center [0, 0] width 0 height 0
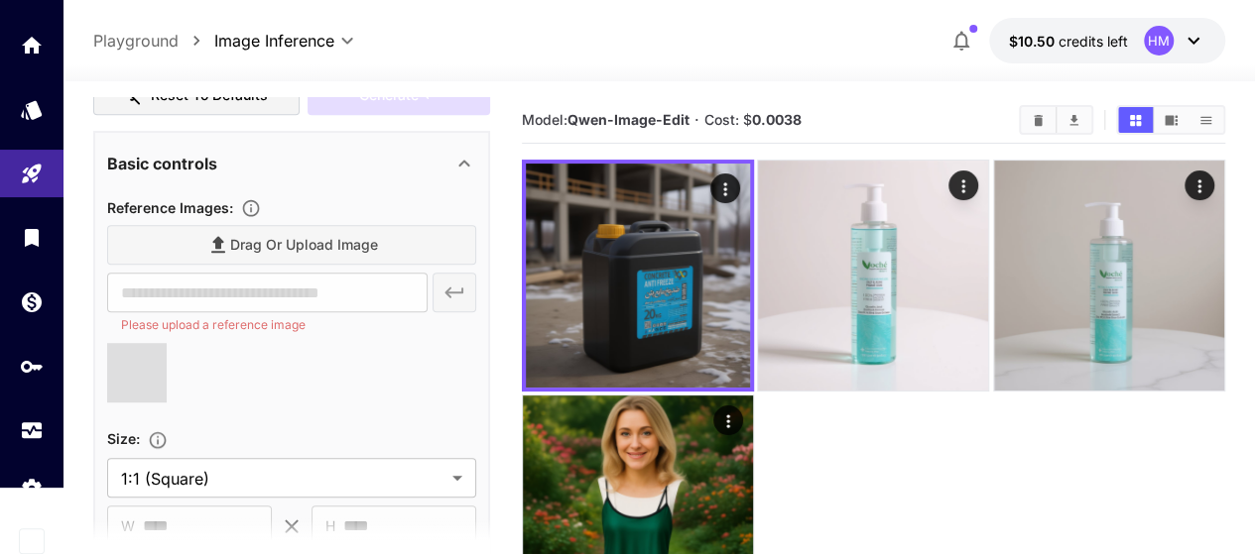
type input "**********"
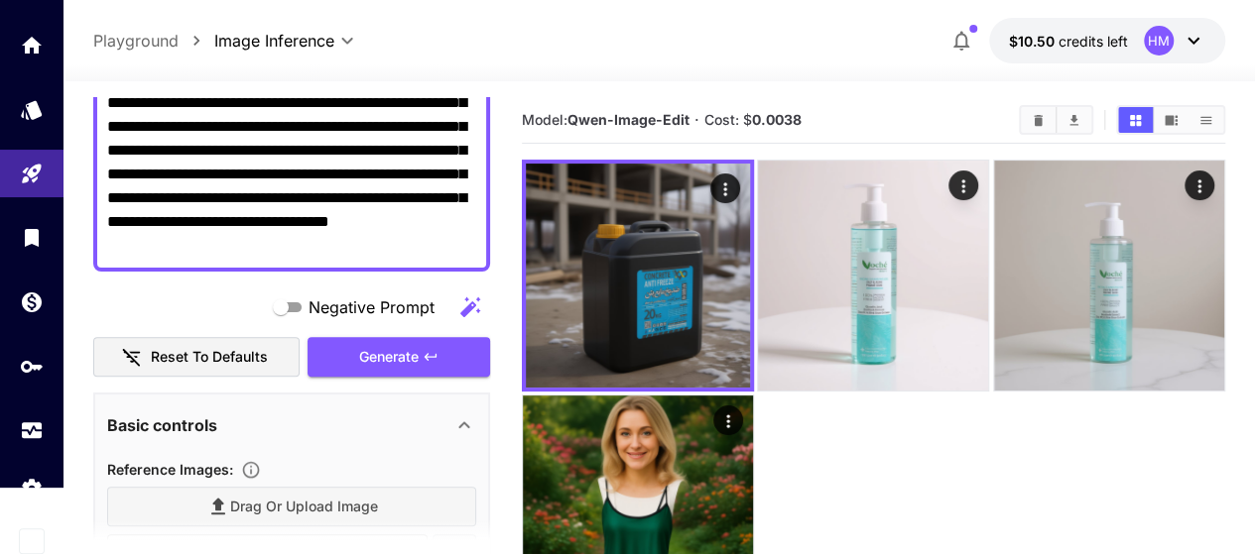
scroll to position [232, 0]
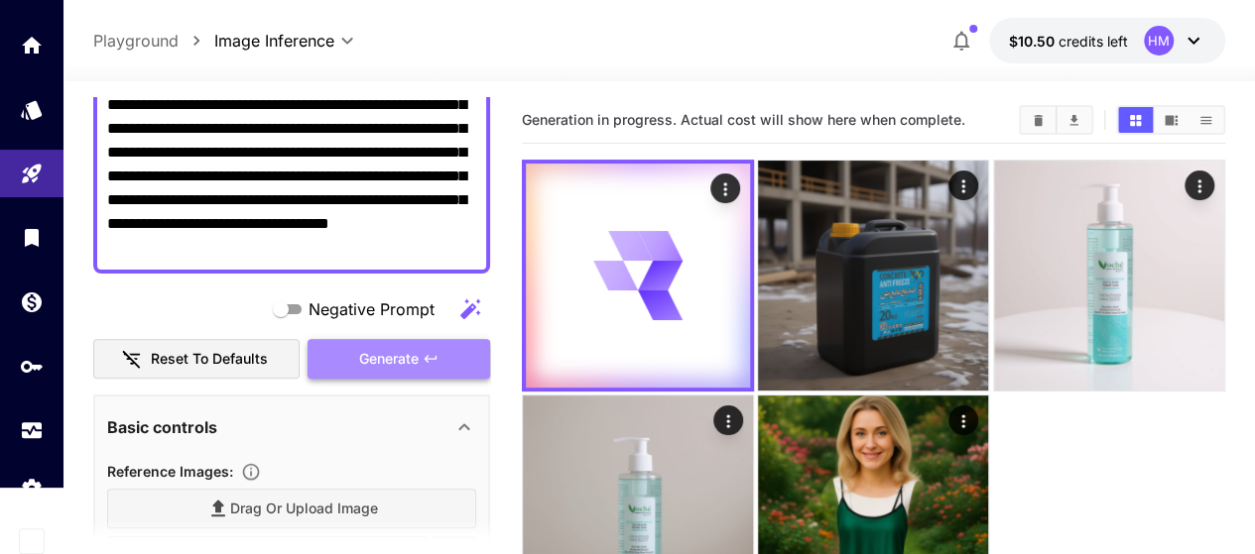
click at [363, 360] on span "Generate" at bounding box center [389, 359] width 60 height 25
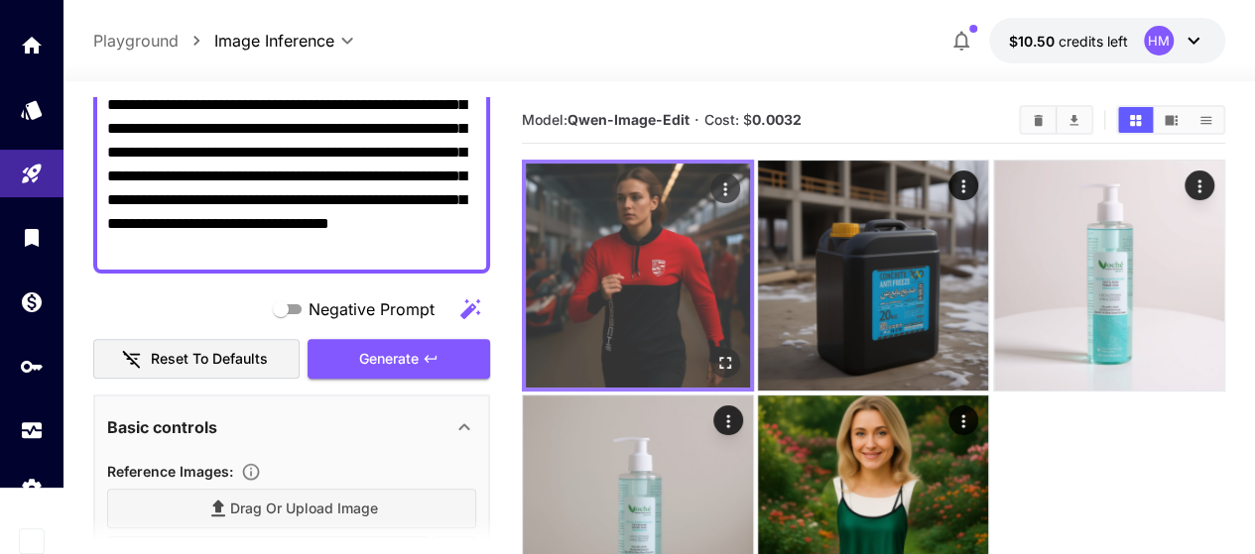
click at [616, 268] on img at bounding box center [638, 276] width 224 height 224
click at [608, 229] on img at bounding box center [638, 276] width 224 height 224
click at [715, 353] on icon "Open in fullscreen" at bounding box center [725, 363] width 20 height 20
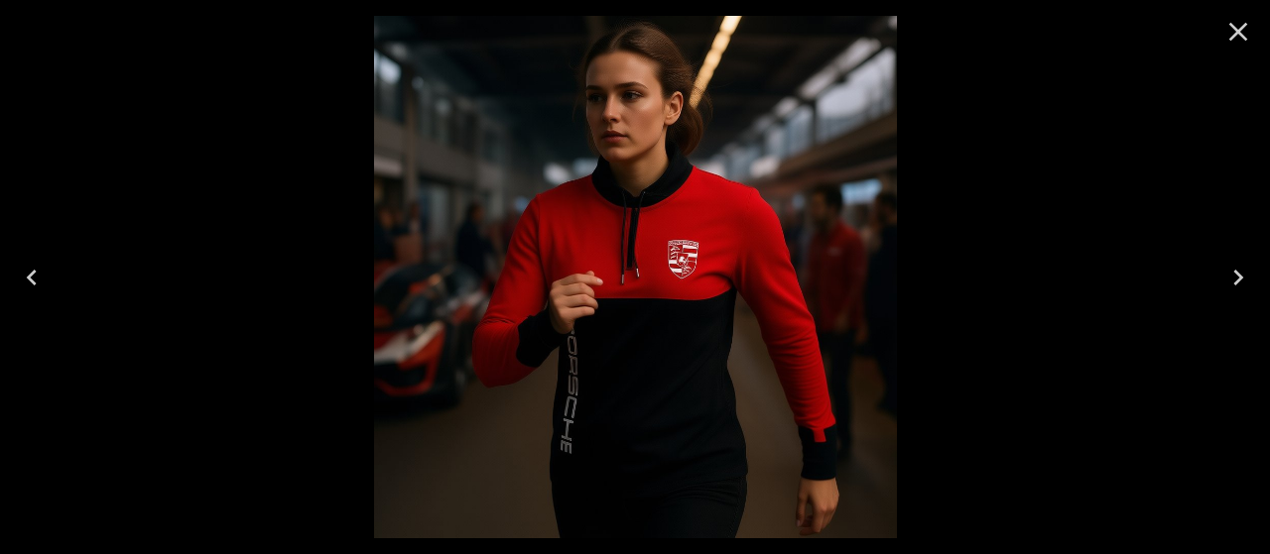
drag, startPoint x: 1237, startPoint y: 28, endPoint x: 1206, endPoint y: 44, distance: 34.6
click at [1236, 29] on icon "Close" at bounding box center [1238, 32] width 32 height 32
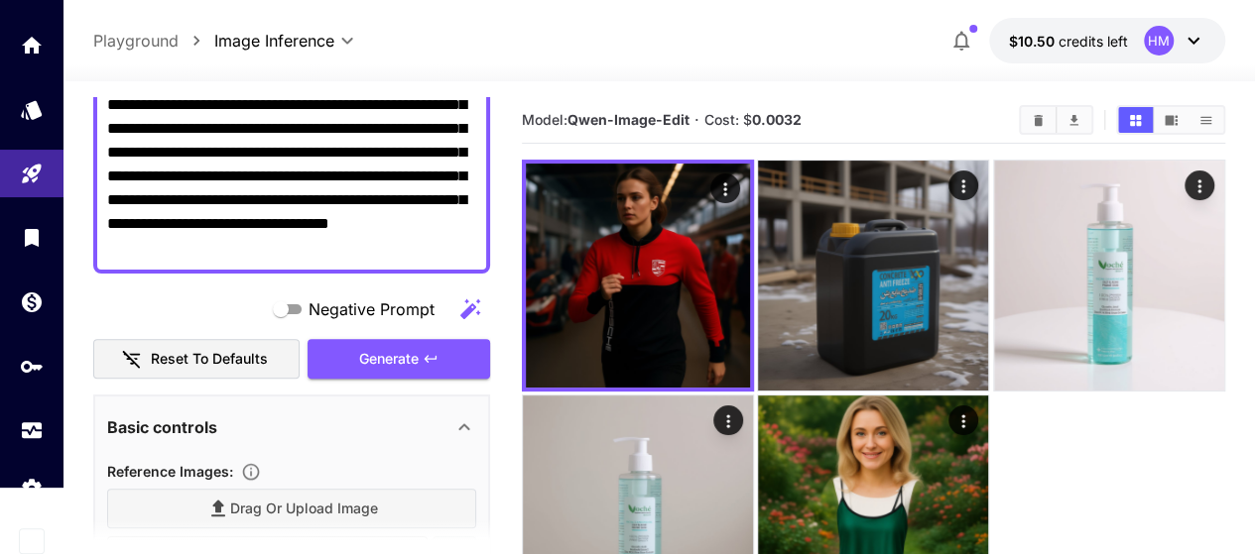
click at [319, 192] on textarea "**********" at bounding box center [291, 153] width 369 height 214
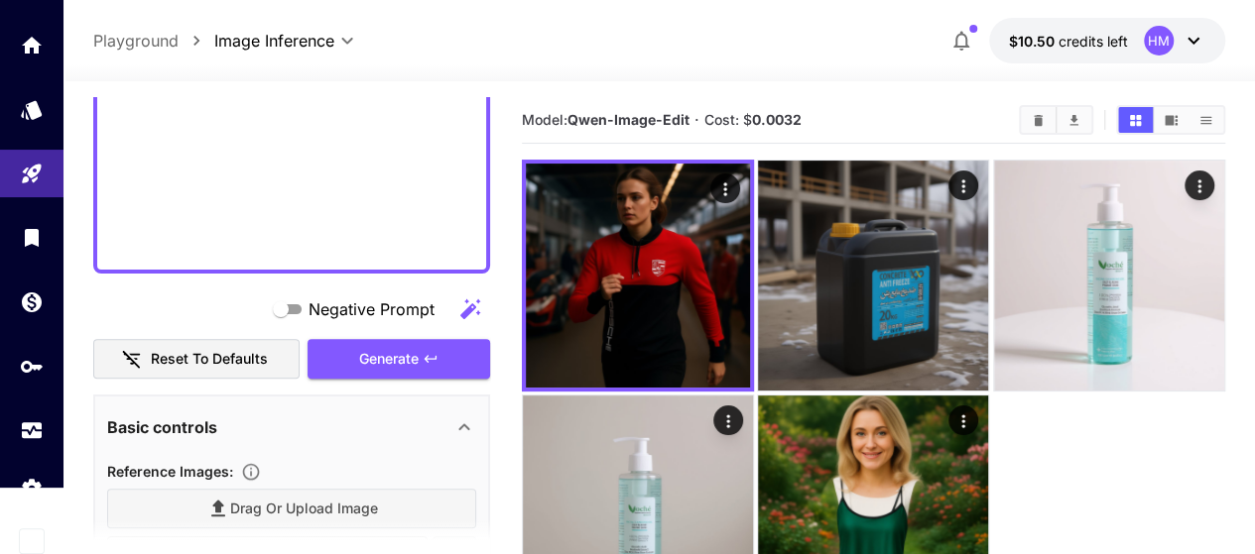
scroll to position [182, 0]
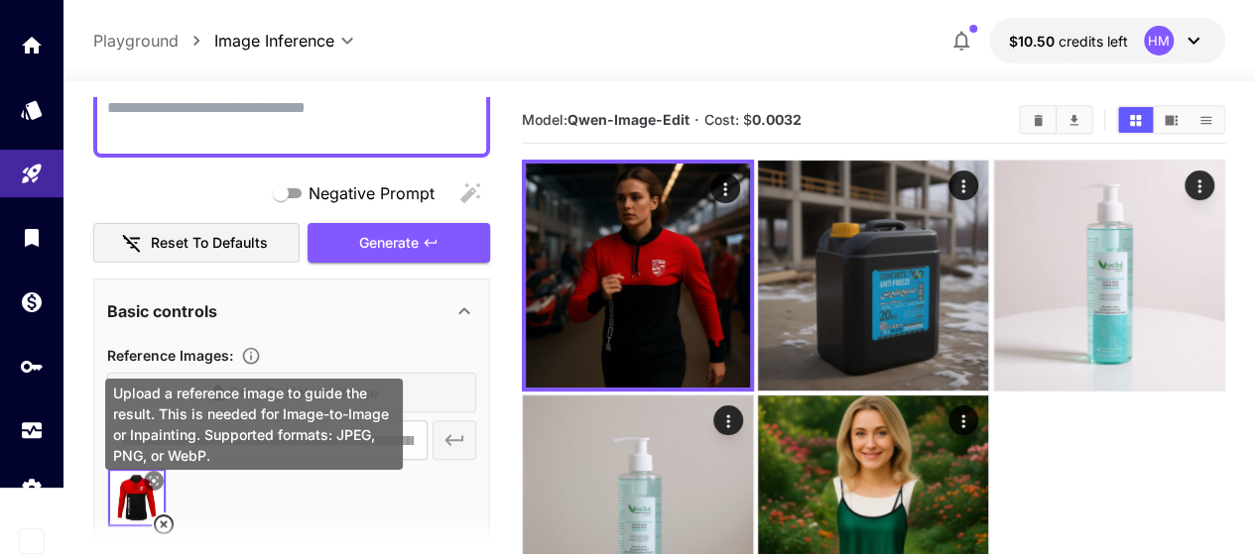
click at [256, 382] on div "Upload a reference image to guide the result. This is needed for Image-to-Image…" at bounding box center [254, 424] width 298 height 91
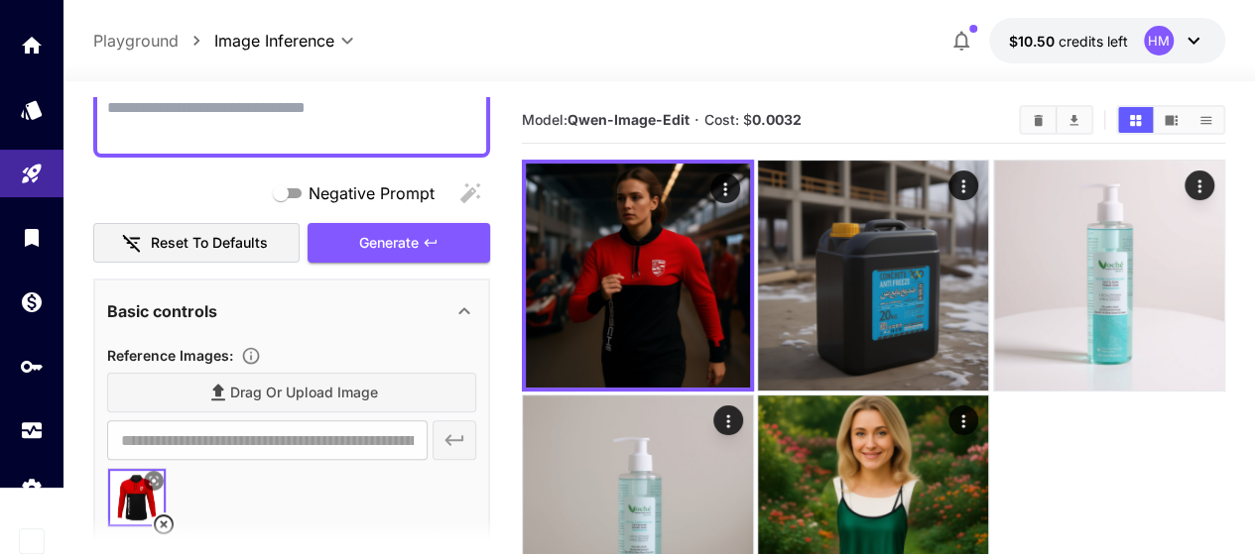
click at [163, 521] on section at bounding box center [291, 544] width 397 height 50
click at [165, 521] on section at bounding box center [291, 544] width 397 height 50
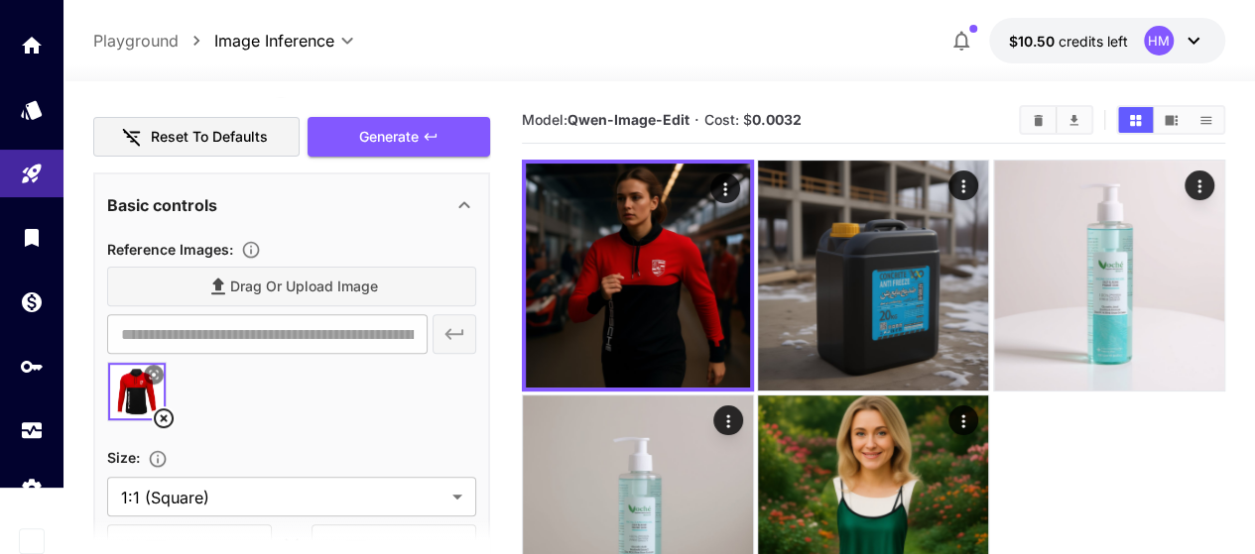
scroll to position [479, 0]
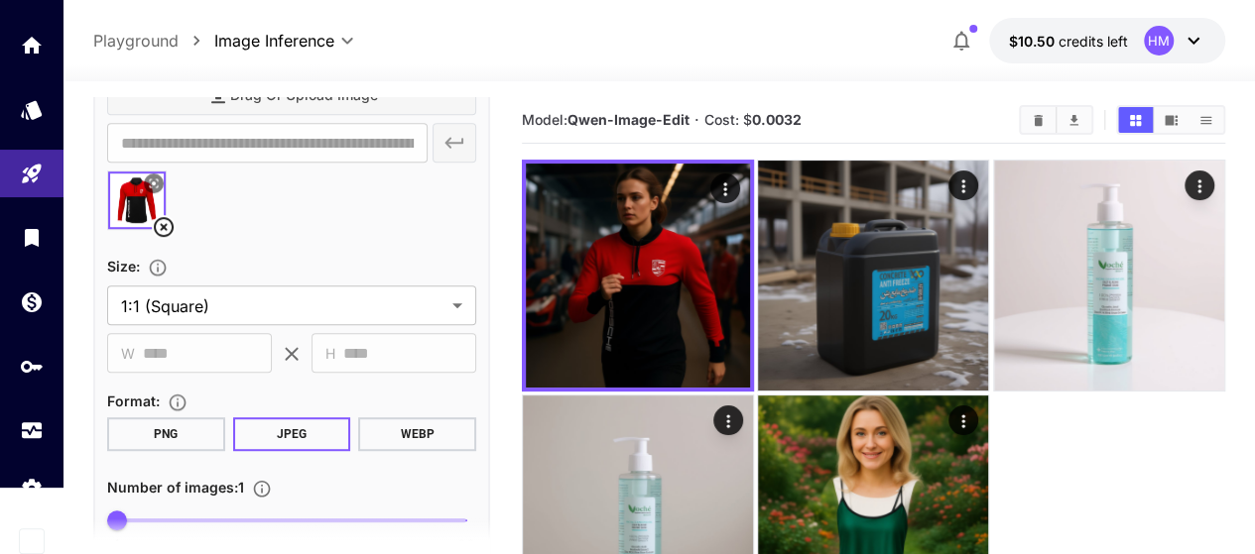
click at [165, 227] on icon at bounding box center [164, 227] width 20 height 20
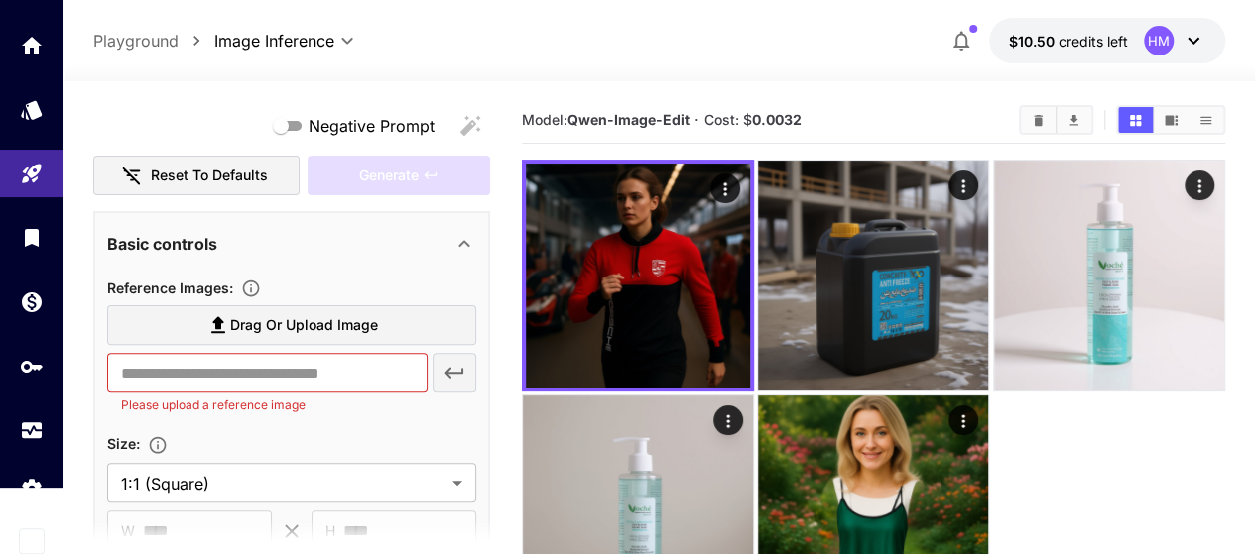
scroll to position [182, 0]
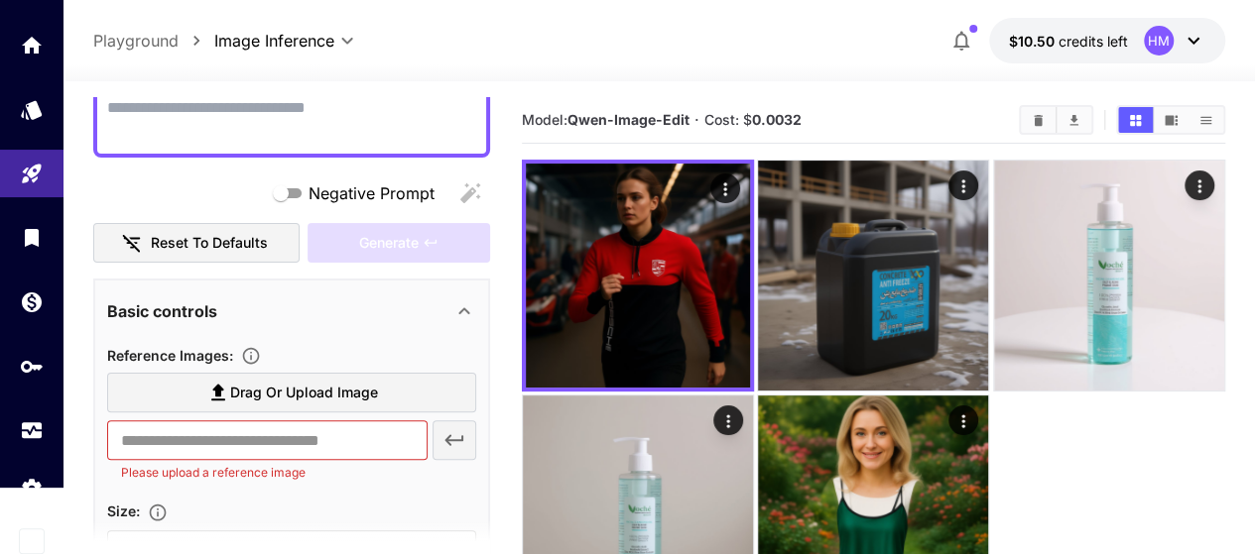
click at [266, 398] on span "Drag or upload image" at bounding box center [304, 393] width 148 height 25
click at [0, 0] on input "Drag or upload image" at bounding box center [0, 0] width 0 height 0
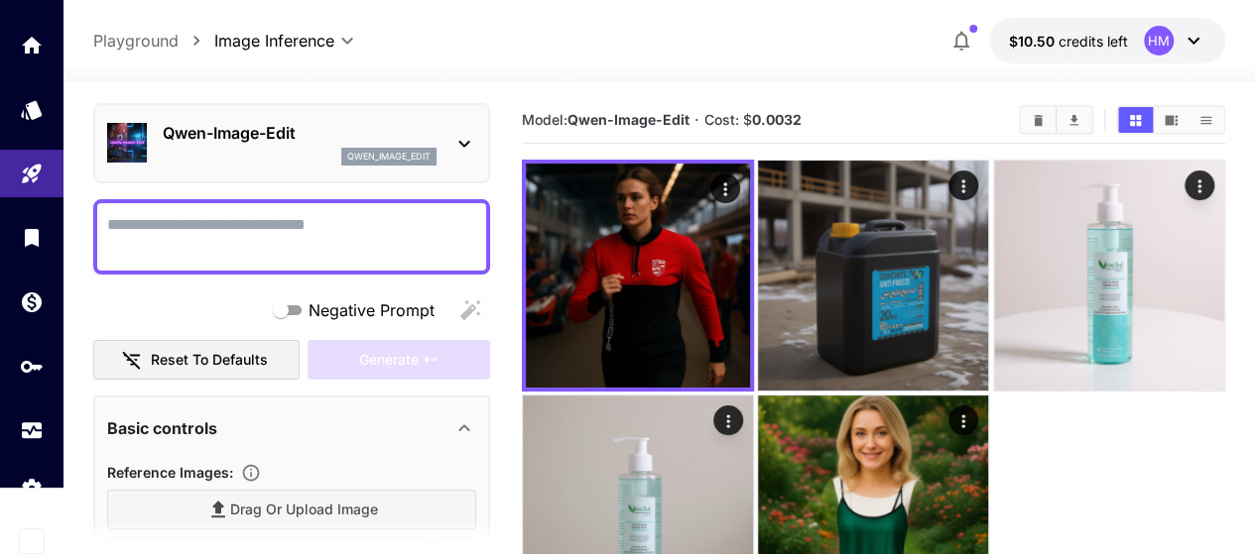
scroll to position [0, 0]
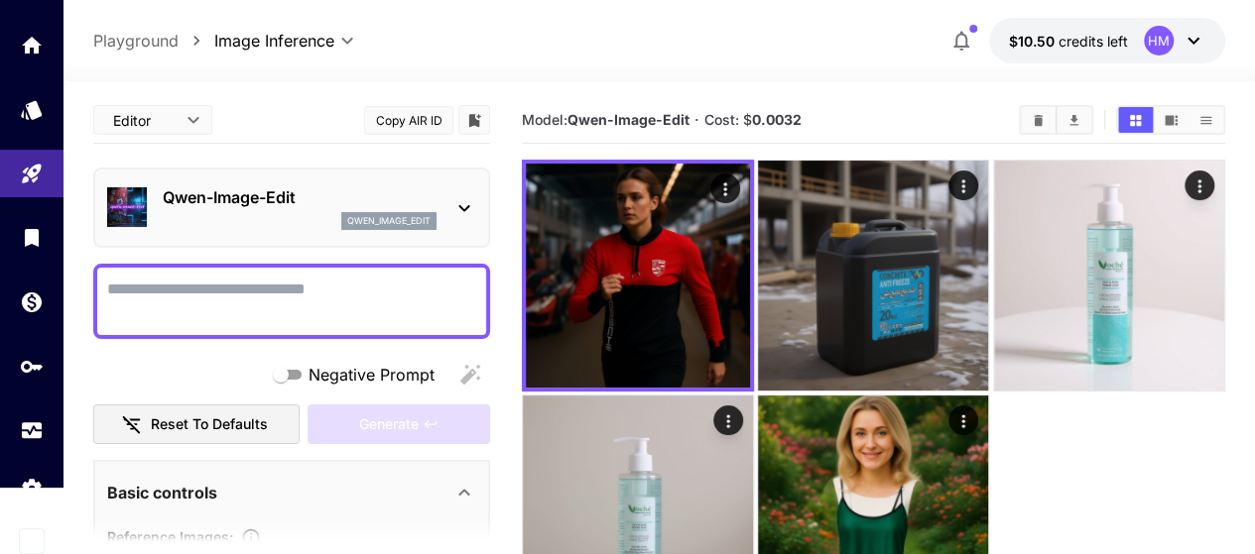
click at [230, 292] on textarea "Negative Prompt" at bounding box center [291, 302] width 369 height 48
type input "**********"
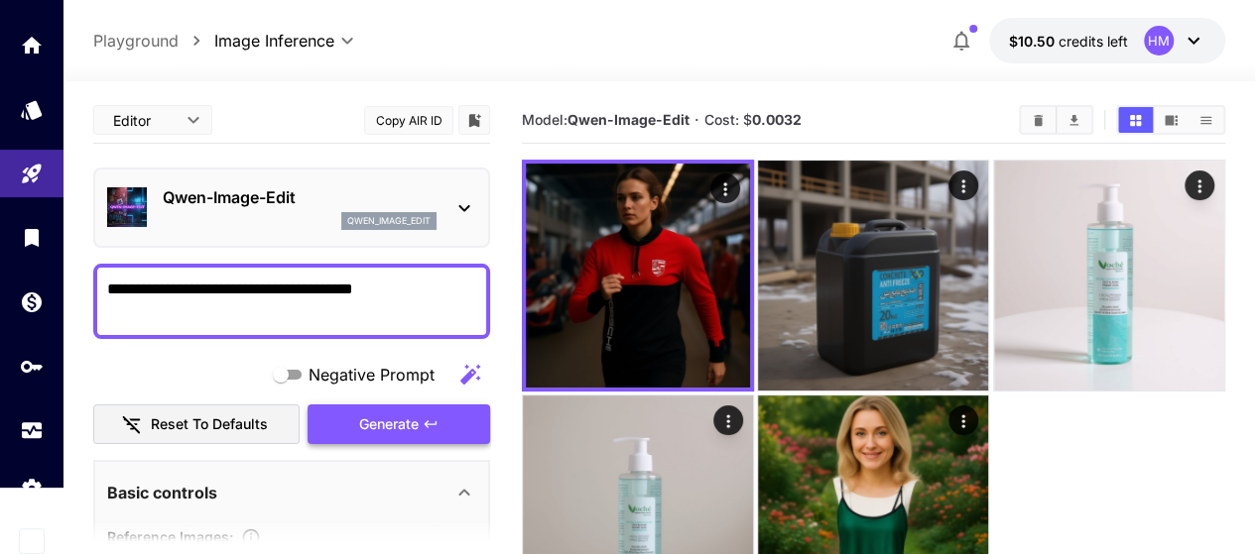
type textarea "**********"
click at [384, 420] on span "Generate" at bounding box center [389, 425] width 60 height 25
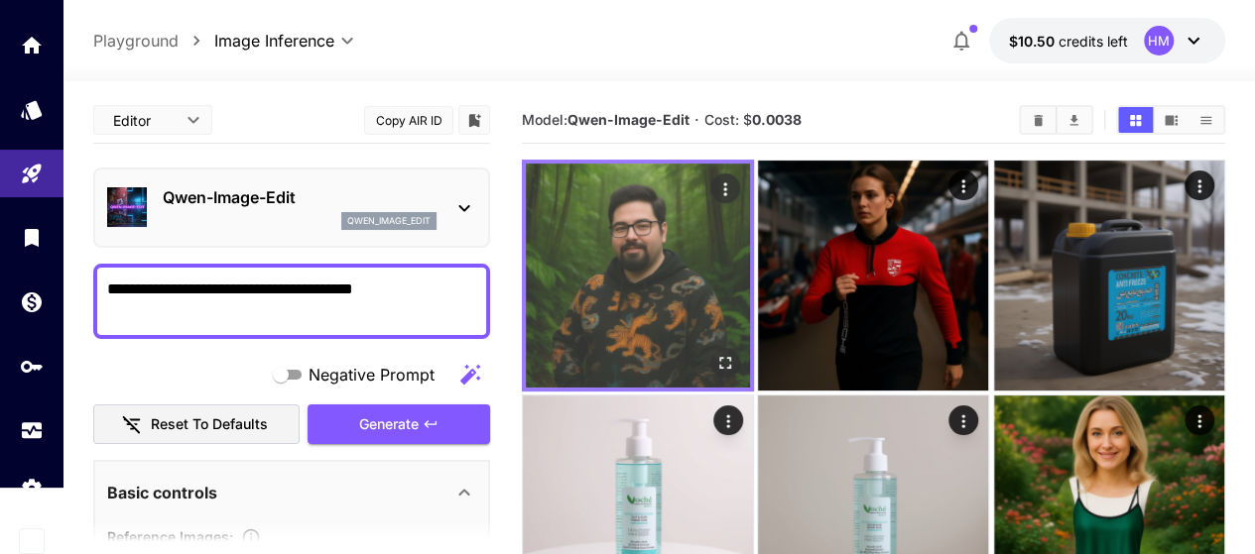
click at [565, 301] on img at bounding box center [638, 276] width 224 height 224
click at [611, 240] on img at bounding box center [638, 276] width 224 height 224
click at [715, 353] on icon "Open in fullscreen" at bounding box center [725, 363] width 20 height 20
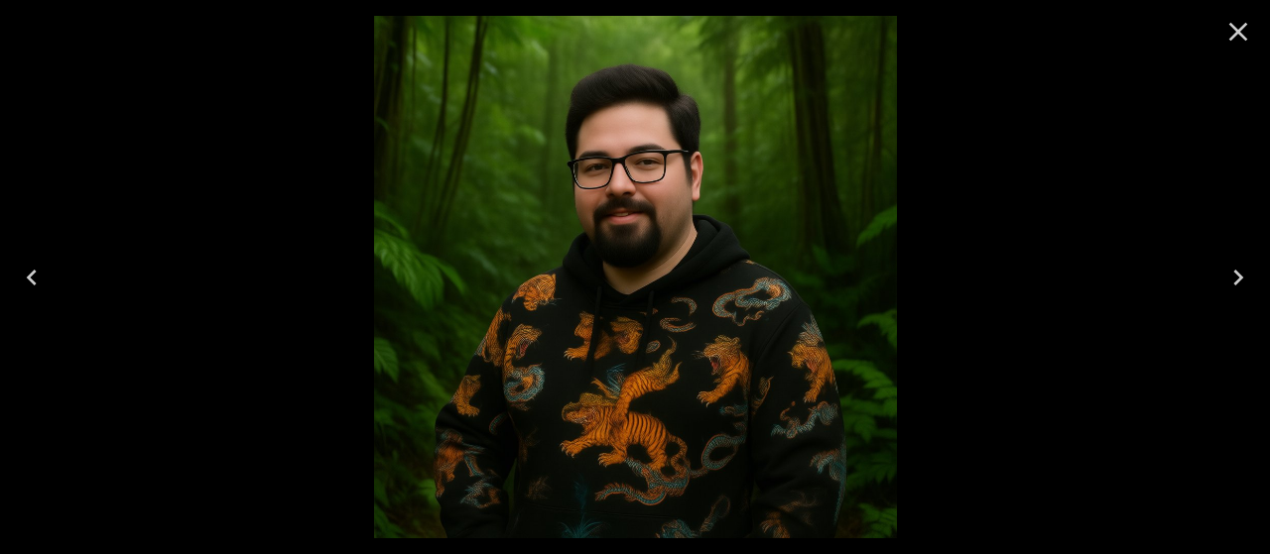
click at [1230, 41] on icon "Close" at bounding box center [1238, 32] width 32 height 32
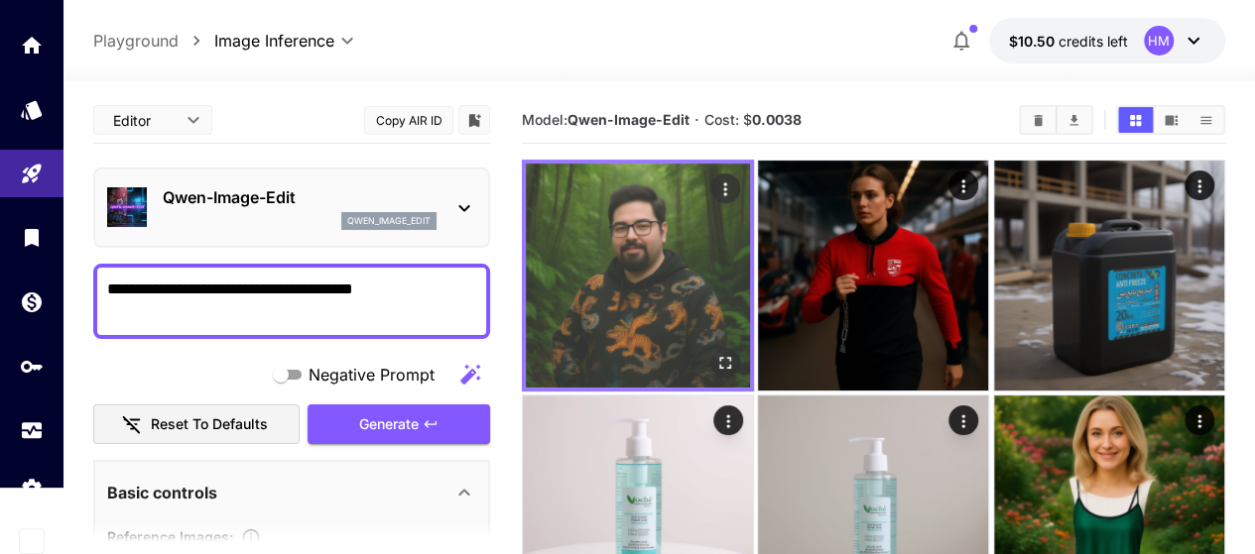
click at [611, 278] on img at bounding box center [638, 276] width 224 height 224
click at [715, 353] on icon "Open in fullscreen" at bounding box center [725, 363] width 20 height 20
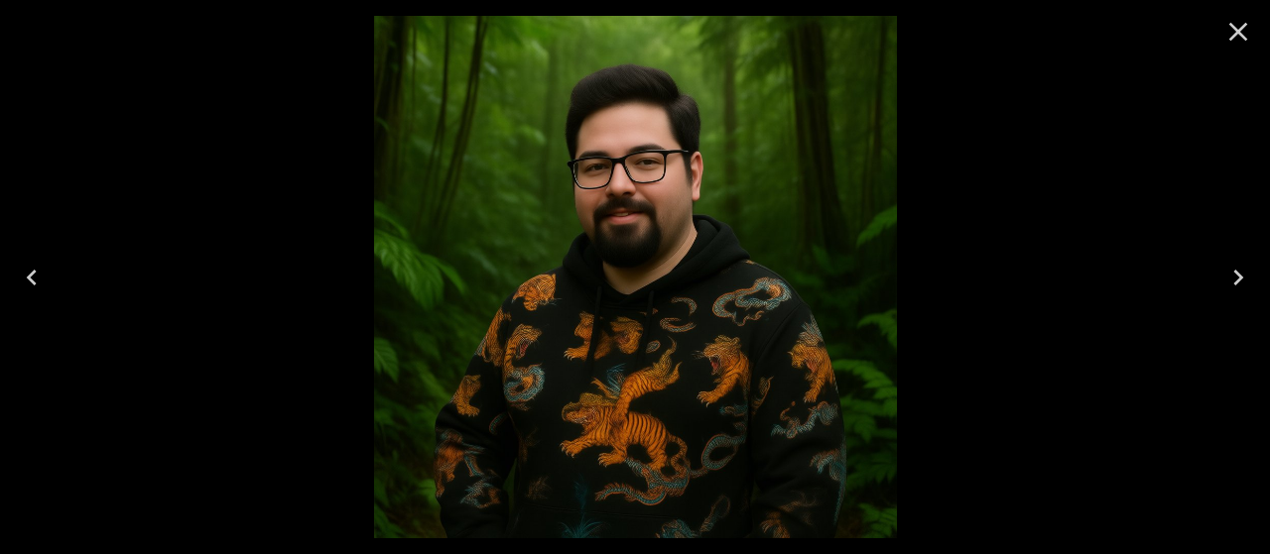
drag, startPoint x: 1229, startPoint y: 35, endPoint x: 1201, endPoint y: 47, distance: 30.2
click at [1201, 47] on div at bounding box center [635, 277] width 1270 height 554
drag, startPoint x: 1232, startPoint y: 37, endPoint x: 669, endPoint y: 148, distance: 574.2
click at [1207, 40] on div at bounding box center [1237, 31] width 63 height 63
click at [1234, 39] on icon "Close" at bounding box center [1238, 32] width 32 height 32
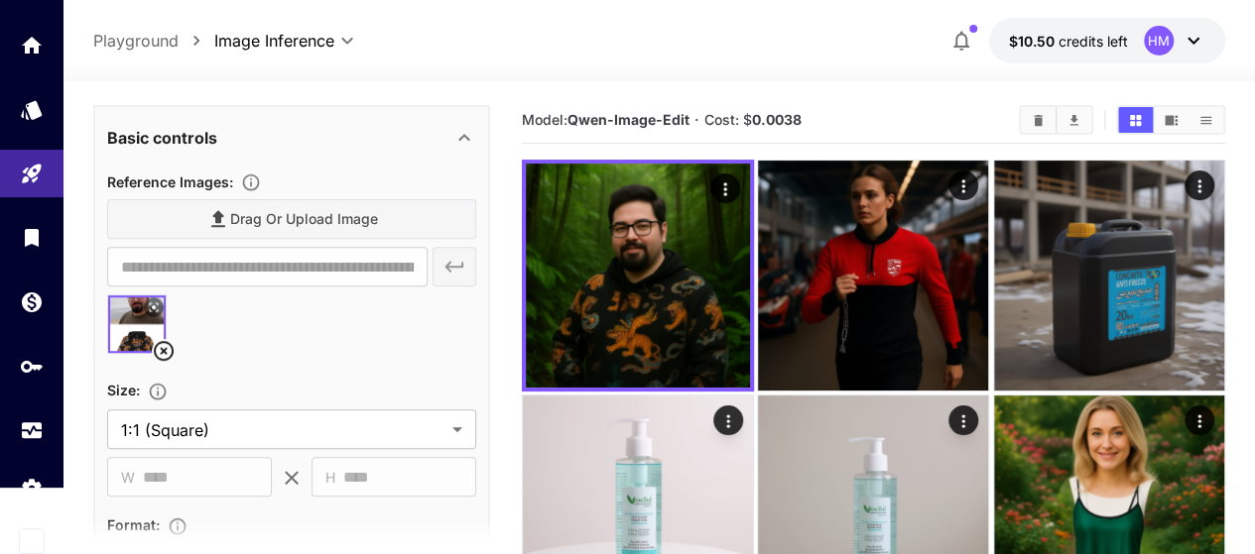
scroll to position [397, 0]
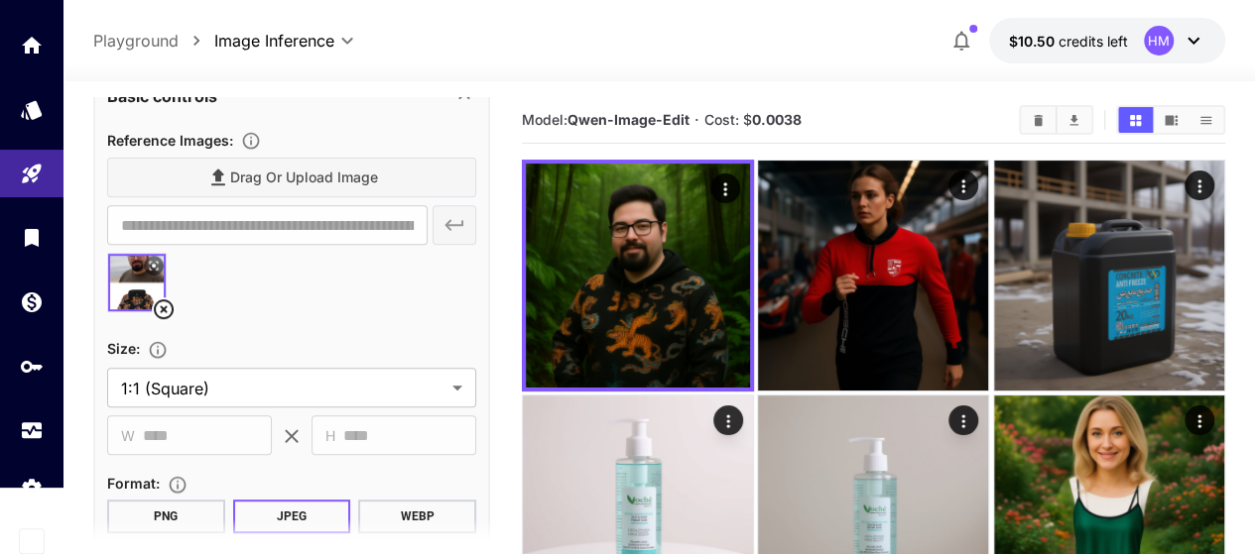
click at [938, 432] on div at bounding box center [873, 394] width 703 height 468
click at [1044, 441] on div at bounding box center [873, 394] width 703 height 468
click at [160, 304] on icon at bounding box center [164, 310] width 24 height 24
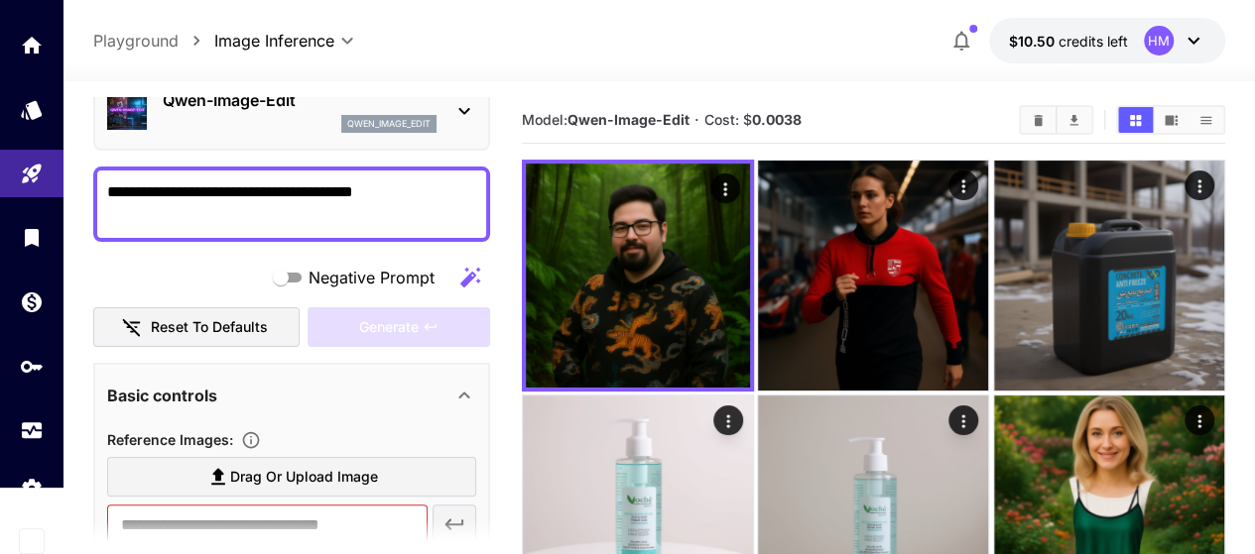
scroll to position [0, 0]
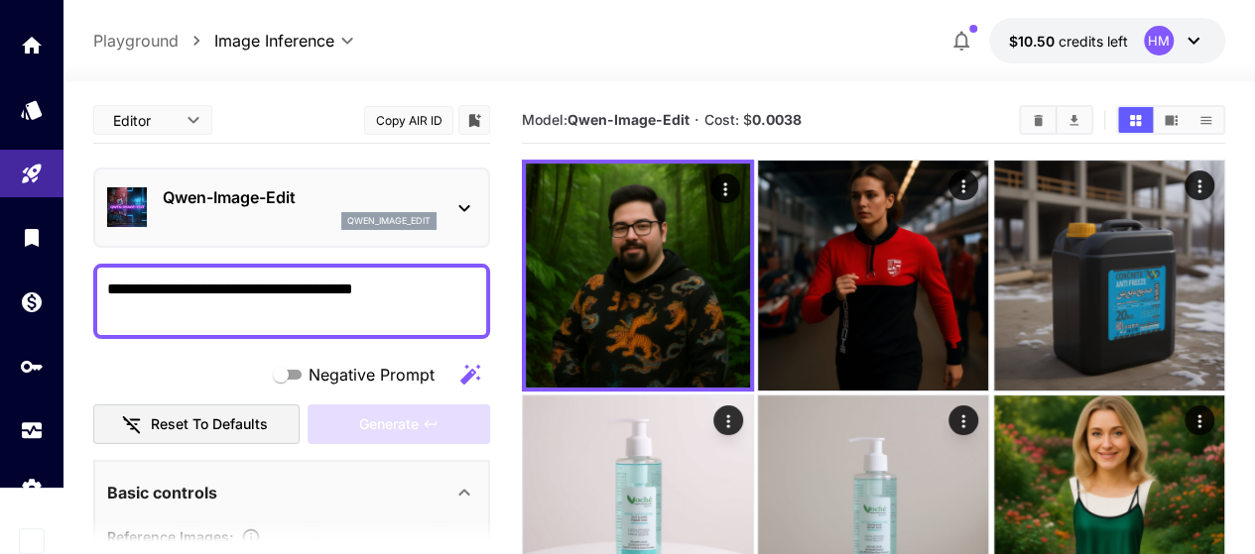
click at [954, 33] on icon "button" at bounding box center [961, 41] width 24 height 24
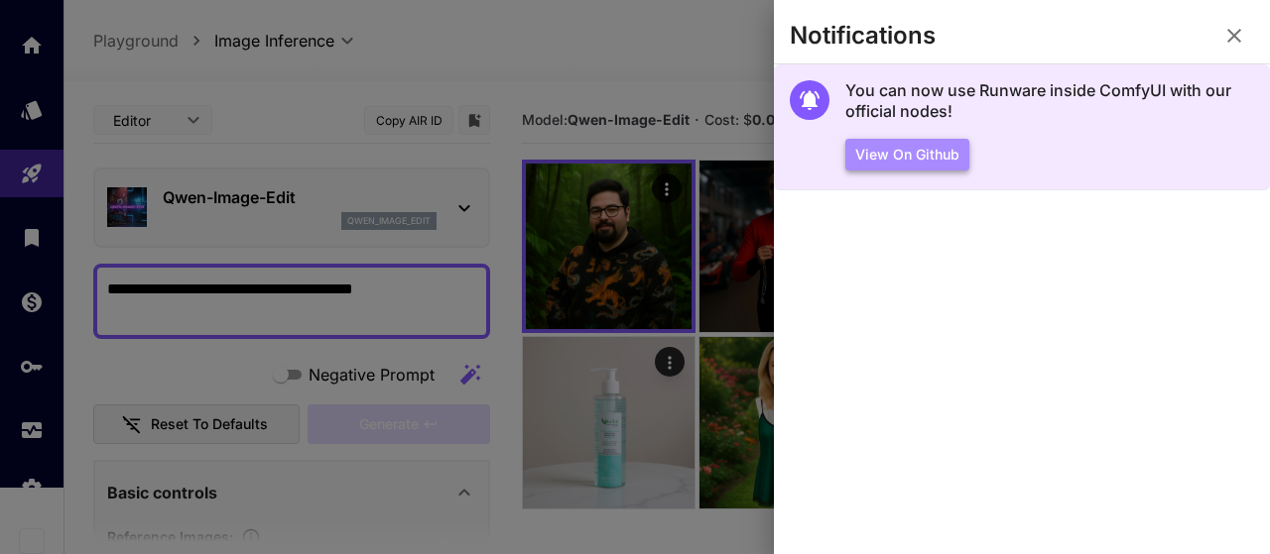
click at [932, 150] on button "View on Github" at bounding box center [907, 155] width 124 height 33
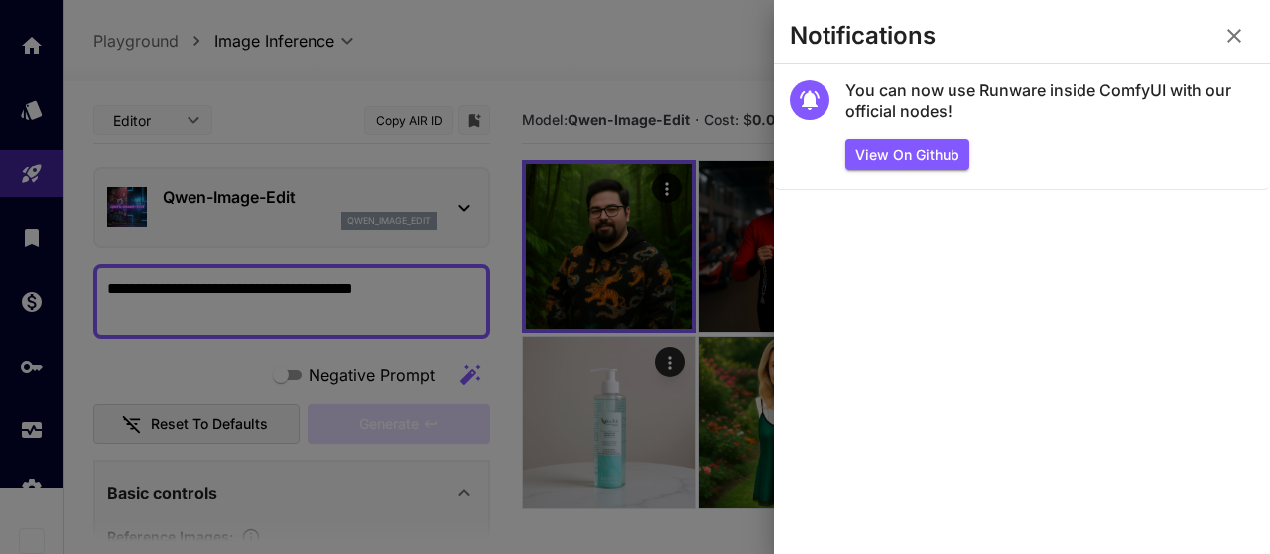
click at [194, 367] on div at bounding box center [635, 277] width 1270 height 554
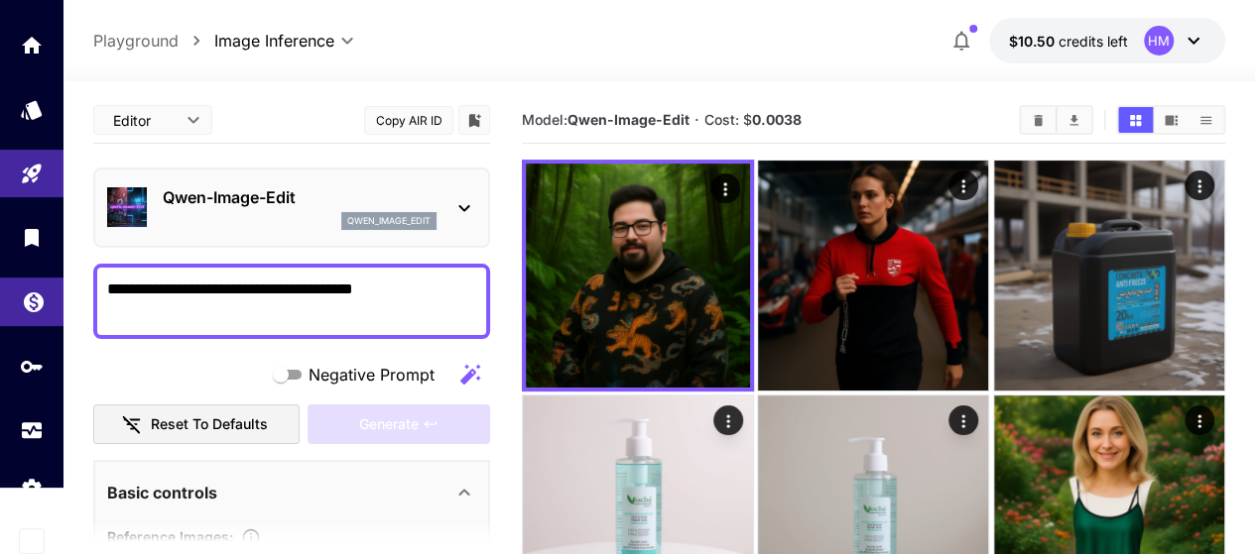
drag, startPoint x: 70, startPoint y: 282, endPoint x: 21, endPoint y: 282, distance: 49.6
click at [21, 282] on div "**********" at bounding box center [627, 355] width 1255 height 711
type textarea "*"
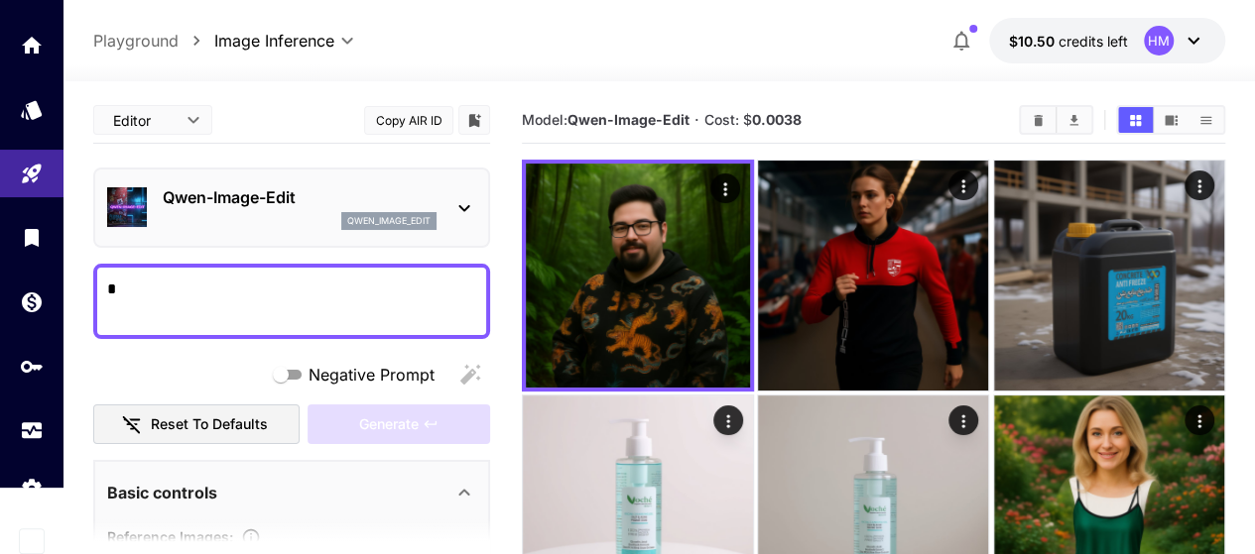
click at [157, 303] on textarea "*" at bounding box center [291, 302] width 369 height 48
click at [355, 266] on div at bounding box center [291, 301] width 397 height 75
click at [314, 287] on textarea "Negative Prompt" at bounding box center [291, 302] width 369 height 48
paste textarea "**********"
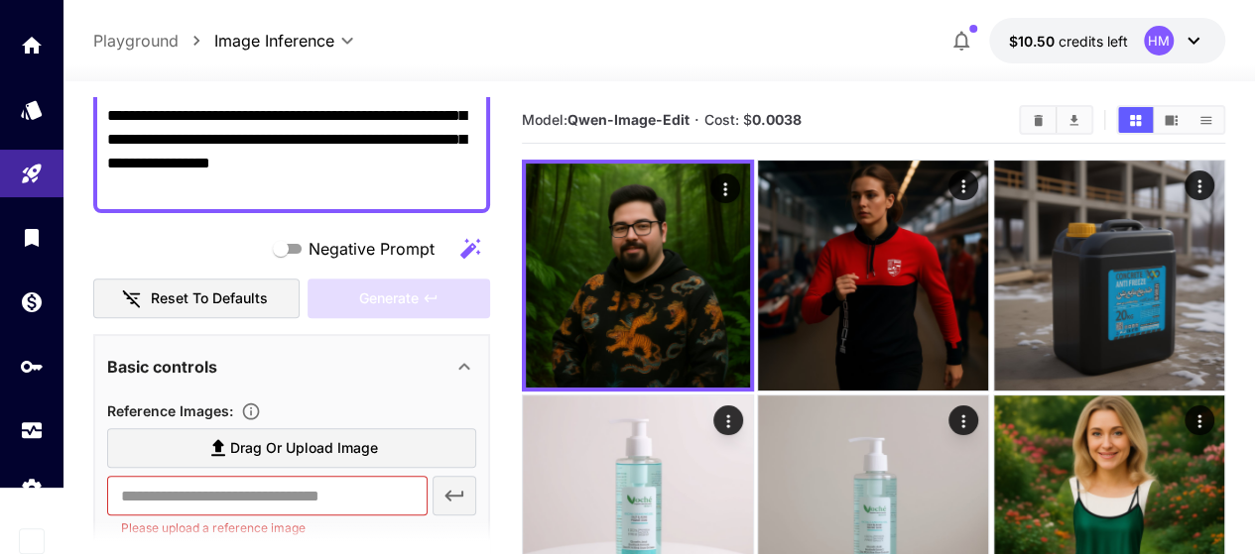
scroll to position [397, 0]
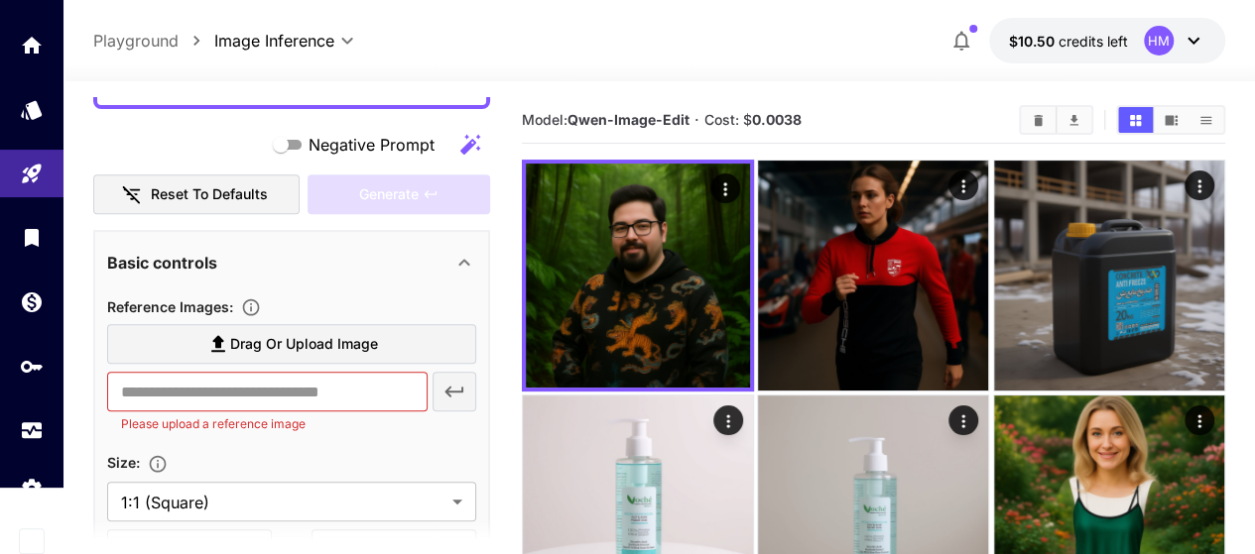
type textarea "**********"
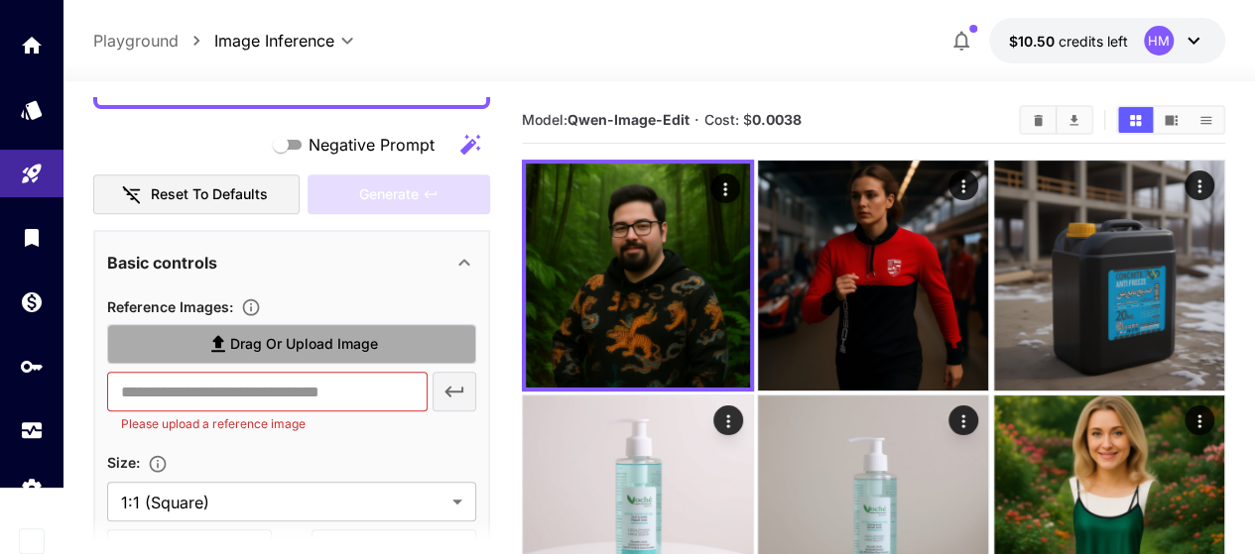
click at [239, 341] on span "Drag or upload image" at bounding box center [304, 344] width 148 height 25
click at [0, 0] on input "Drag or upload image" at bounding box center [0, 0] width 0 height 0
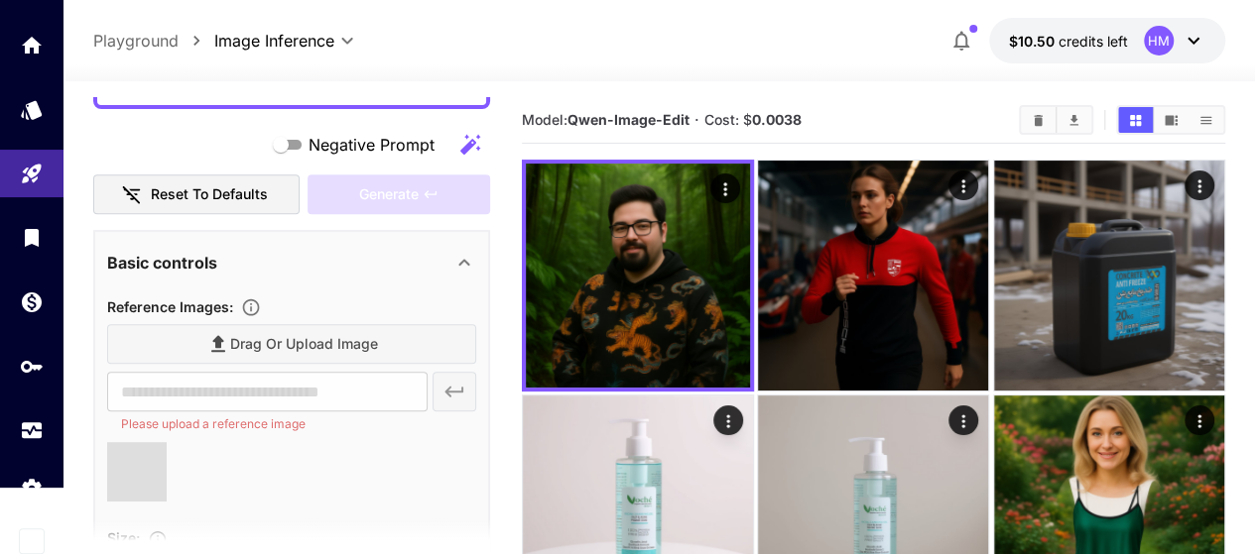
type input "**********"
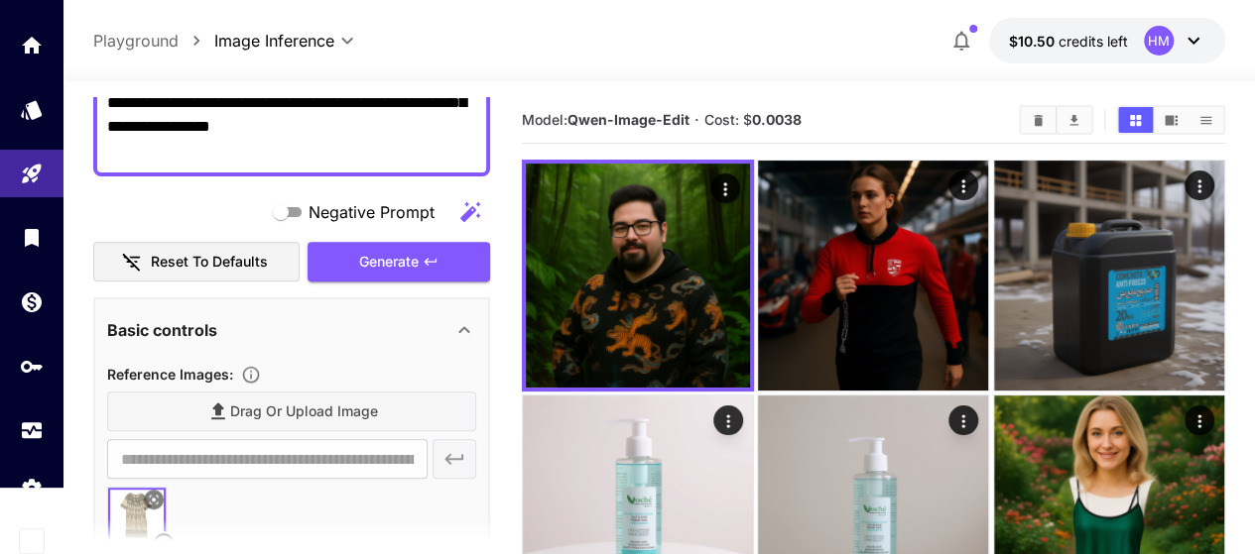
scroll to position [232, 0]
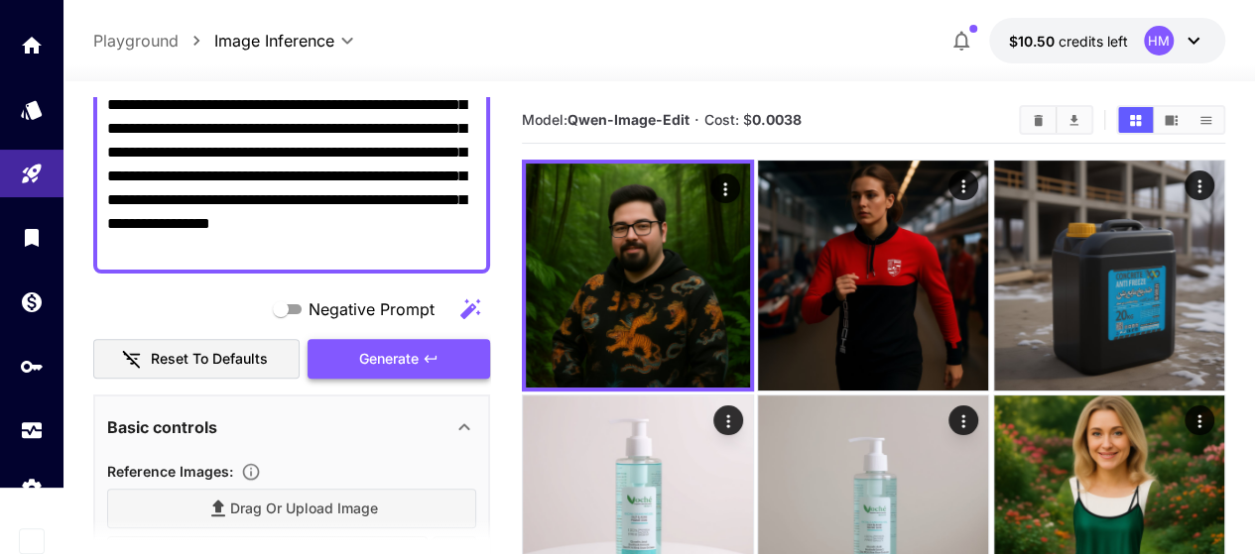
click at [411, 347] on span "Generate" at bounding box center [389, 359] width 60 height 25
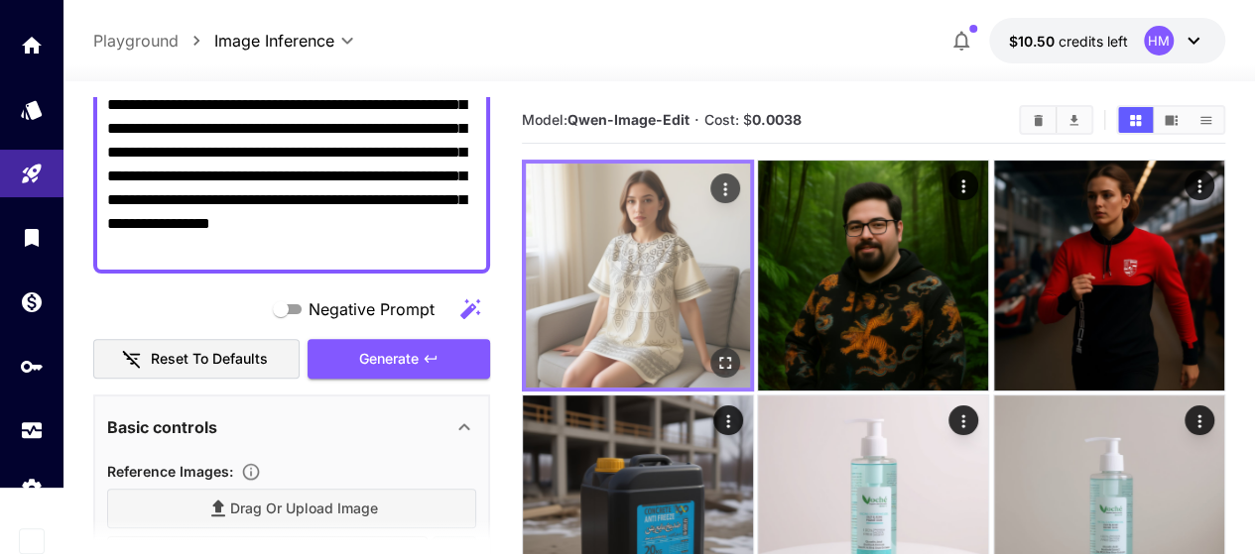
click at [665, 255] on img at bounding box center [638, 276] width 224 height 224
click at [715, 353] on icon "Open in fullscreen" at bounding box center [725, 363] width 20 height 20
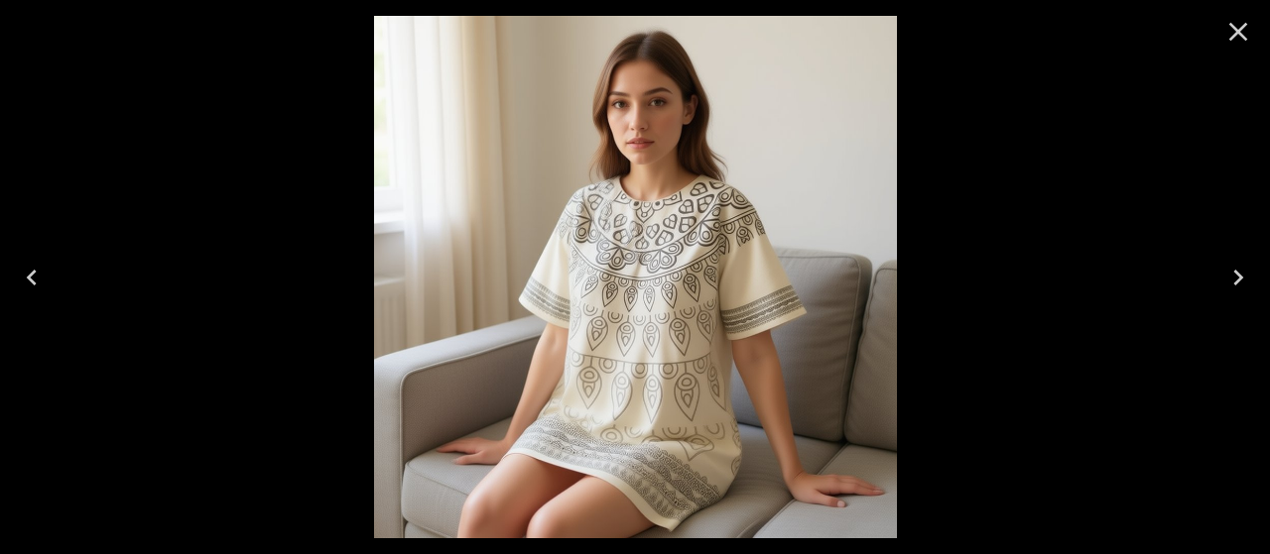
click at [678, 313] on img at bounding box center [635, 277] width 523 height 523
drag, startPoint x: 1254, startPoint y: 33, endPoint x: 1224, endPoint y: 43, distance: 31.4
click at [1250, 33] on button "Close" at bounding box center [1238, 32] width 48 height 48
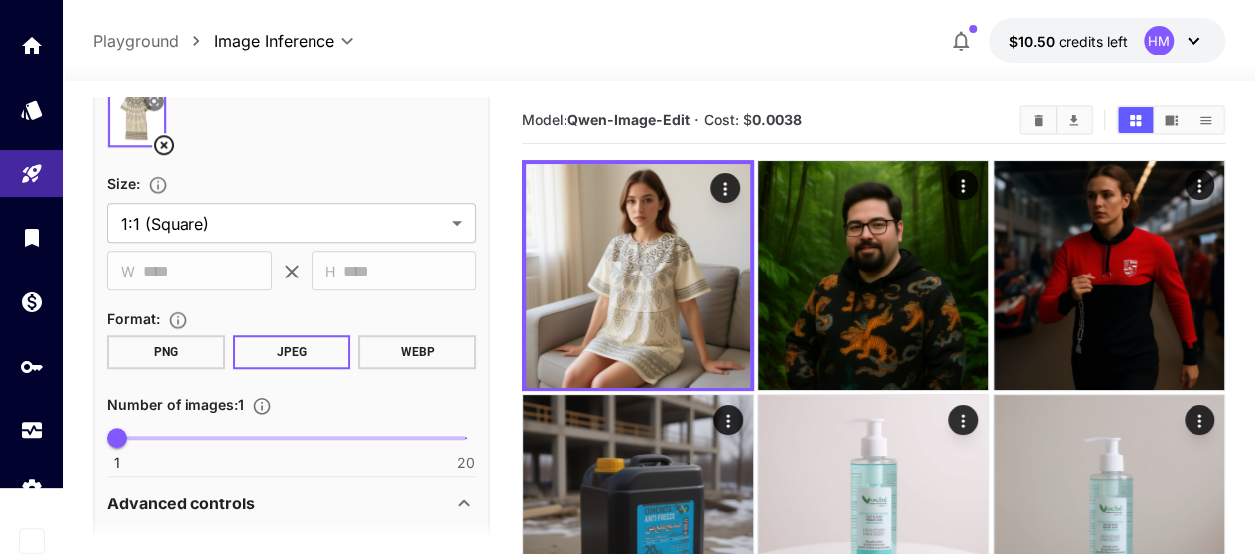
scroll to position [629, 0]
